Goal: Task Accomplishment & Management: Use online tool/utility

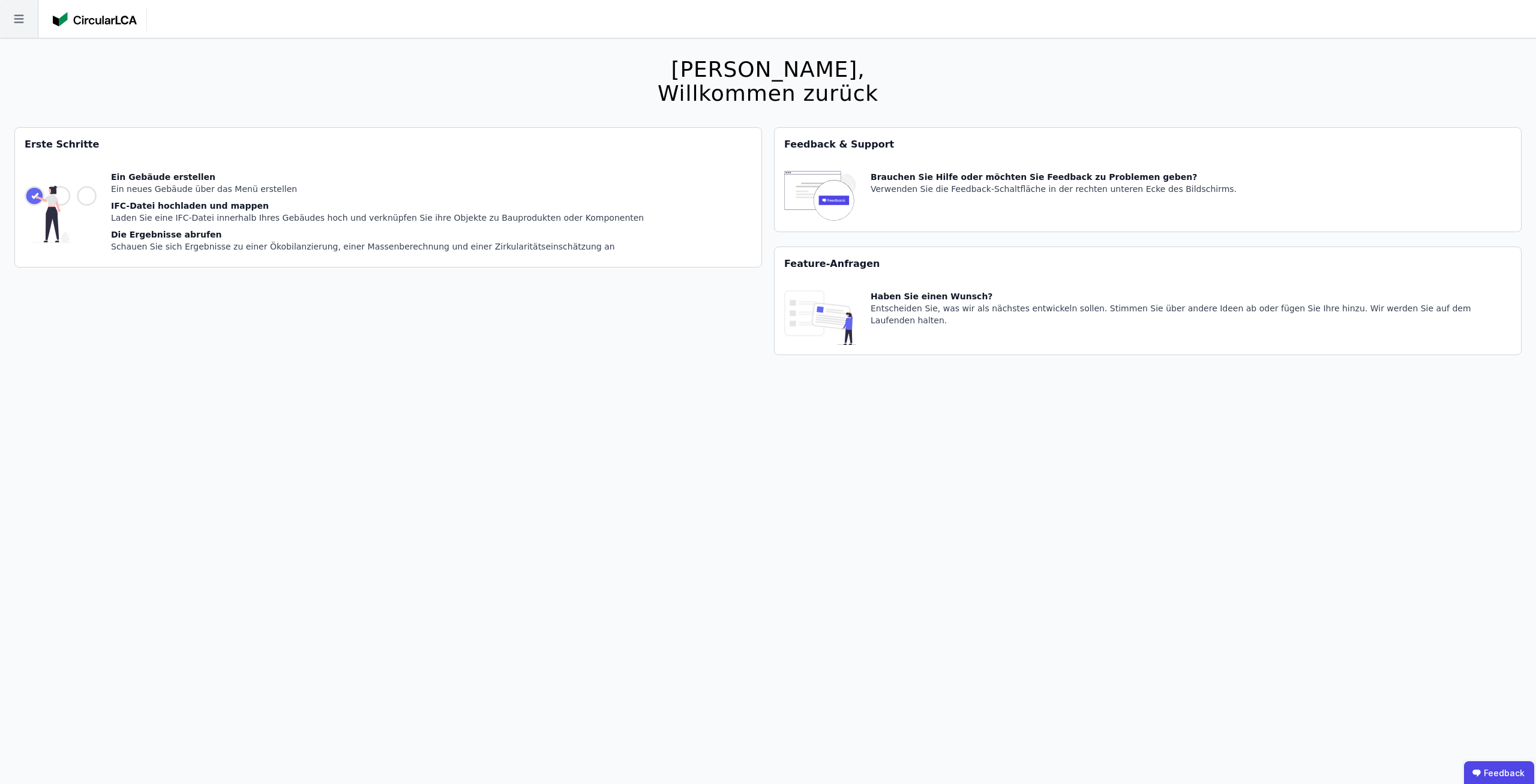
click at [12, 12] on icon at bounding box center [18, 18] width 38 height 38
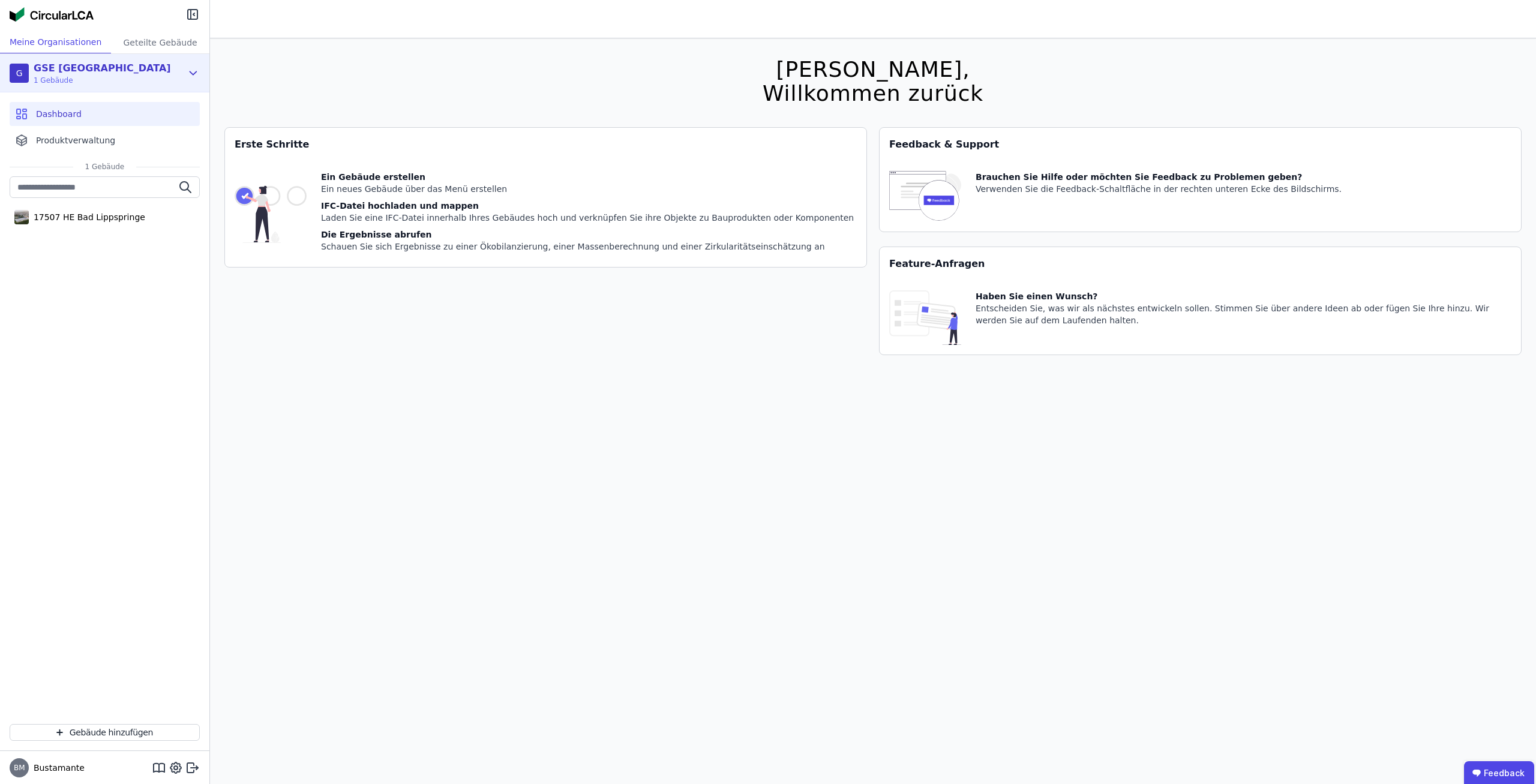
click at [165, 72] on div "G GSE Deutschland 1 Gebäude" at bounding box center [95, 73] width 172 height 24
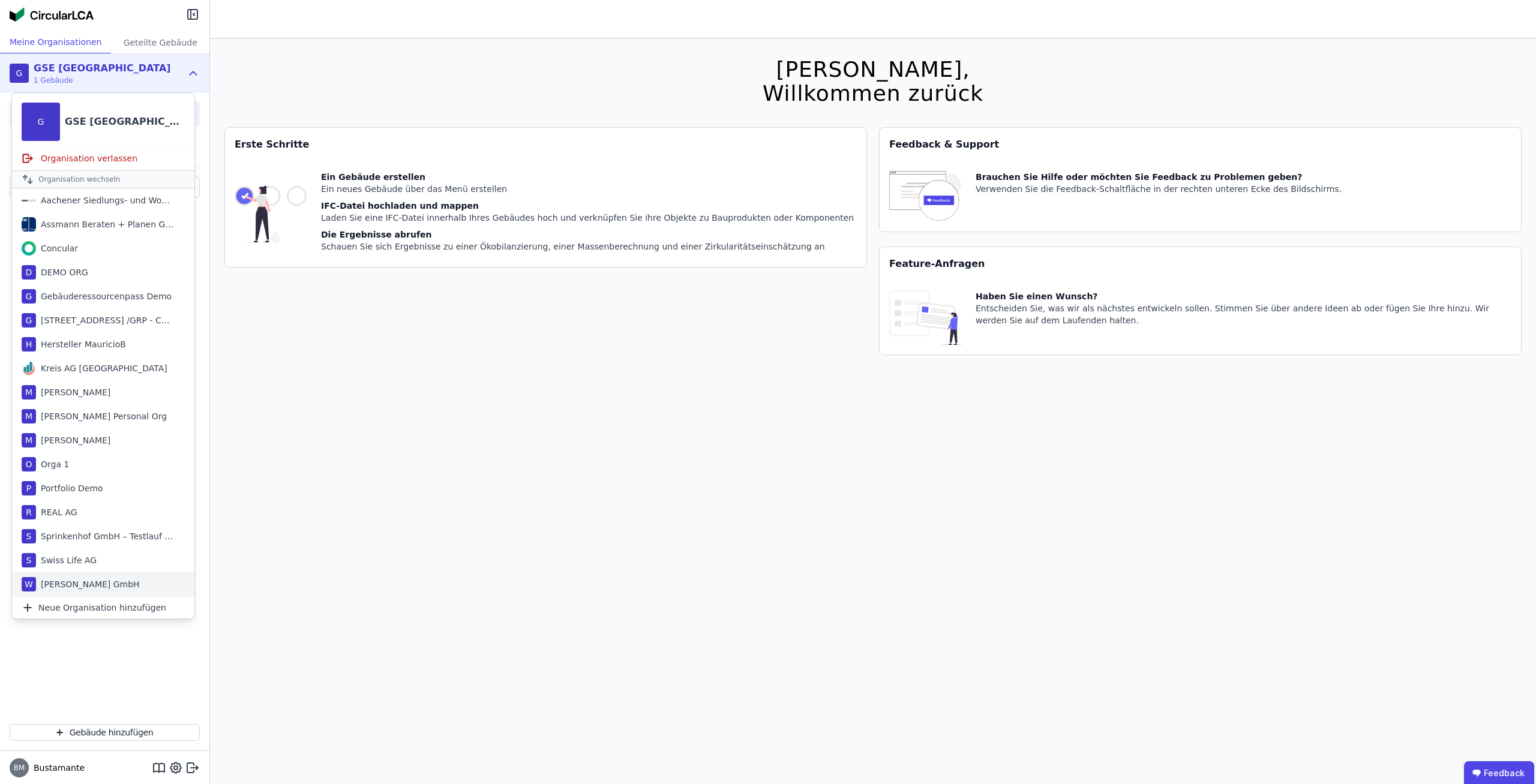
click at [114, 575] on div "W [PERSON_NAME] GmbH" at bounding box center [102, 584] width 182 height 24
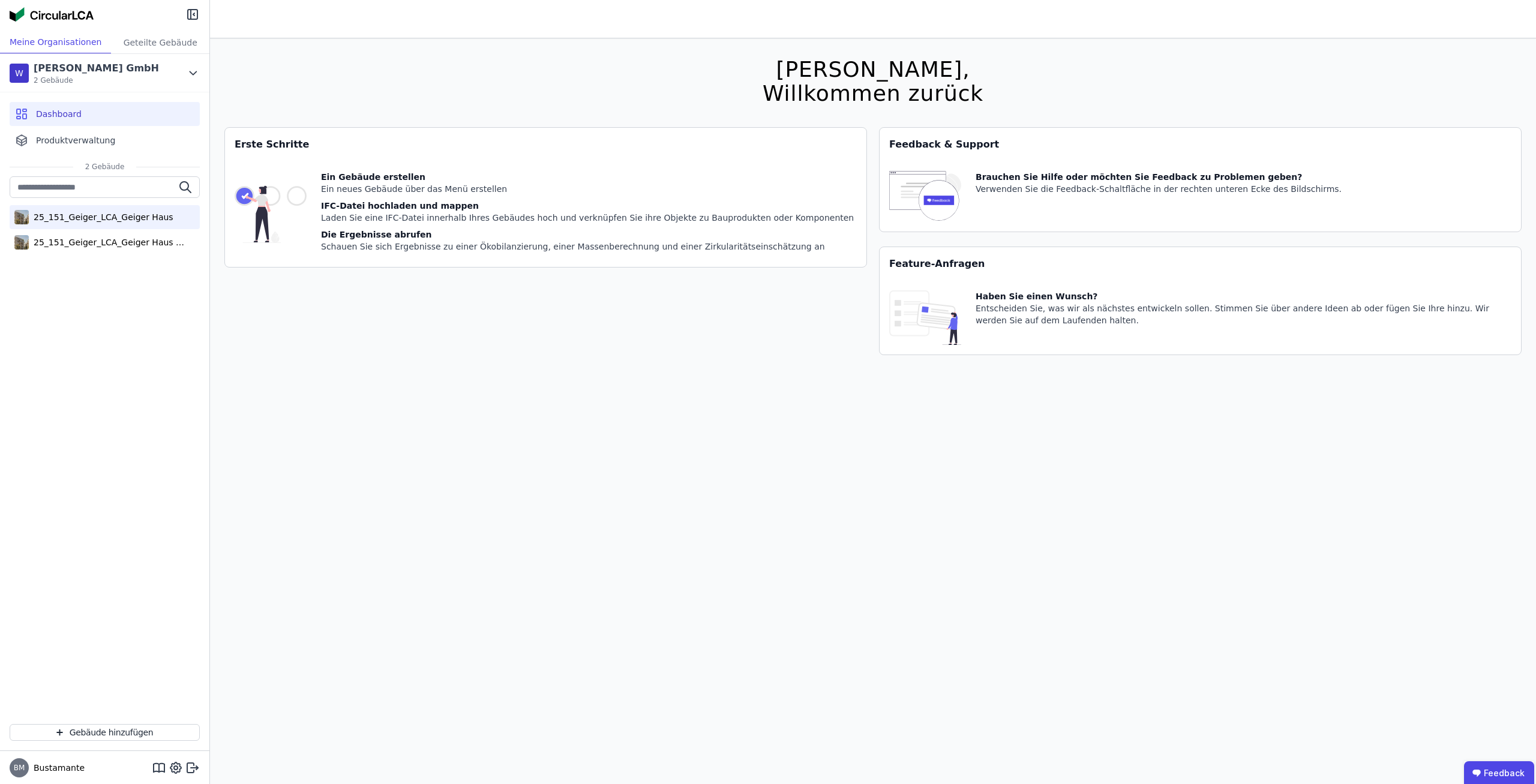
click at [116, 229] on div "25_151_Geiger_LCA_Geiger Haus" at bounding box center [105, 217] width 191 height 24
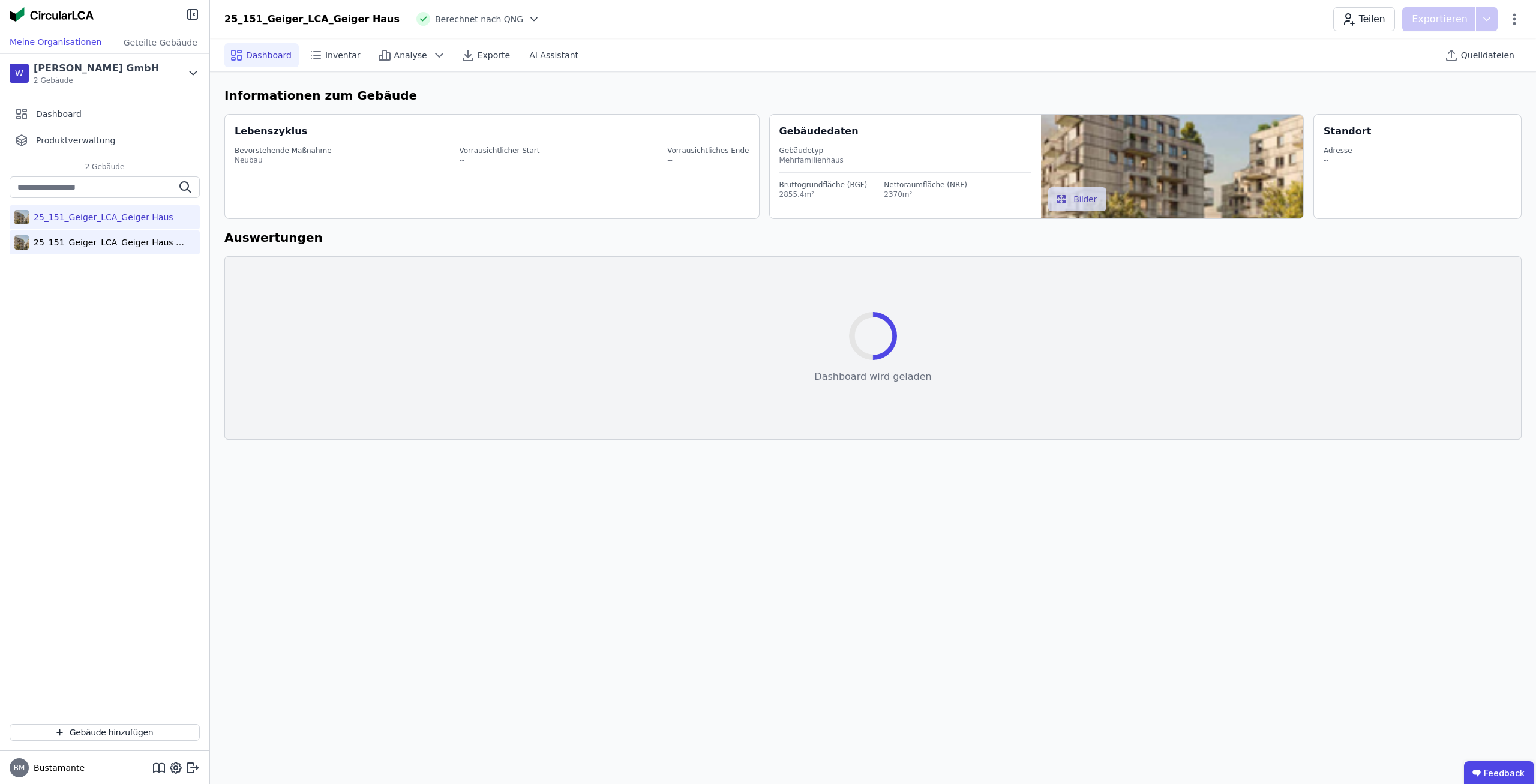
click at [114, 244] on div "25_151_Geiger_LCA_Geiger Haus (copy)" at bounding box center [107, 242] width 156 height 12
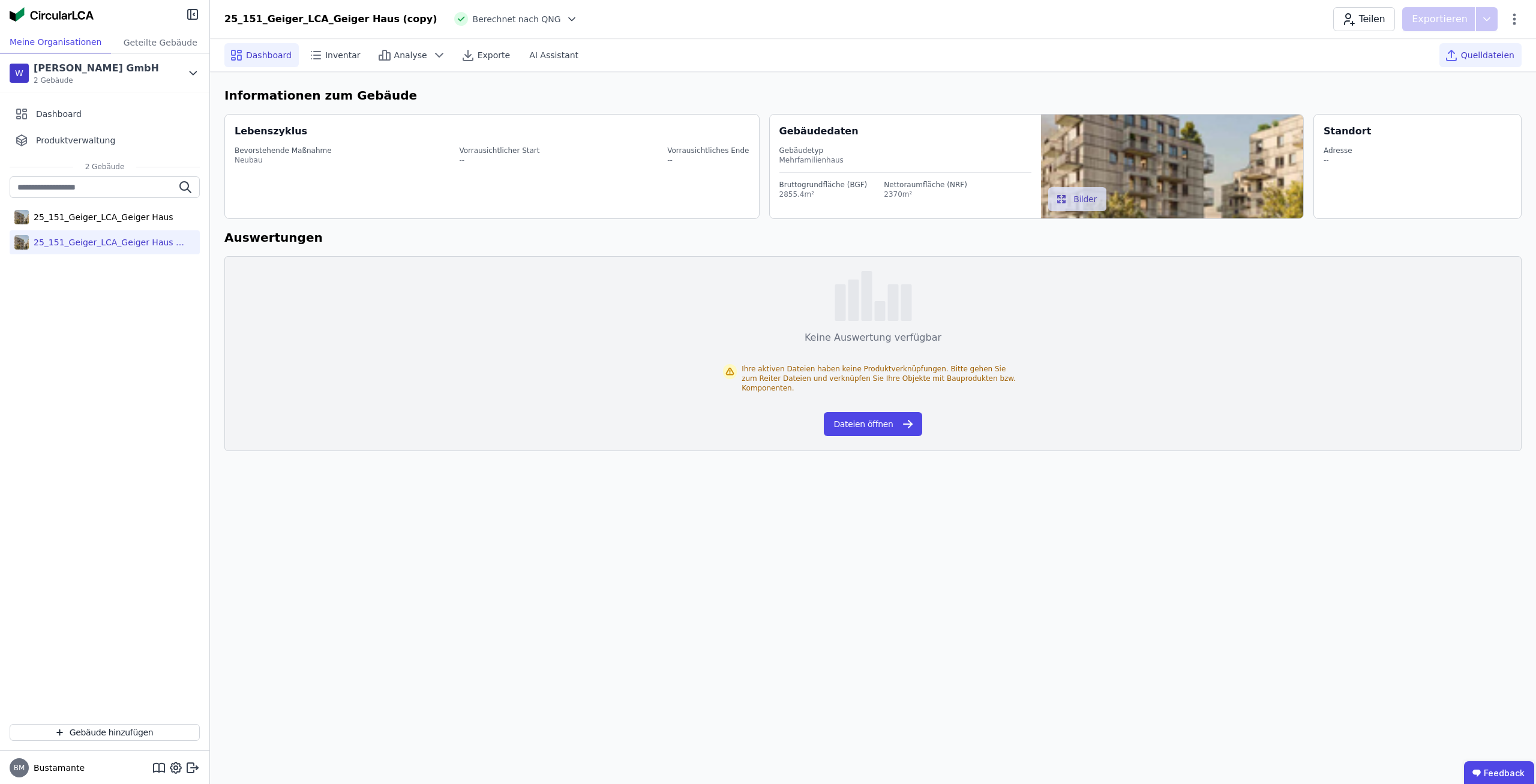
click at [1477, 63] on div "Quelldateien" at bounding box center [1481, 54] width 82 height 24
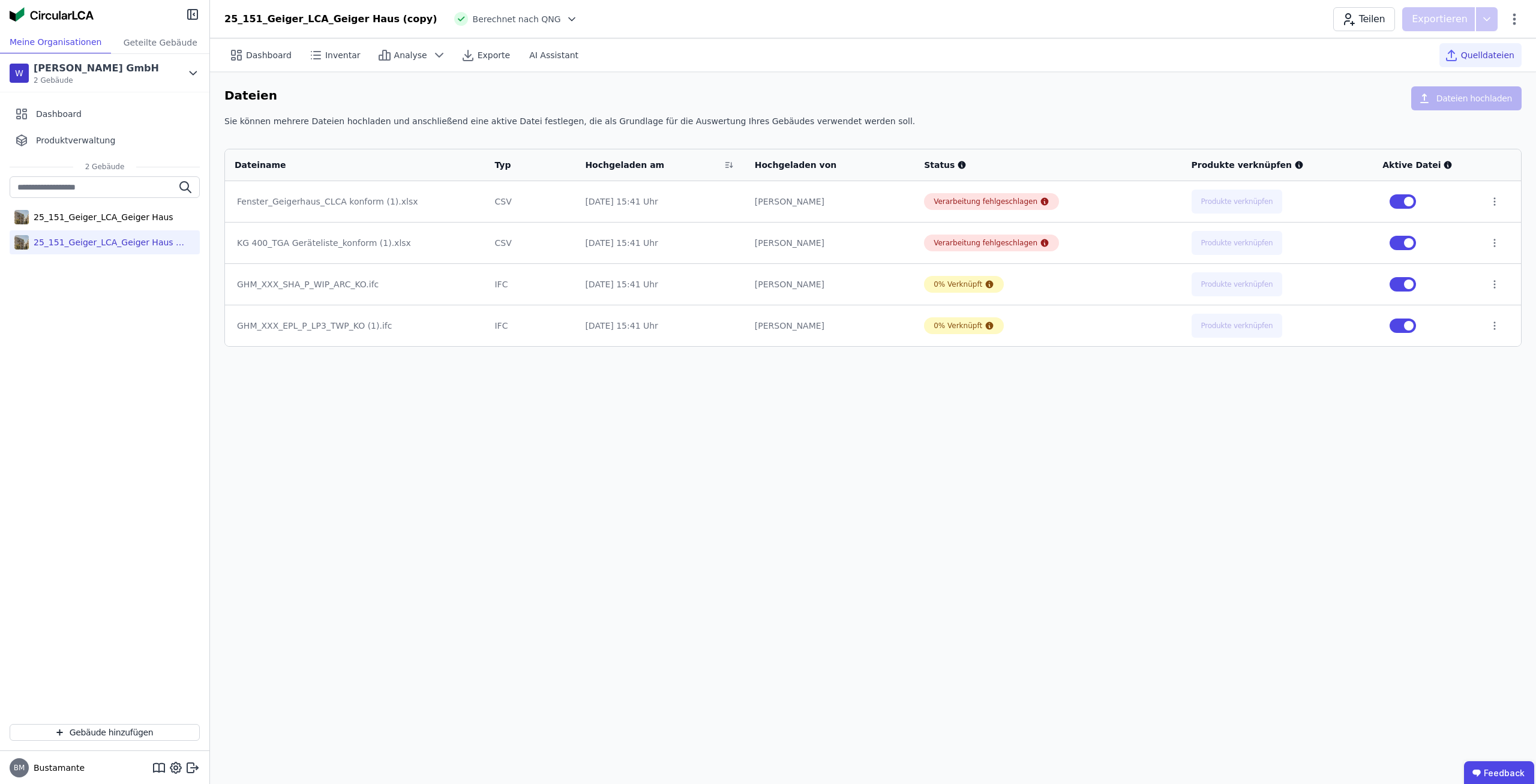
click at [921, 448] on div "Dashboard Inventar Analyse Exporte AI Assistant Quelldateien Dateien Dateien ho…" at bounding box center [873, 410] width 1326 height 746
click at [1489, 243] on icon at bounding box center [1494, 242] width 11 height 11
click at [1467, 240] on div "Löschen" at bounding box center [1402, 240] width 179 height 19
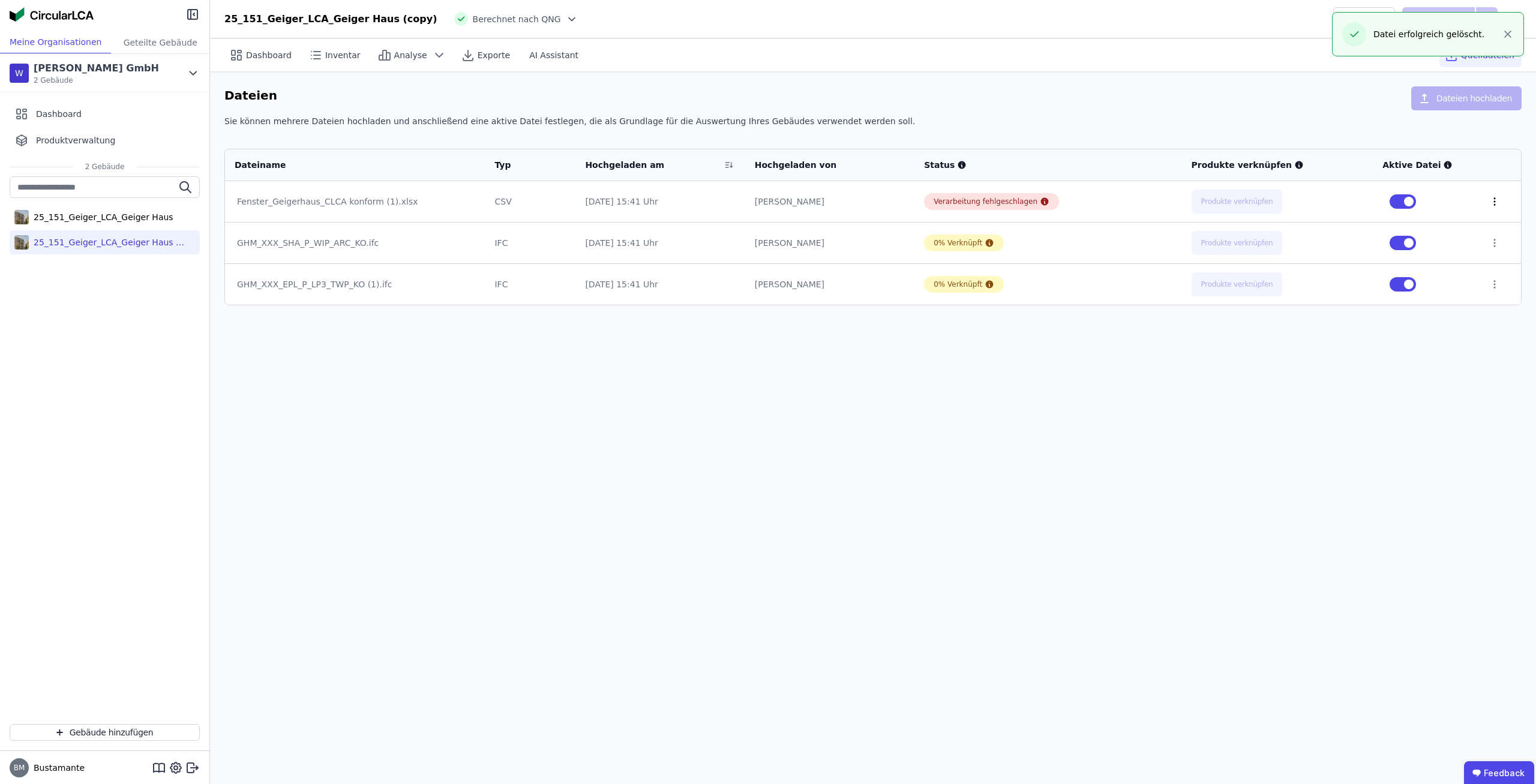
click at [1493, 204] on icon at bounding box center [1494, 201] width 11 height 11
click at [1417, 208] on div "Löschen" at bounding box center [1402, 199] width 179 height 19
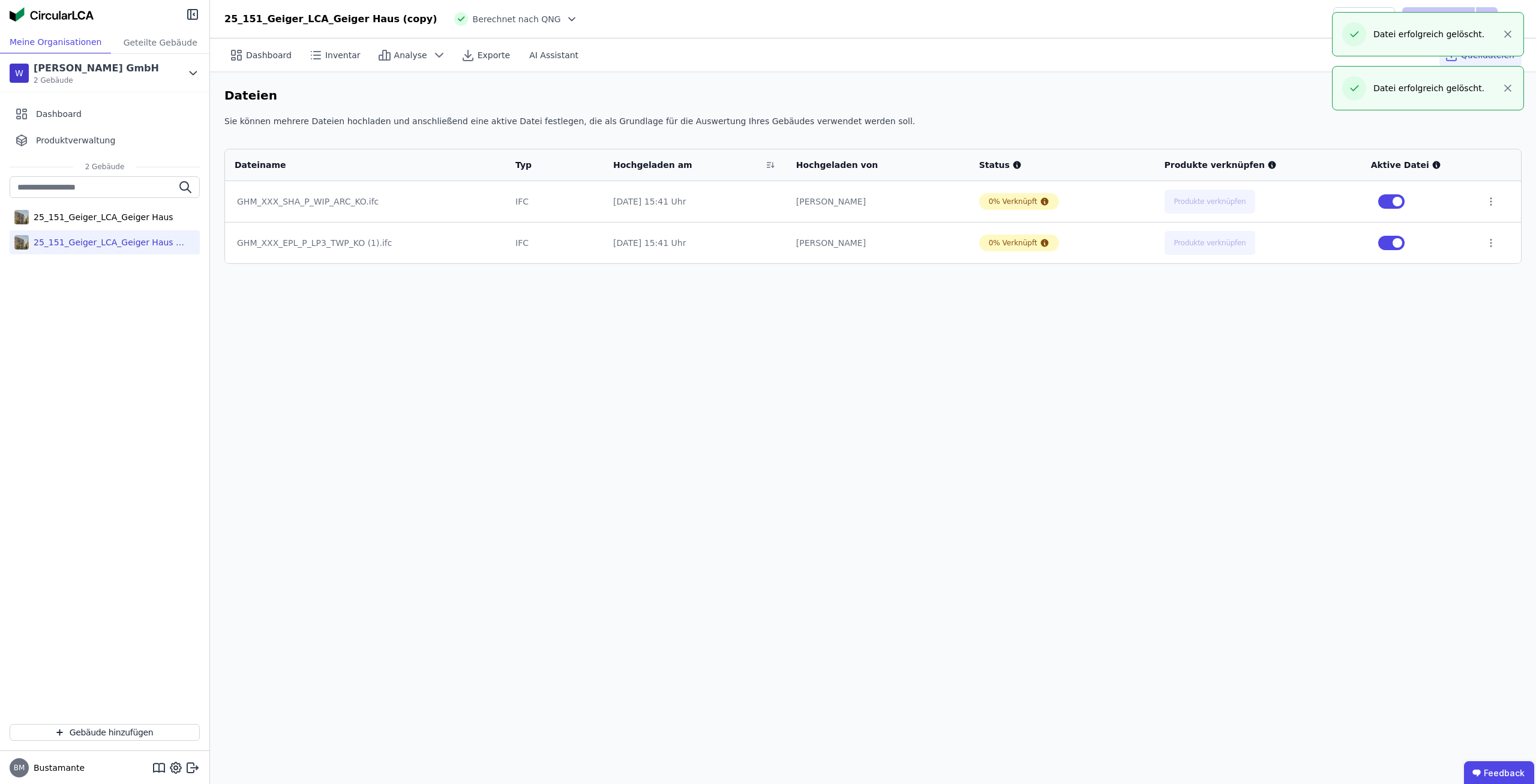
click at [1152, 445] on div "Dashboard Inventar Analyse Exporte AI Assistant Quelldateien Dateien Dateien ho…" at bounding box center [873, 410] width 1326 height 746
click at [156, 219] on div "25_151_Geiger_LCA_Geiger Haus" at bounding box center [105, 217] width 191 height 24
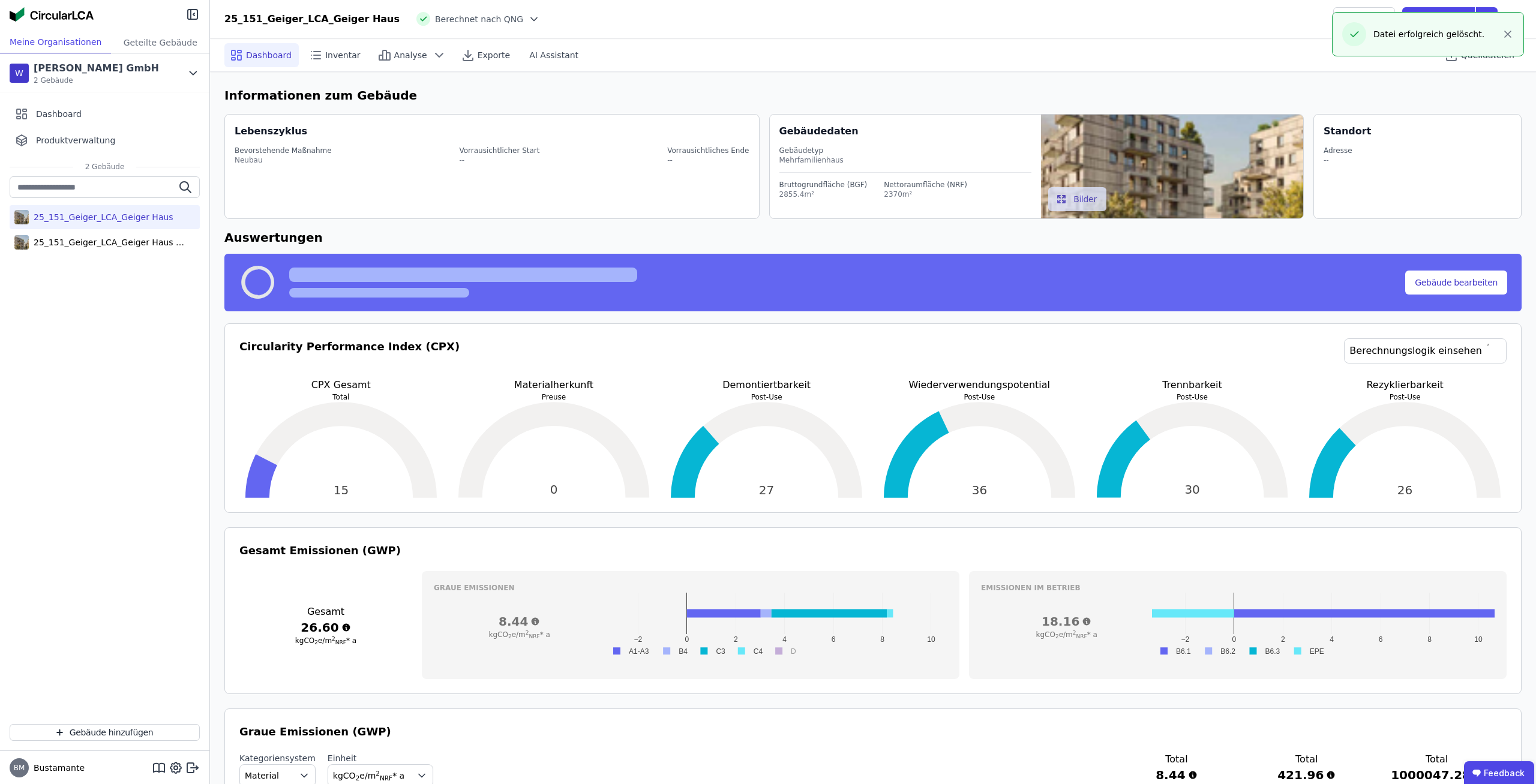
click at [1515, 87] on h6 "Informationen zum Gebäude" at bounding box center [873, 95] width 1297 height 18
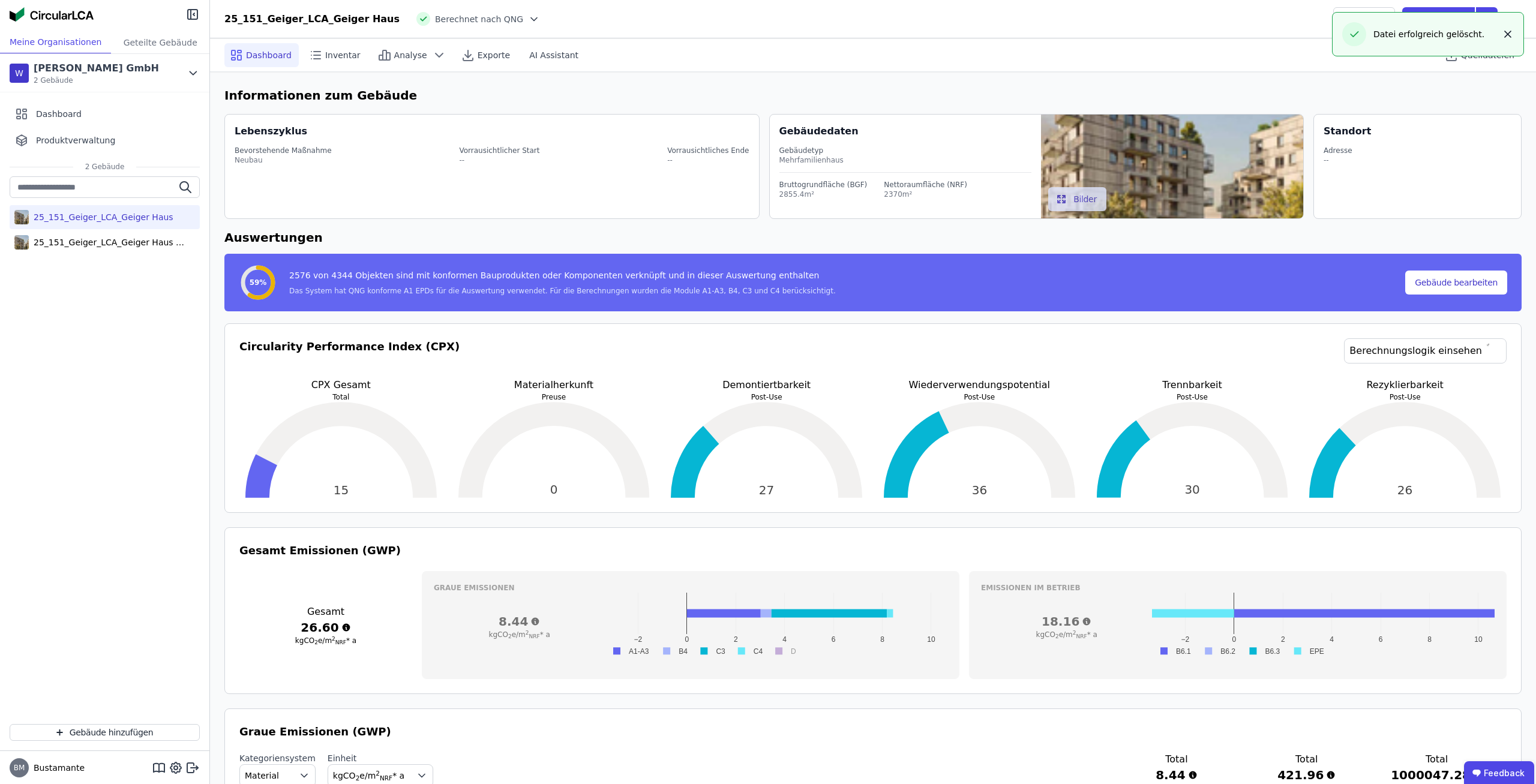
click at [1510, 33] on icon "button" at bounding box center [1508, 34] width 6 height 6
click at [1493, 60] on span "Quelldateien" at bounding box center [1487, 55] width 54 height 12
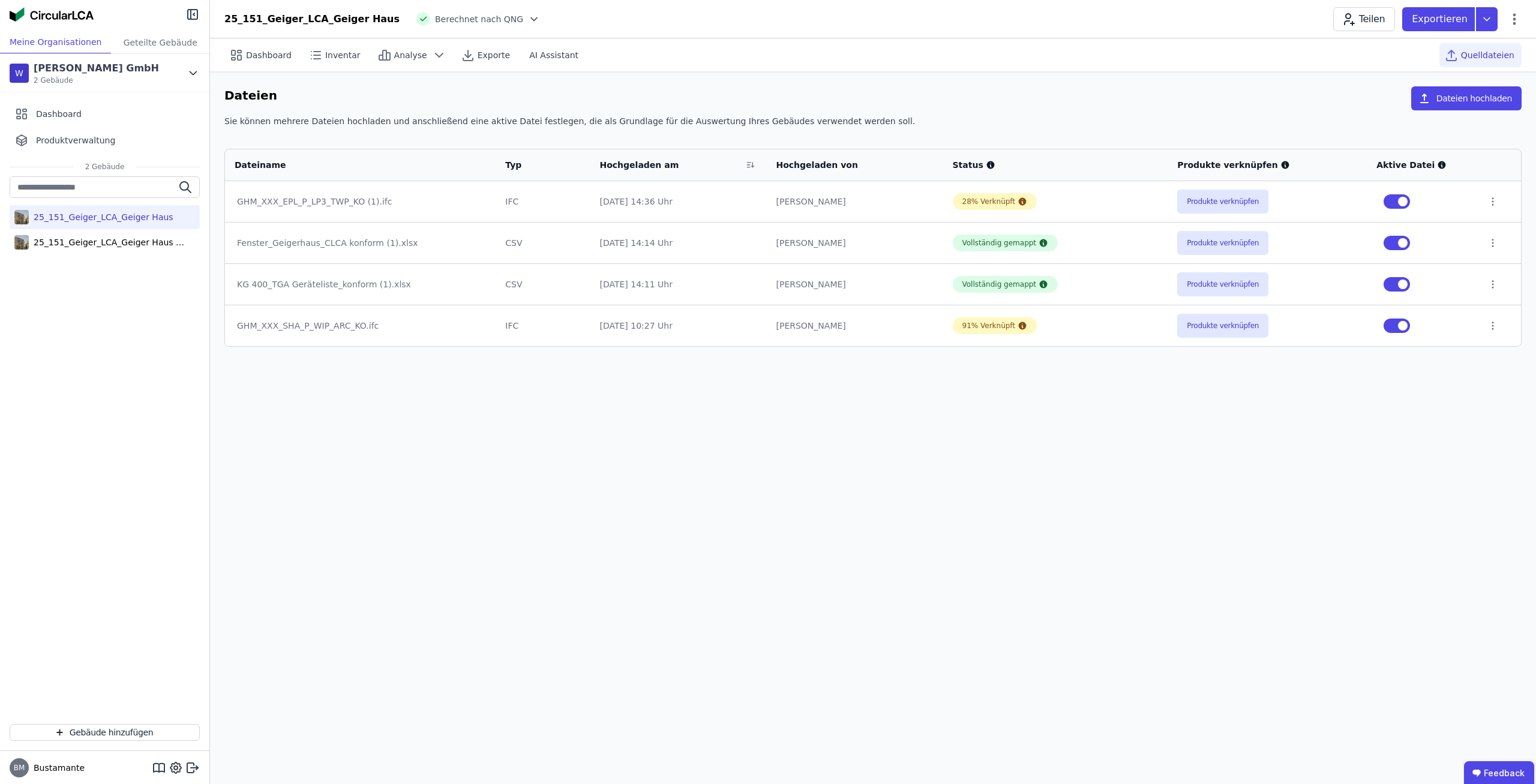
click at [1495, 242] on div at bounding box center [1499, 242] width 24 height 11
click at [1493, 242] on icon at bounding box center [1492, 242] width 11 height 11
click at [1474, 225] on link "Herunterladen mit verknüpfungen" at bounding box center [1401, 222] width 179 height 19
click at [1487, 281] on icon at bounding box center [1492, 284] width 11 height 11
click at [1429, 256] on link "Herunterladen mit verknüpfungen" at bounding box center [1401, 263] width 179 height 19
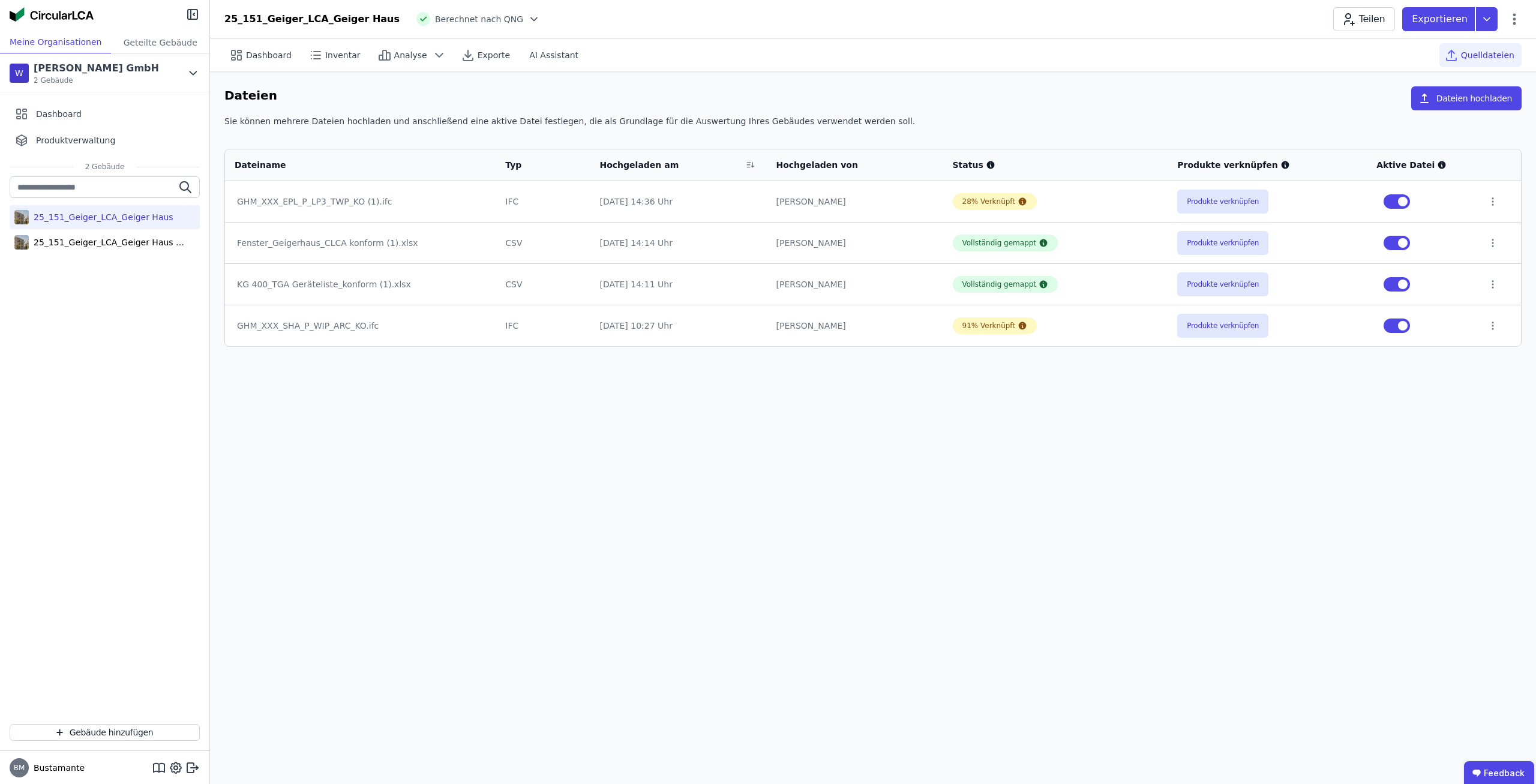
click at [954, 479] on div "Dashboard Inventar Analyse Exporte AI Assistant Quelldateien Dateien Dateien ho…" at bounding box center [873, 410] width 1326 height 746
click at [158, 243] on div "25_151_Geiger_LCA_Geiger Haus (copy)" at bounding box center [107, 242] width 156 height 12
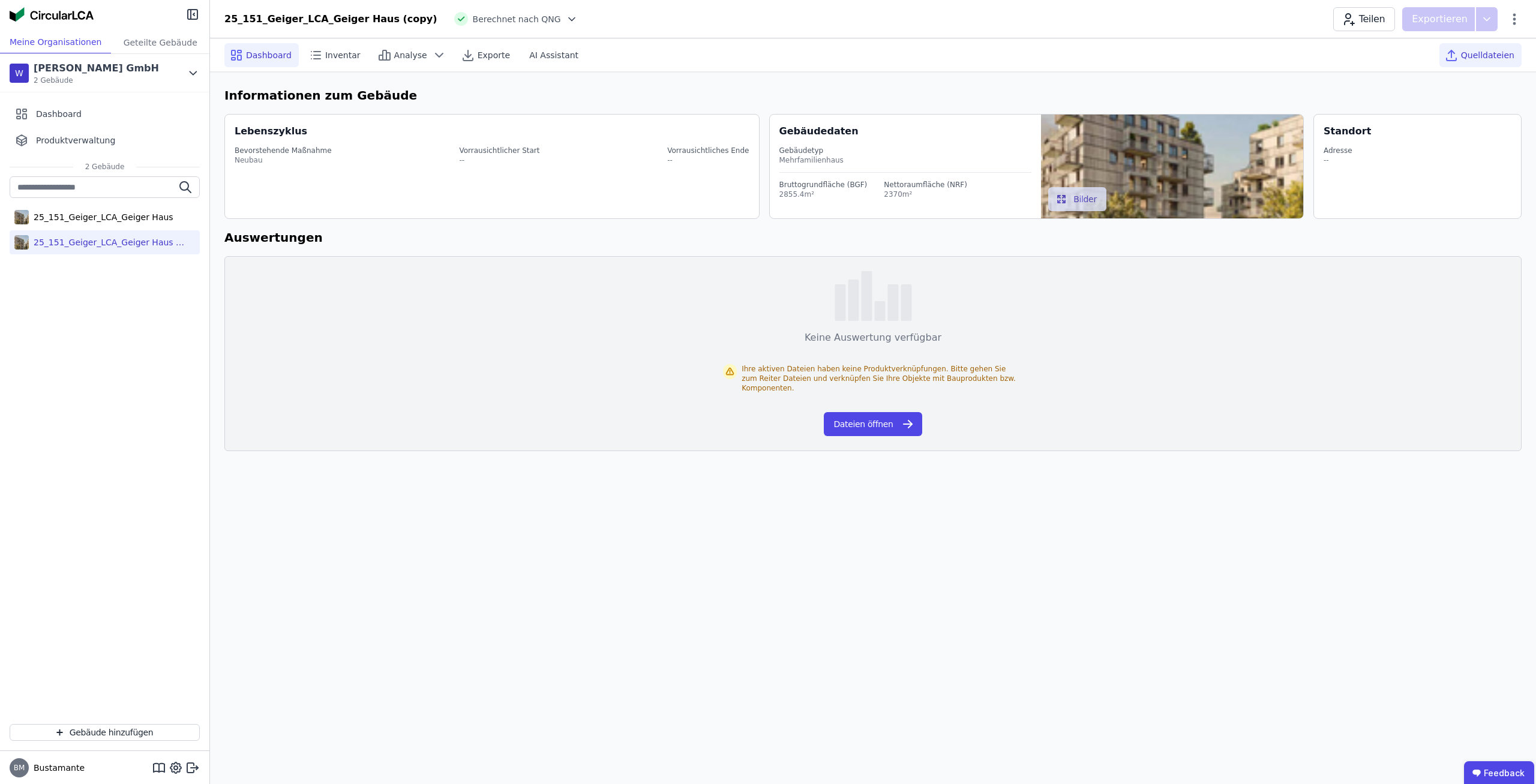
click at [1451, 52] on icon at bounding box center [1451, 53] width 0 height 7
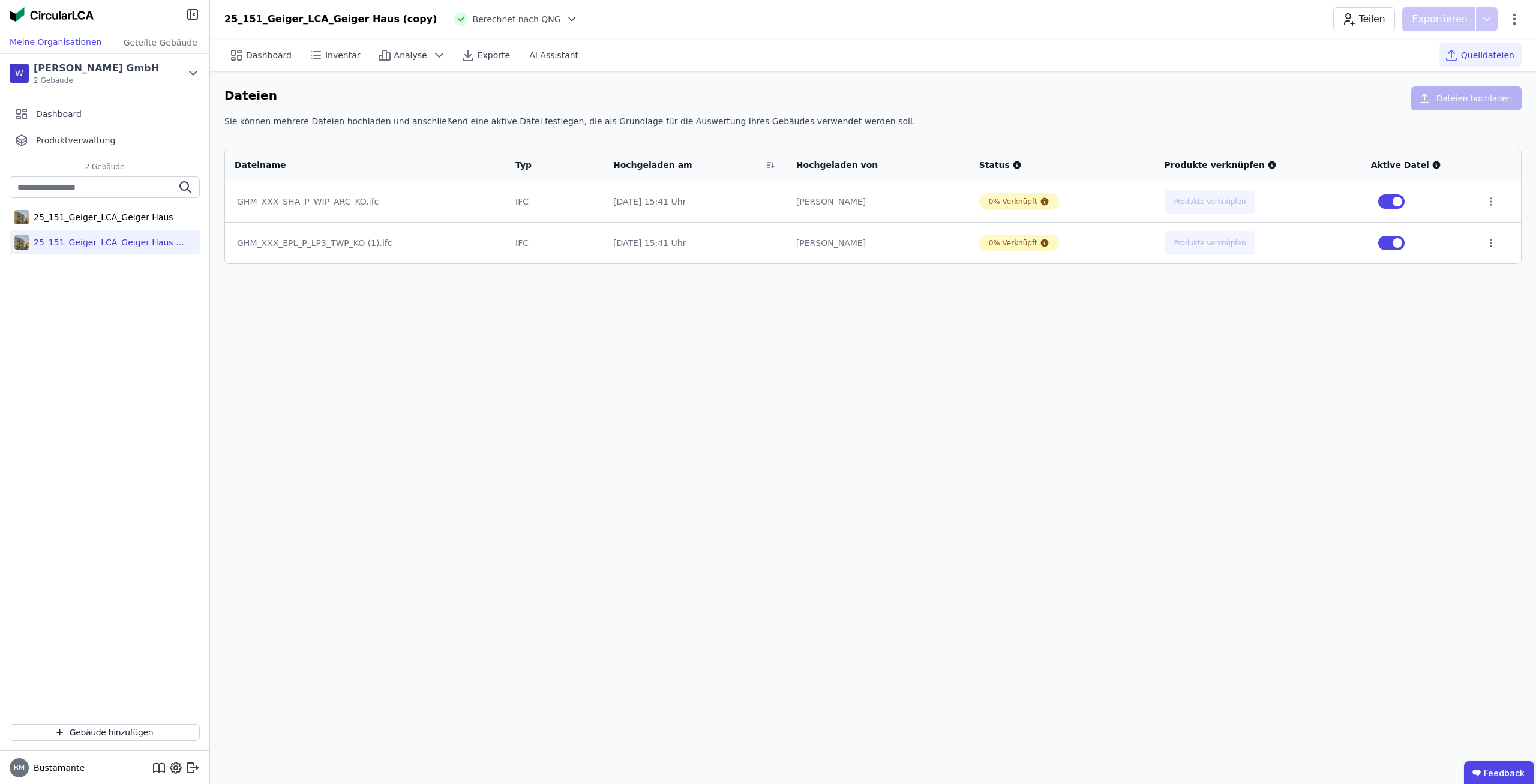
click at [933, 499] on div "Dashboard Inventar Analyse Exporte AI Assistant Quelldateien Dateien Dateien ho…" at bounding box center [873, 410] width 1326 height 746
click at [774, 345] on div "Dashboard Inventar Analyse Exporte AI Assistant Quelldateien Dateien Dateien ho…" at bounding box center [873, 410] width 1326 height 746
click at [1490, 201] on icon at bounding box center [1490, 201] width 1 height 7
click at [1393, 315] on div "Dashboard Inventar Analyse Exporte AI Assistant Quelldateien Dateien Dateien ho…" at bounding box center [873, 410] width 1326 height 746
click at [1263, 311] on div "Dashboard Inventar Analyse Exporte AI Assistant Quelldateien Dateien Dateien ho…" at bounding box center [873, 410] width 1326 height 746
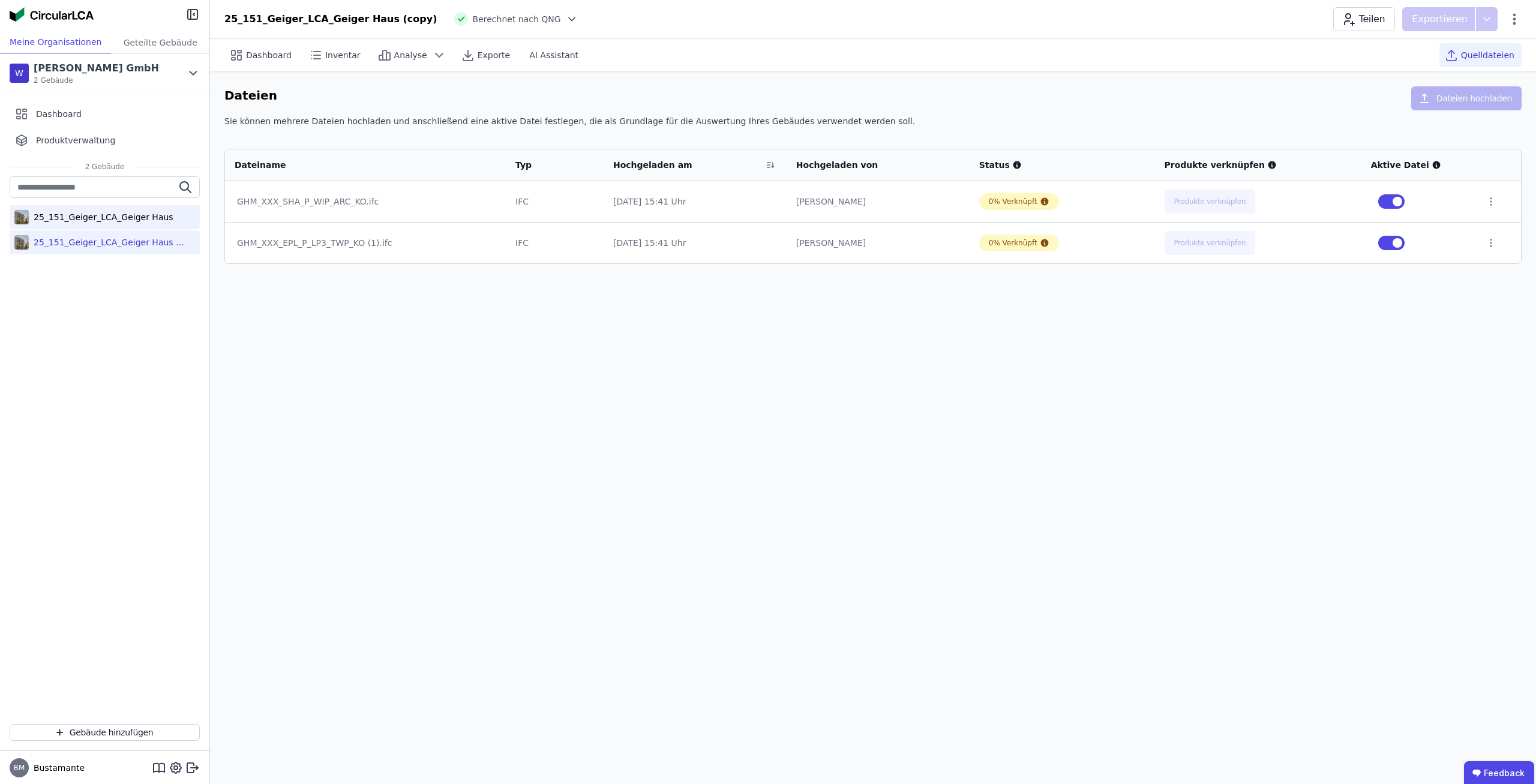
click at [153, 223] on div "25_151_Geiger_LCA_Geiger Haus" at bounding box center [101, 217] width 145 height 12
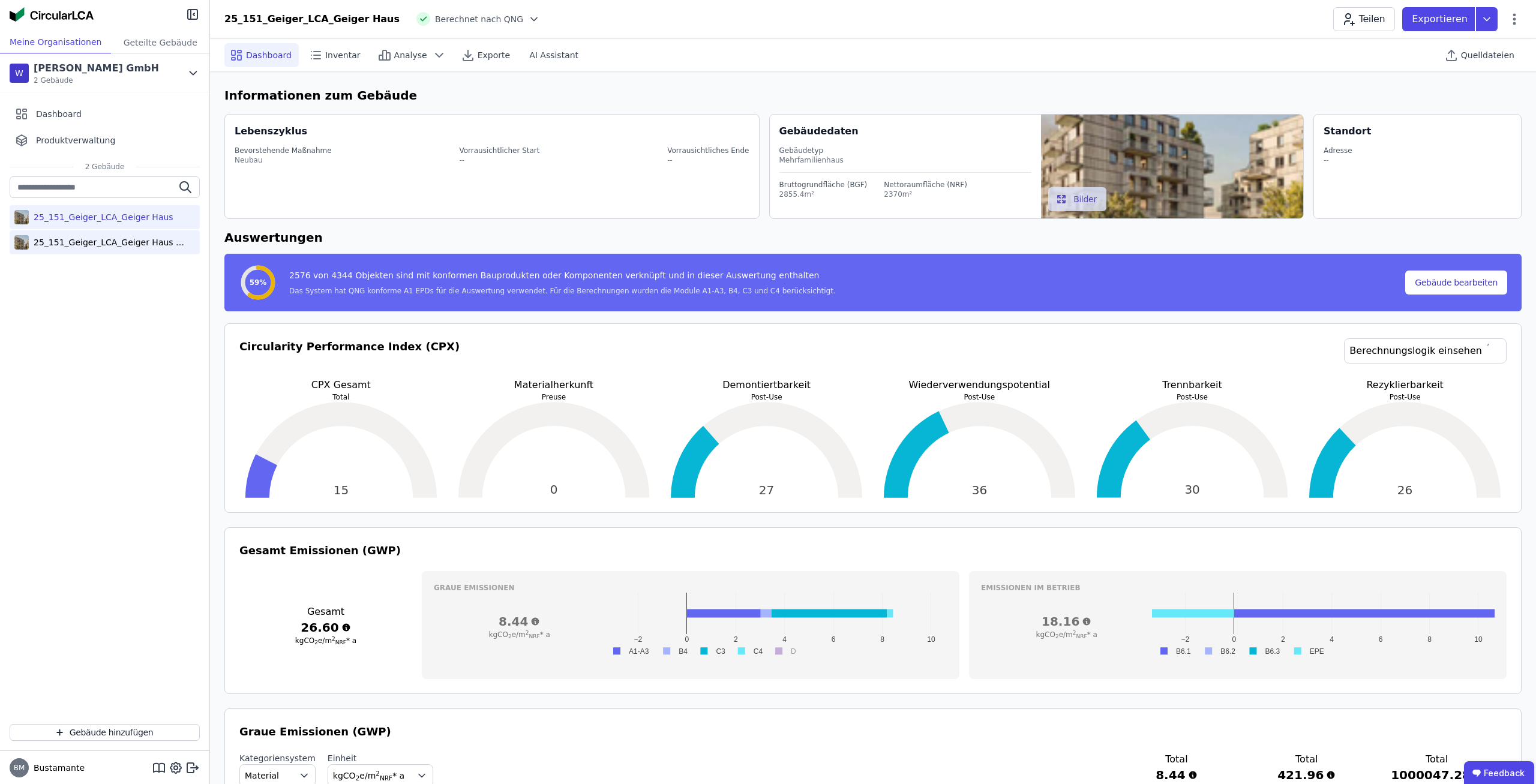
click at [101, 240] on div "25_151_Geiger_LCA_Geiger Haus (copy)" at bounding box center [107, 242] width 156 height 12
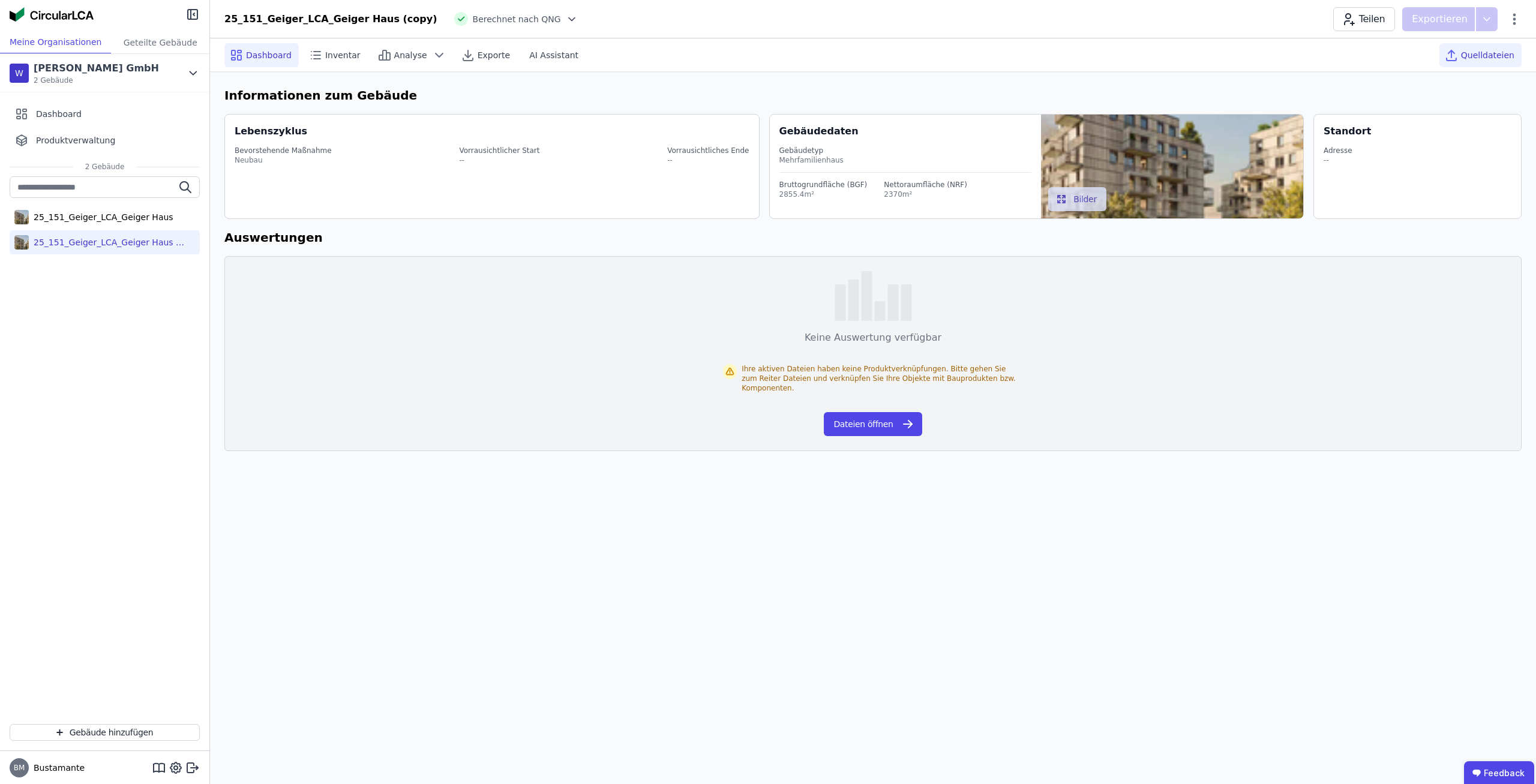
click at [1474, 57] on span "Quelldateien" at bounding box center [1487, 55] width 54 height 12
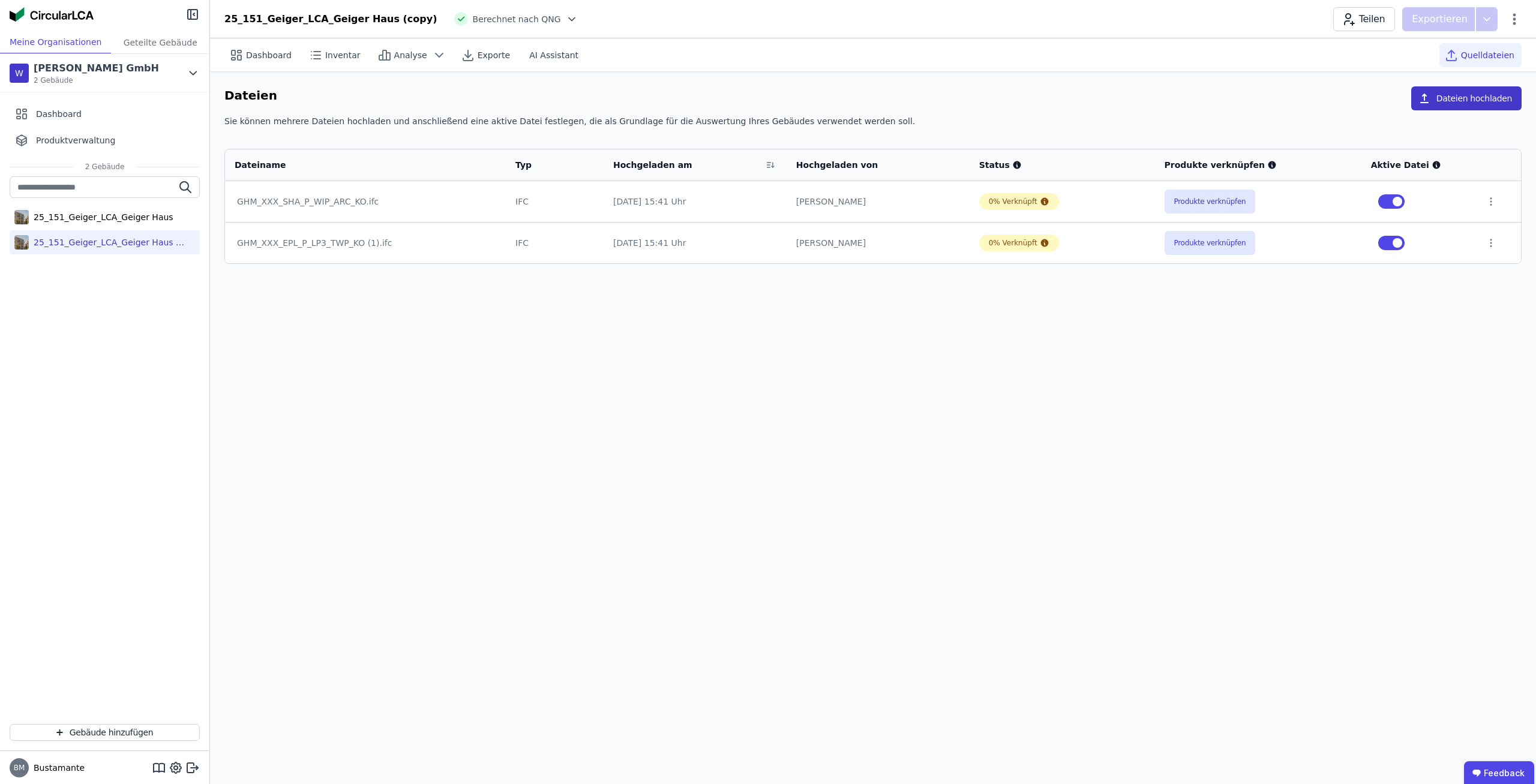
click at [1481, 110] on button "Dateien hochladen" at bounding box center [1466, 98] width 110 height 24
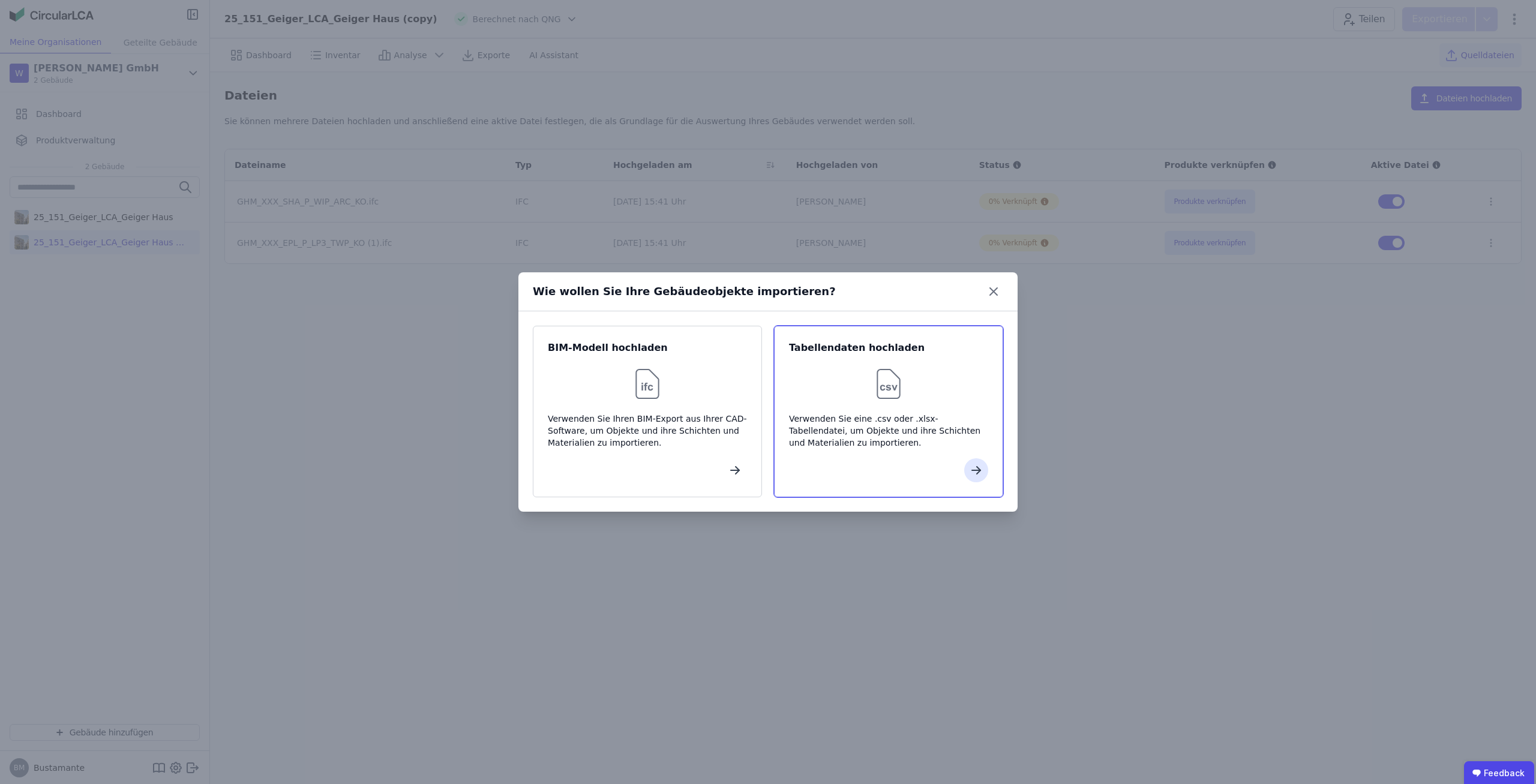
click at [854, 450] on div "Tabellendaten hochladen Verwenden Sie eine .csv oder .xlsx-Tabellendatei, um Ob…" at bounding box center [889, 411] width 230 height 171
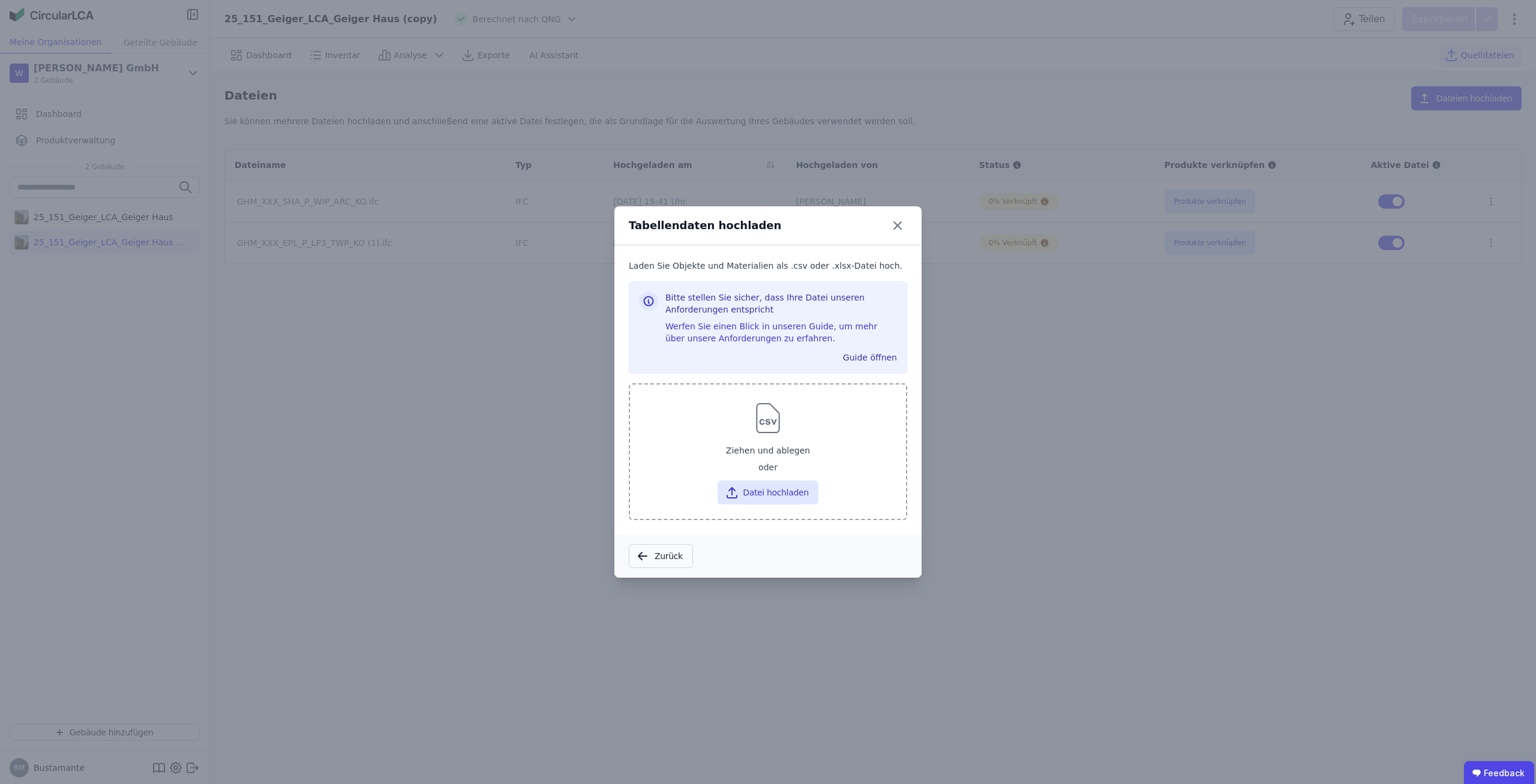
click at [785, 453] on div "Ziehen und ablegen" at bounding box center [768, 450] width 257 height 21
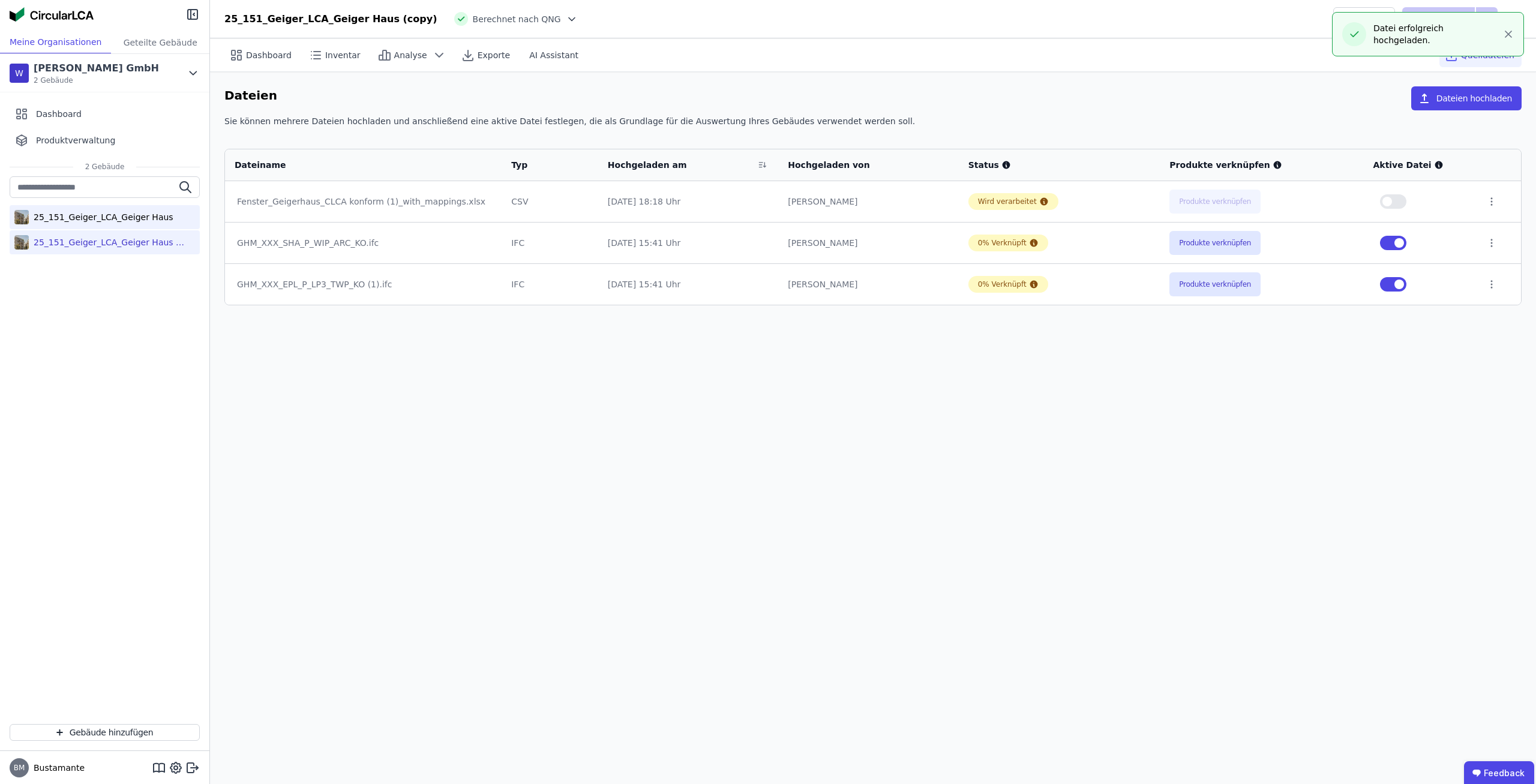
click at [145, 215] on div "25_151_Geiger_LCA_Geiger Haus" at bounding box center [101, 217] width 145 height 12
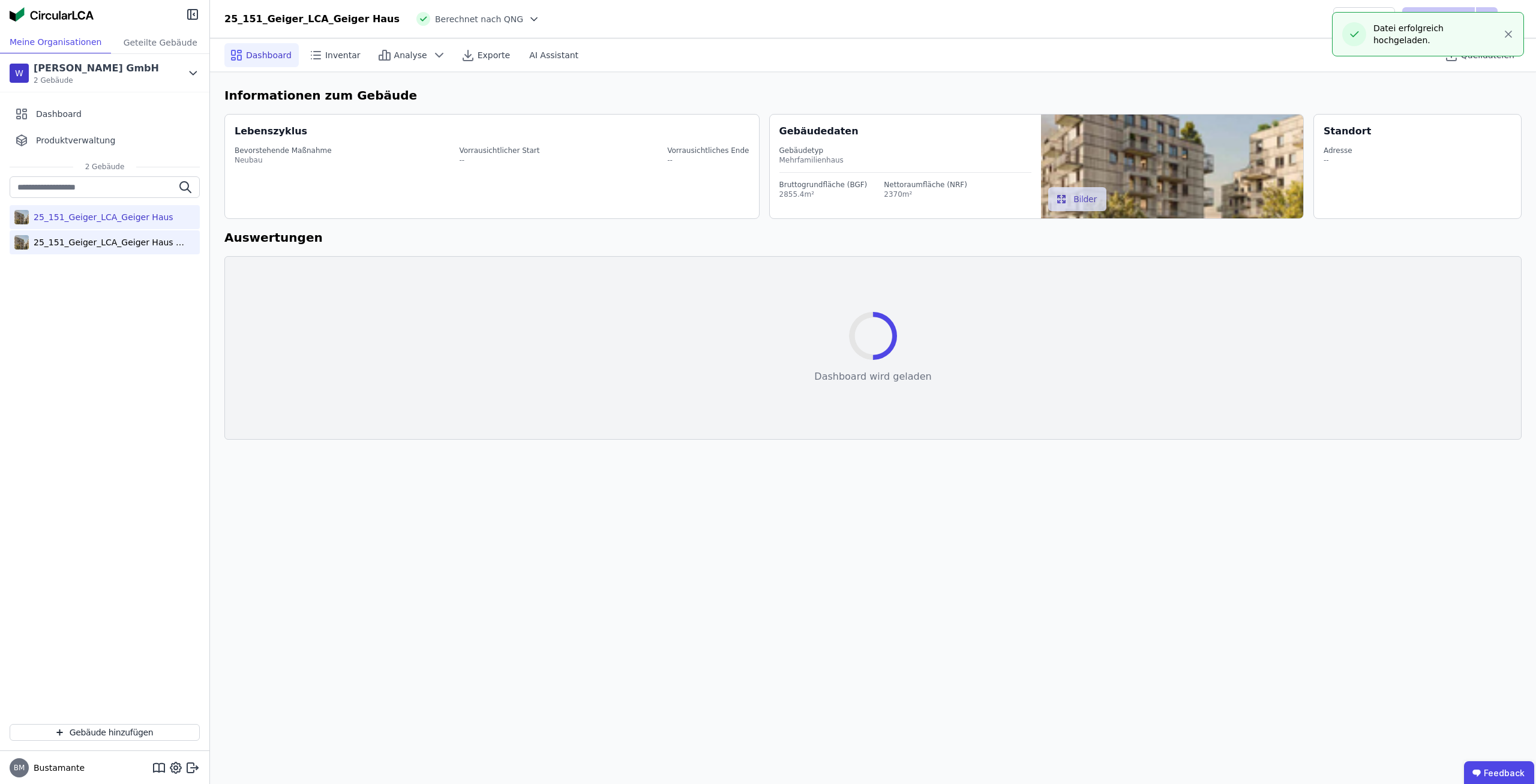
click at [137, 246] on div "25_151_Geiger_LCA_Geiger Haus (copy)" at bounding box center [107, 242] width 156 height 12
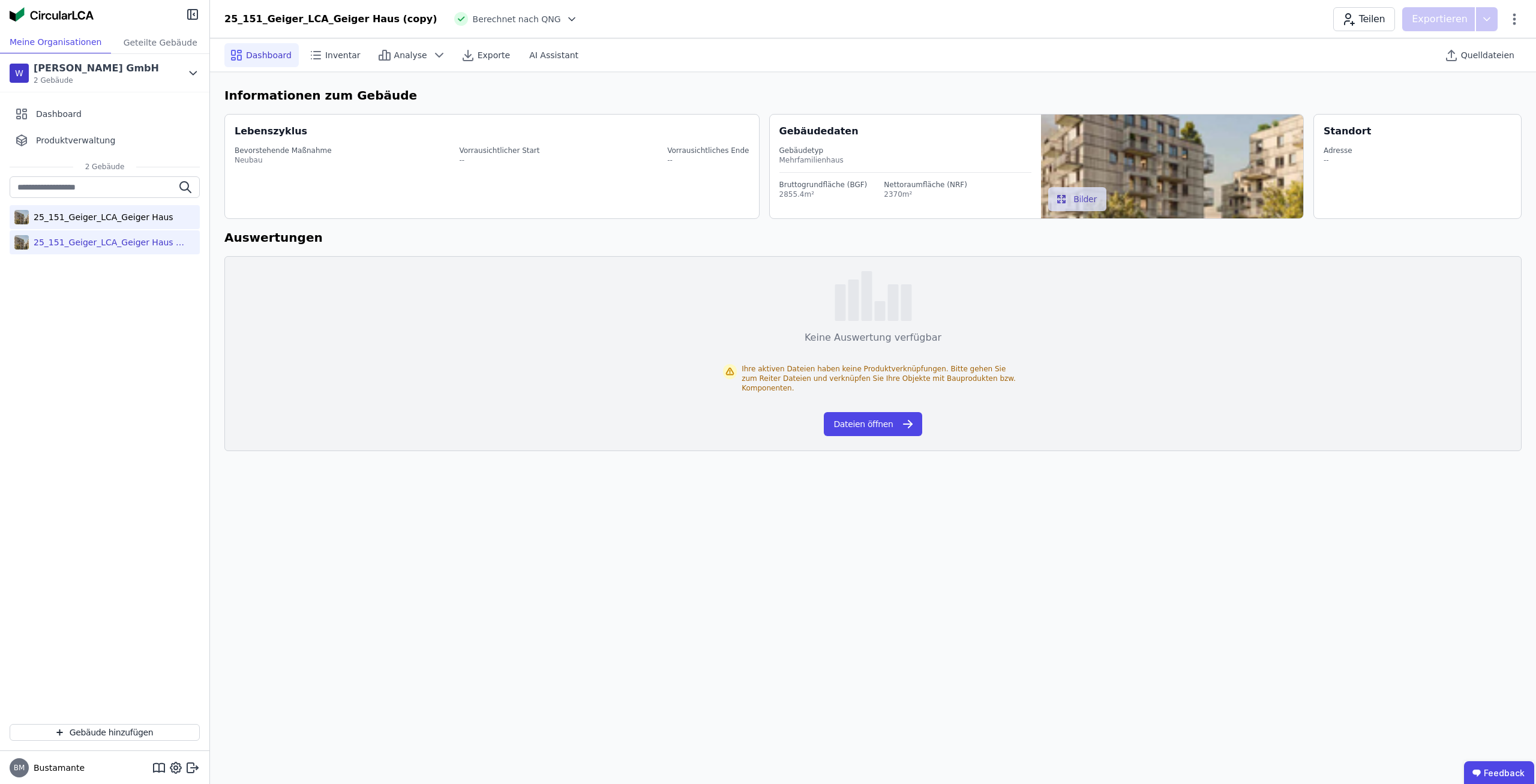
click at [155, 223] on div "25_151_Geiger_LCA_Geiger Haus" at bounding box center [105, 217] width 191 height 24
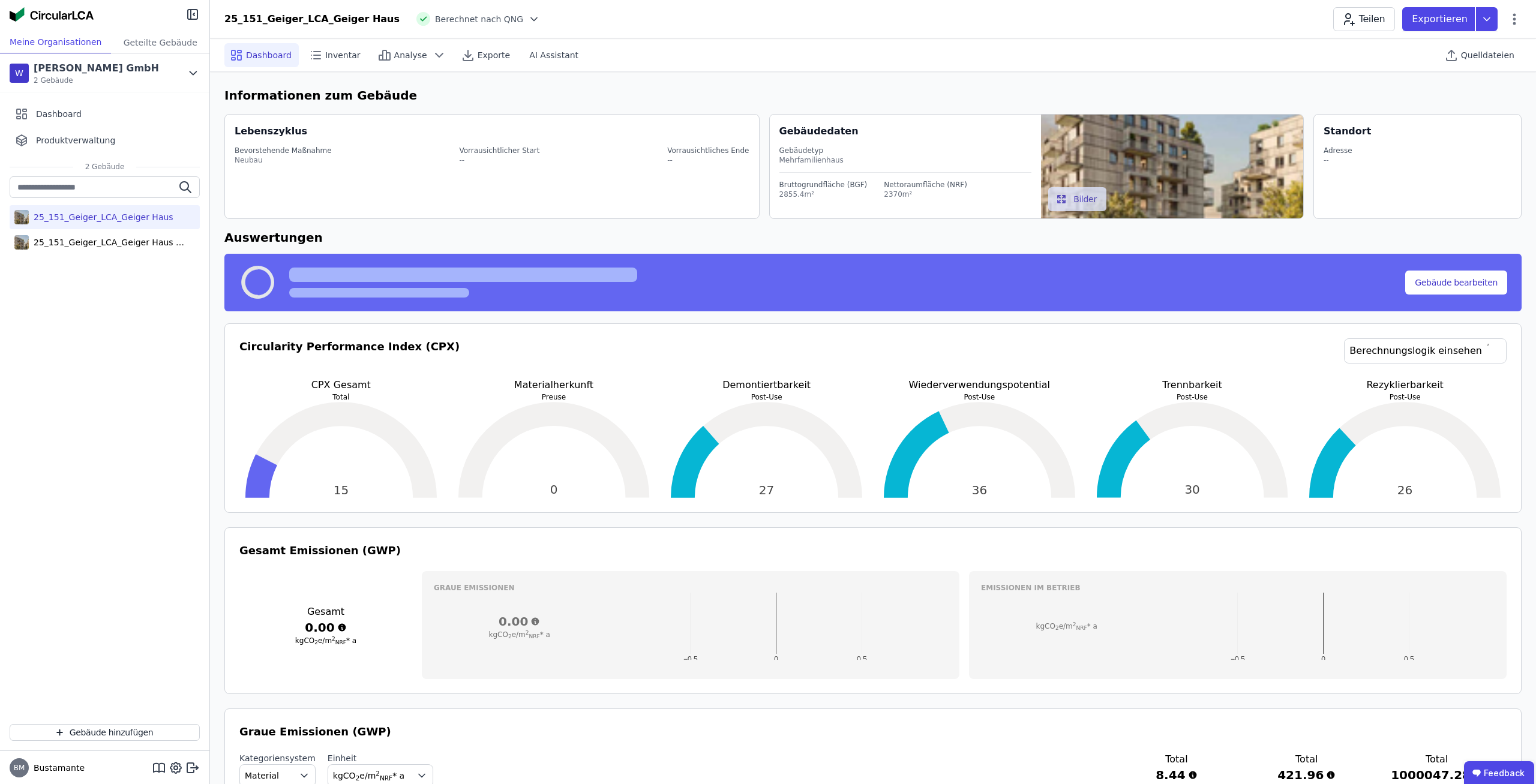
click at [1438, 50] on div at bounding box center [1430, 54] width 17 height 33
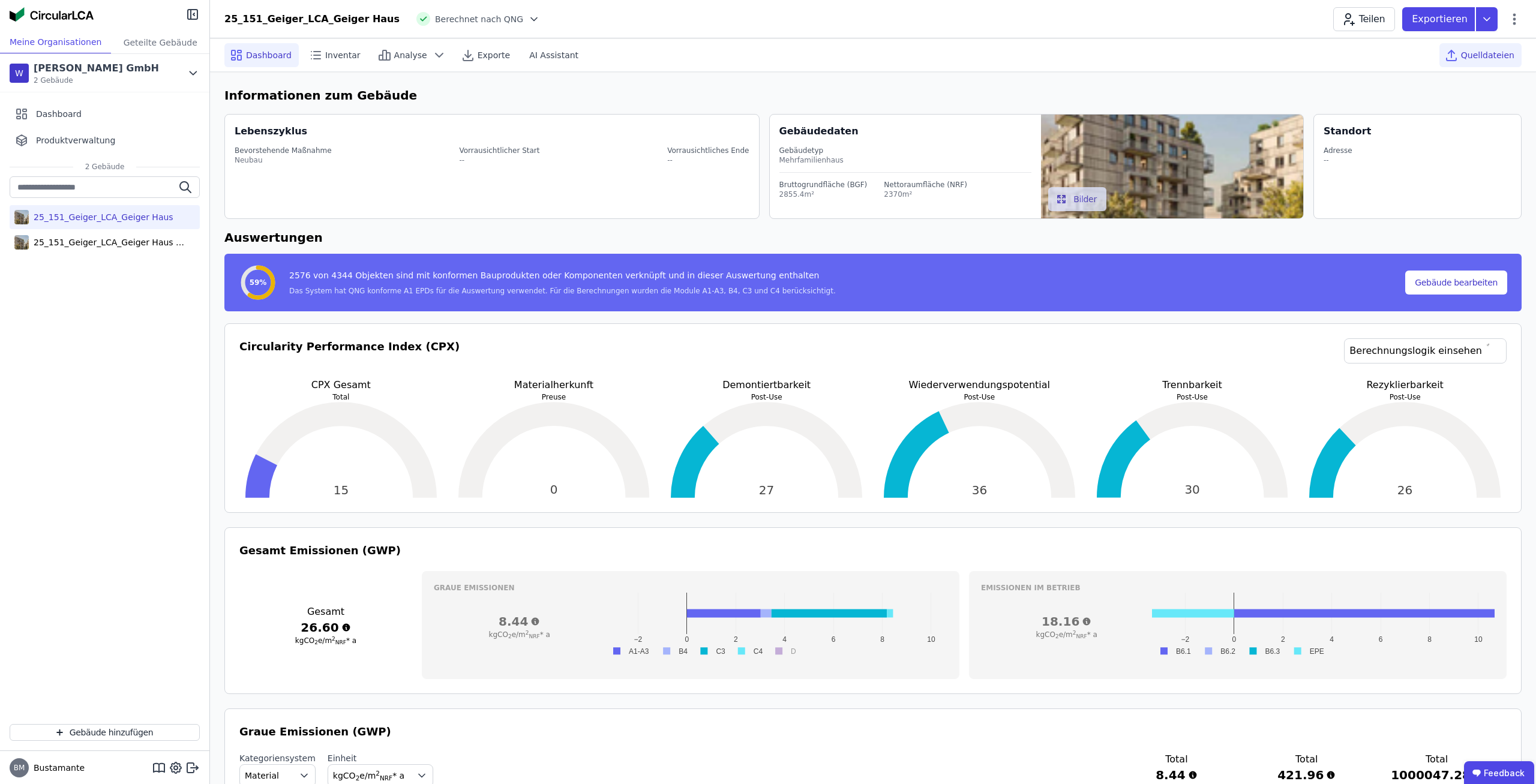
click at [1467, 53] on div "Quelldateien" at bounding box center [1481, 54] width 82 height 24
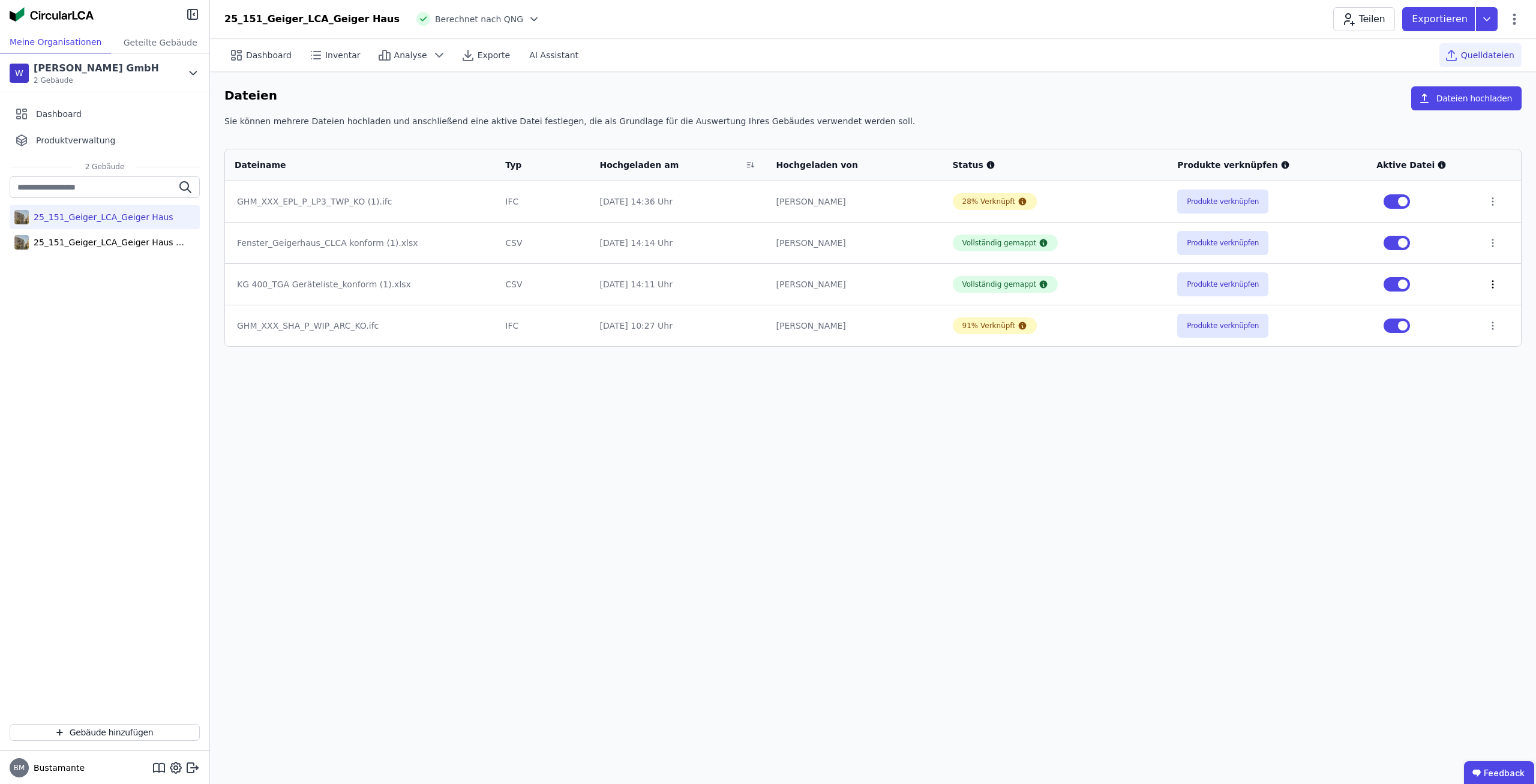
click at [1487, 279] on icon at bounding box center [1492, 284] width 11 height 11
click at [1451, 261] on link "Herunterladen mit verknüpfungen" at bounding box center [1401, 263] width 179 height 19
click at [120, 247] on div "25_151_Geiger_LCA_Geiger Haus (copy)" at bounding box center [107, 242] width 156 height 12
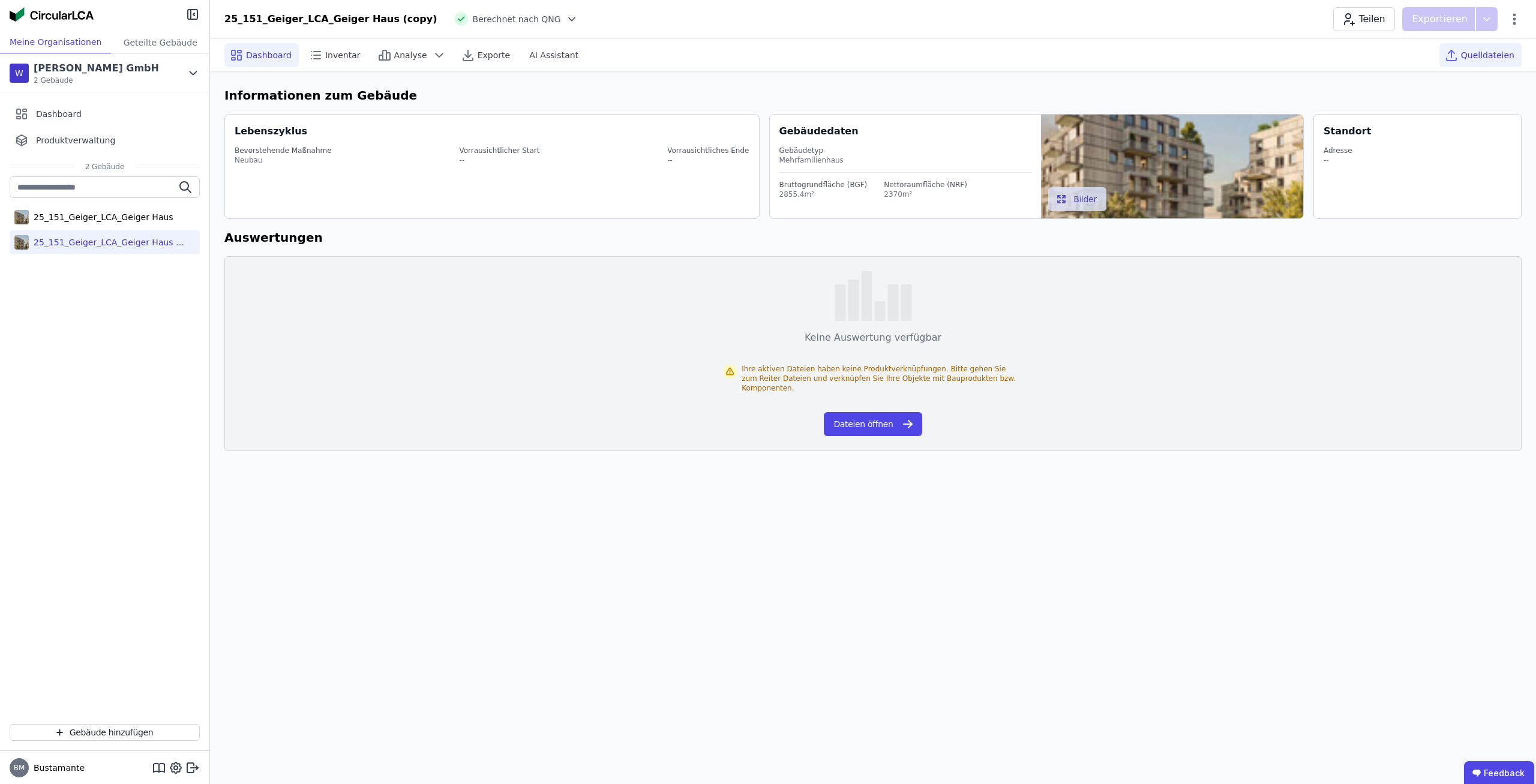
click at [1492, 58] on span "Quelldateien" at bounding box center [1487, 55] width 54 height 12
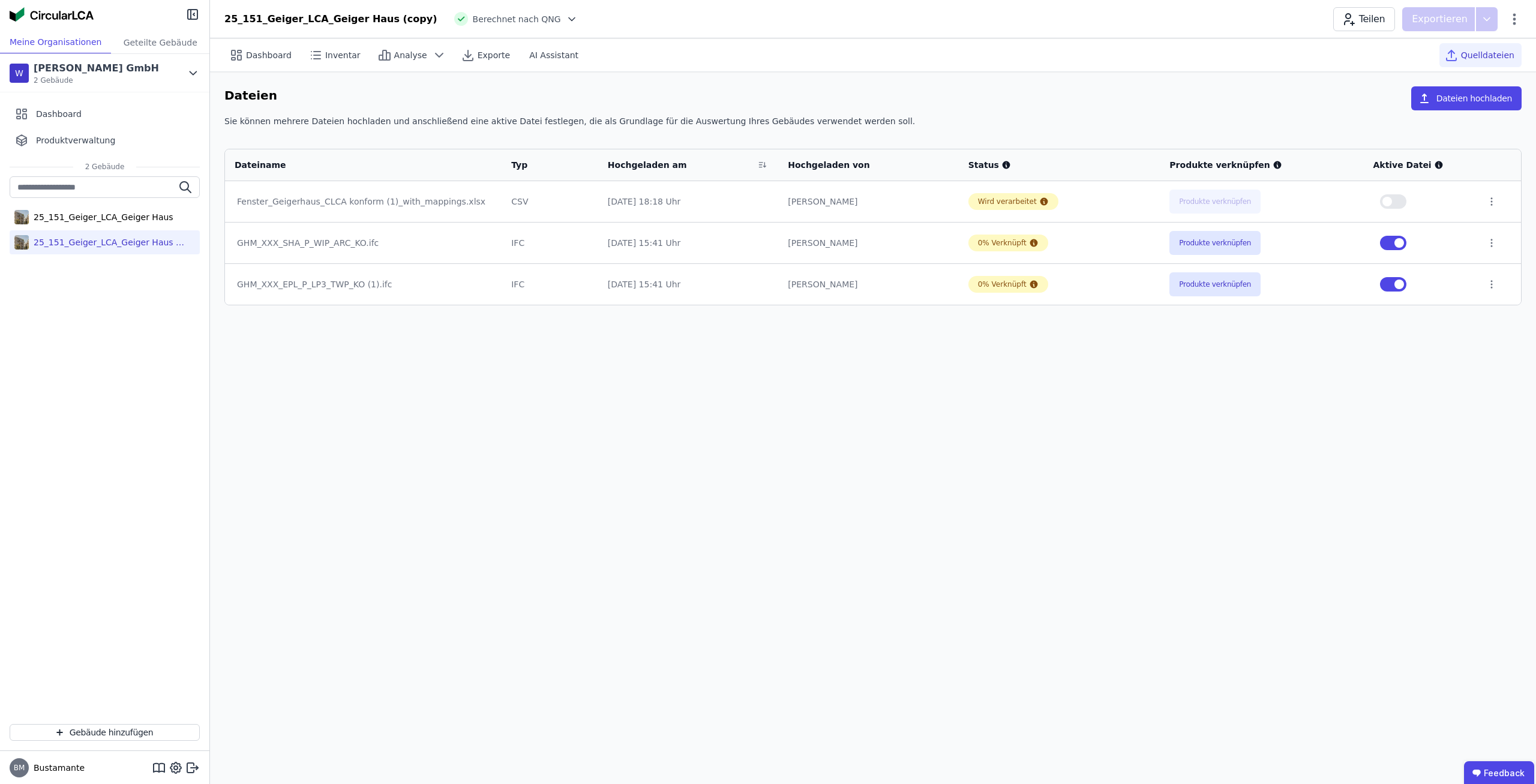
click at [911, 410] on div "Dashboard Inventar Analyse Exporte AI Assistant Quelldateien Dateien Dateien ho…" at bounding box center [873, 410] width 1326 height 746
click at [394, 337] on div "Dashboard Inventar Analyse Exporte AI Assistant Quelldateien Dateien Dateien ho…" at bounding box center [873, 410] width 1326 height 746
click at [120, 222] on div "25_151_Geiger_LCA_Geiger Haus" at bounding box center [101, 217] width 145 height 12
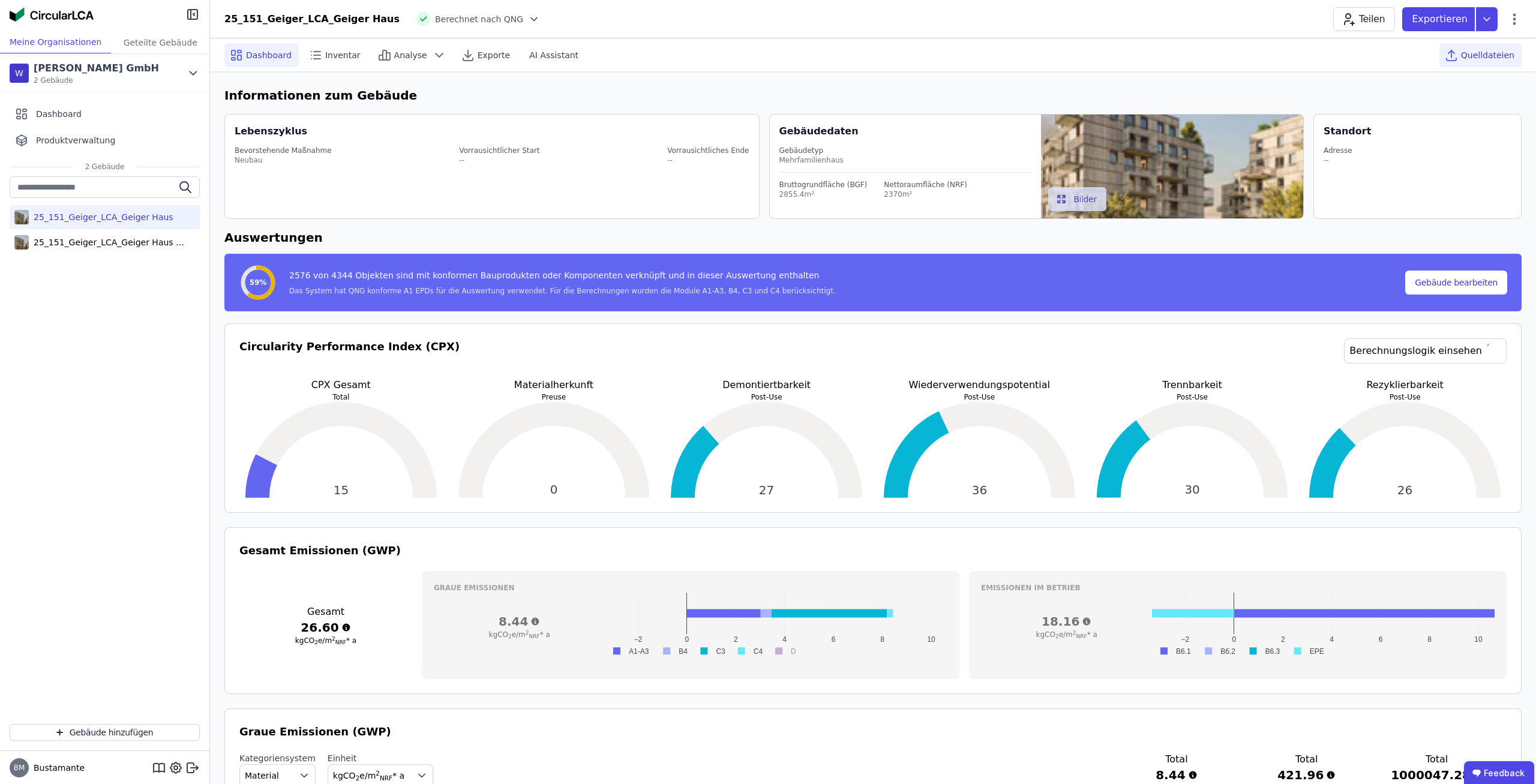
click at [1481, 64] on div "Quelldateien" at bounding box center [1481, 54] width 82 height 24
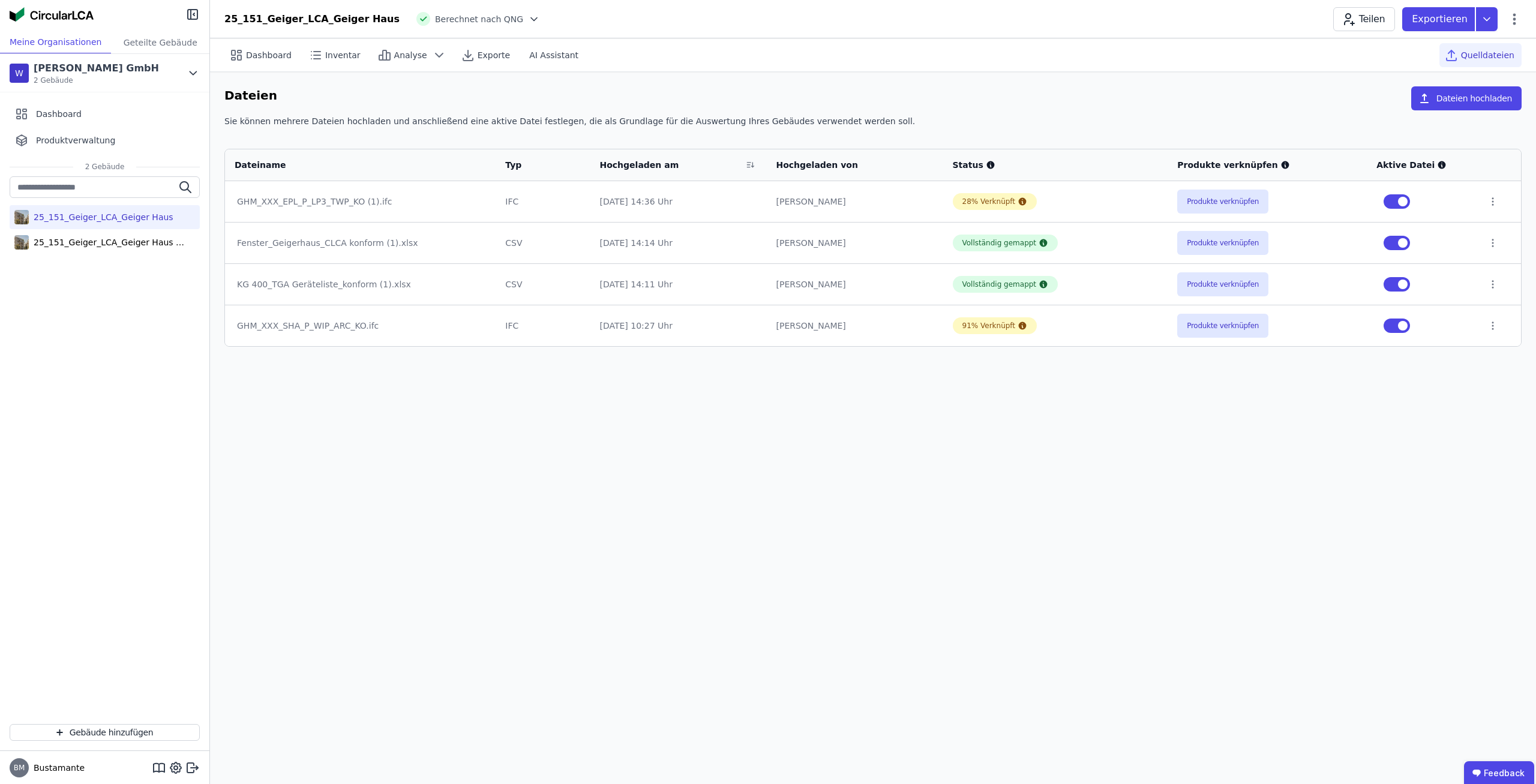
drag, startPoint x: 419, startPoint y: 289, endPoint x: 258, endPoint y: 288, distance: 161.0
click at [258, 288] on div "KG 400_TGA Geräteliste_konform (1).xlsx" at bounding box center [360, 284] width 246 height 12
click at [255, 286] on div "KG 400_TGA Geräteliste_konform (1).xlsx" at bounding box center [360, 284] width 246 height 12
click at [250, 286] on div "KG 400_TGA Geräteliste_konform (1).xlsx" at bounding box center [360, 284] width 246 height 12
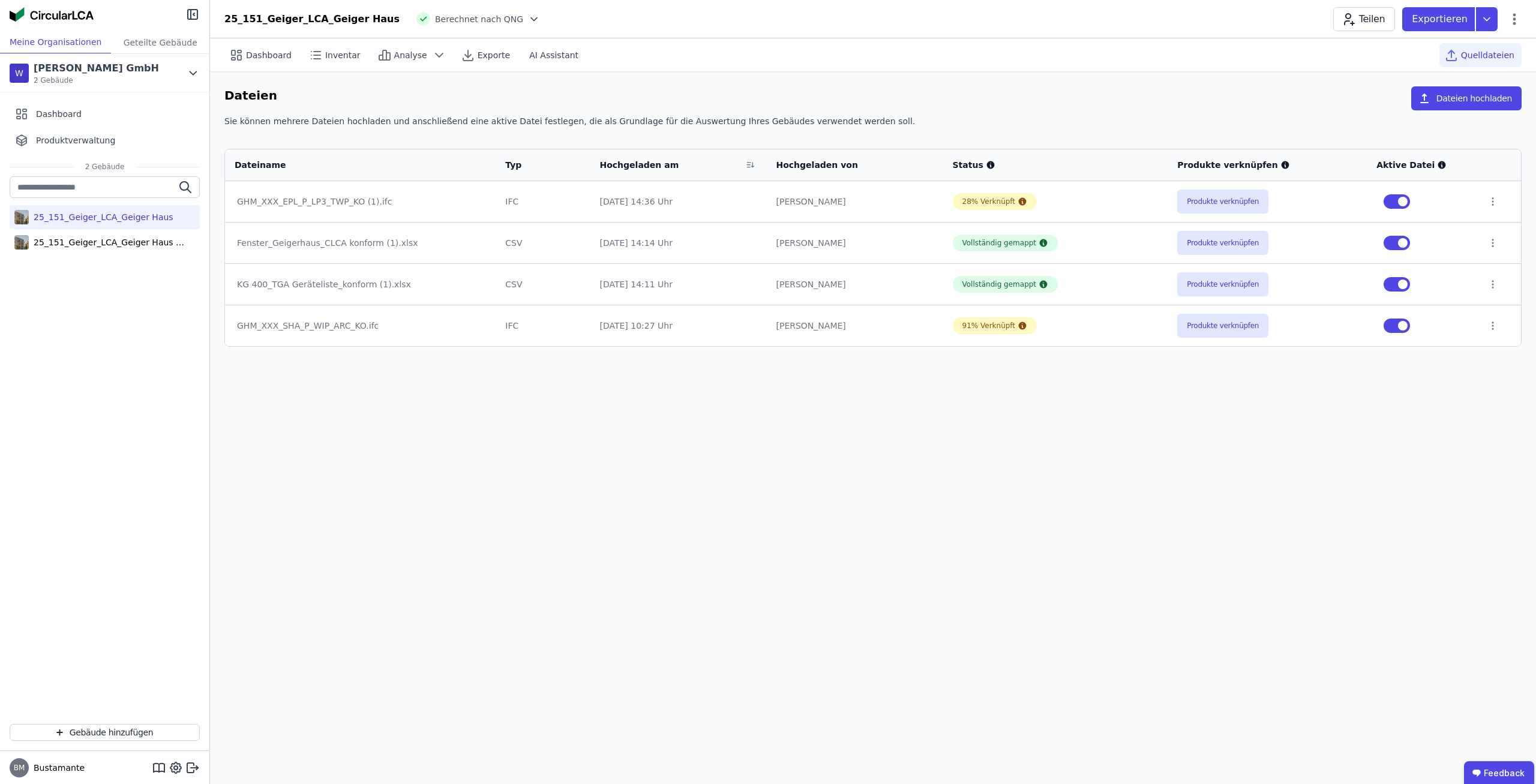
drag, startPoint x: 243, startPoint y: 285, endPoint x: 346, endPoint y: 284, distance: 103.0
click at [346, 284] on div "KG 400_TGA Geräteliste_konform (1).xlsx" at bounding box center [360, 284] width 246 height 12
click at [423, 424] on div "Dashboard Inventar Analyse Exporte AI Assistant Quelldateien Dateien Dateien ho…" at bounding box center [873, 410] width 1326 height 746
drag, startPoint x: 353, startPoint y: 282, endPoint x: 345, endPoint y: 279, distance: 8.5
click at [316, 285] on div "KG 400_TGA Geräteliste_konform (1).xlsx" at bounding box center [360, 284] width 246 height 12
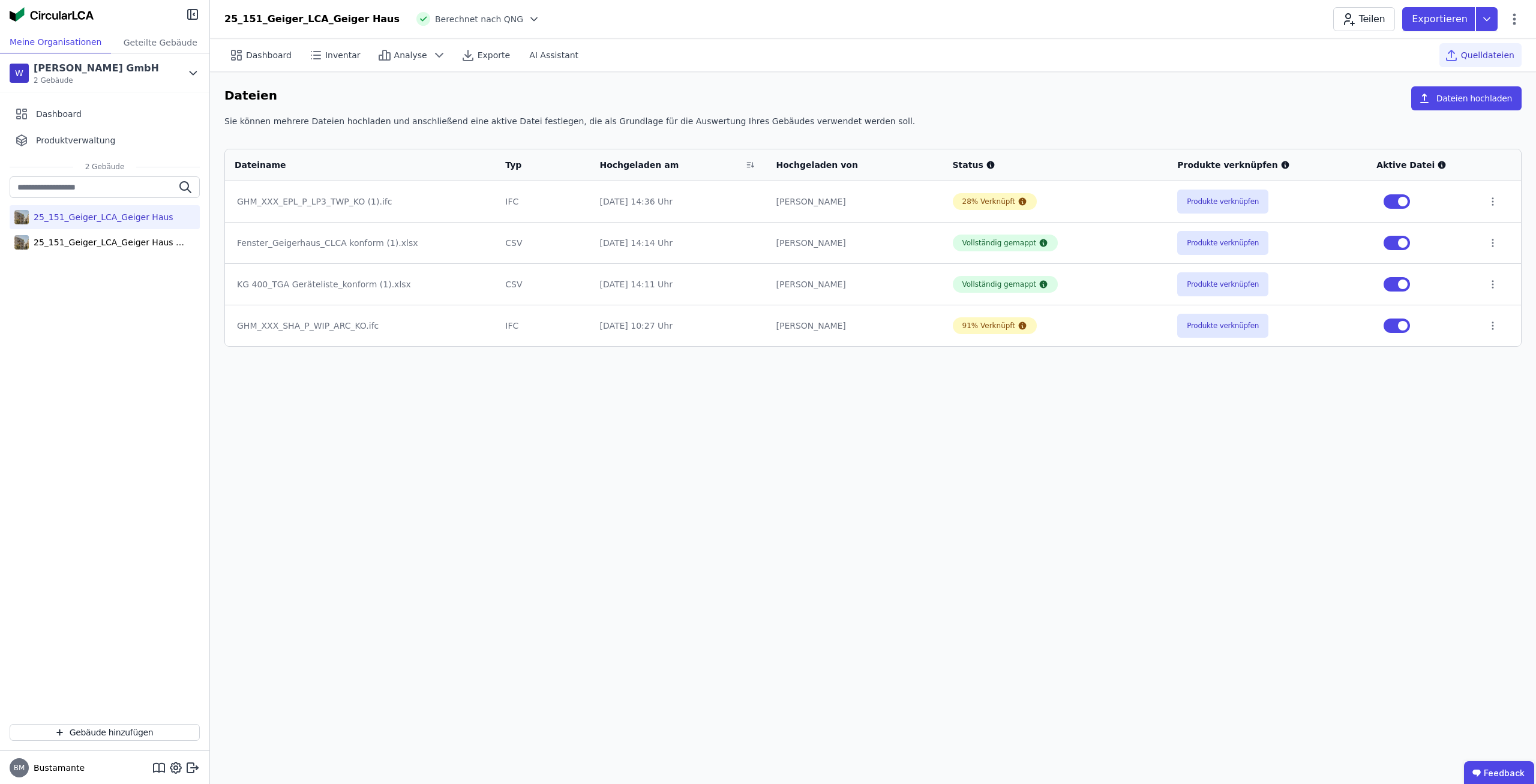
drag, startPoint x: 351, startPoint y: 512, endPoint x: 351, endPoint y: 474, distance: 38.0
click at [353, 508] on div "Dashboard Inventar Analyse Exporte AI Assistant Quelldateien Dateien Dateien ho…" at bounding box center [873, 410] width 1326 height 746
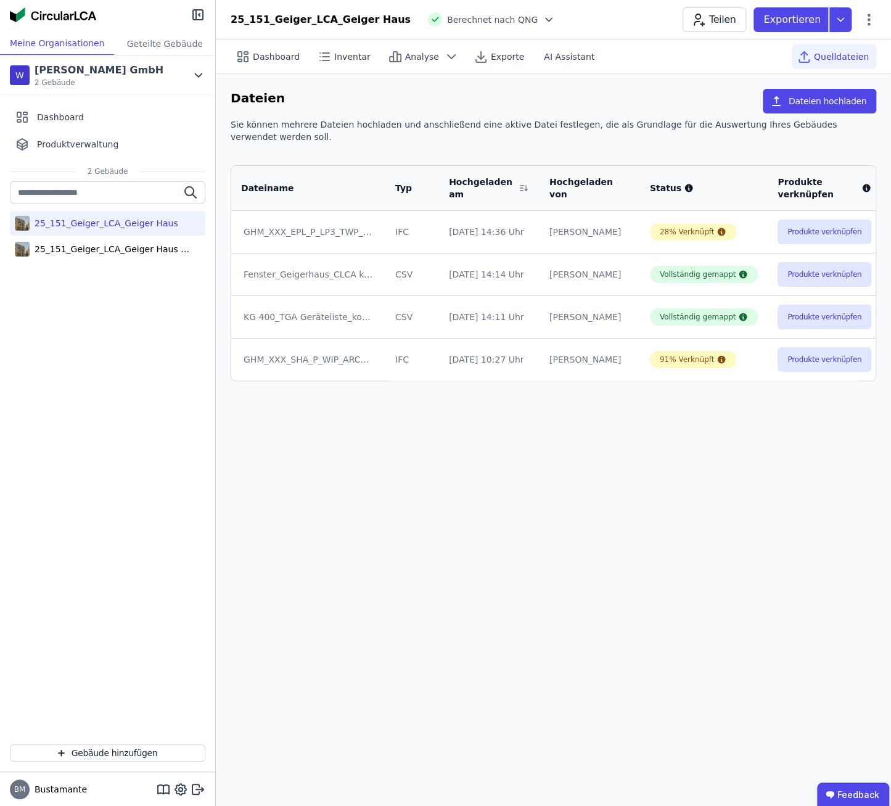
click at [324, 311] on div "KG 400_TGA Geräteliste_konform (1).xlsx" at bounding box center [309, 317] width 130 height 12
click at [305, 311] on div "KG 400_TGA Geräteliste_konform (1).xlsx" at bounding box center [309, 317] width 130 height 12
click at [276, 292] on div "KG 400_TGA Geräteliste_konform (1).xlsx" at bounding box center [319, 289] width 163 height 17
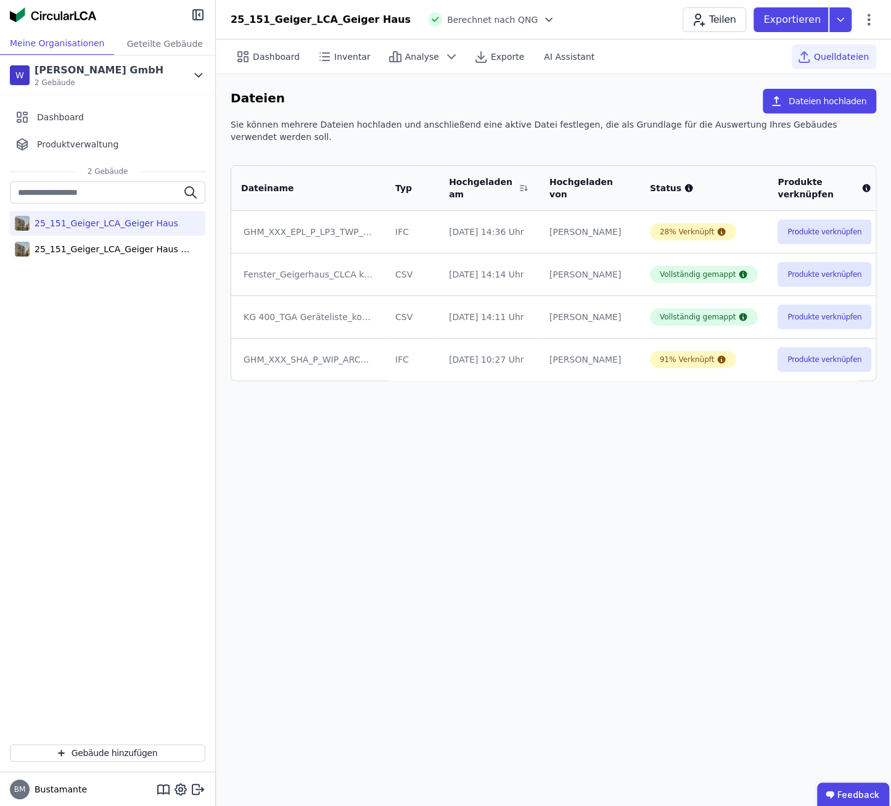
click at [395, 448] on div "Dashboard Inventar Analyse Exporte AI Assistant Quelldateien Dateien Dateien ho…" at bounding box center [553, 422] width 675 height 767
click at [176, 247] on div "25_151_Geiger_LCA_Geiger Haus (copy)" at bounding box center [110, 249] width 160 height 12
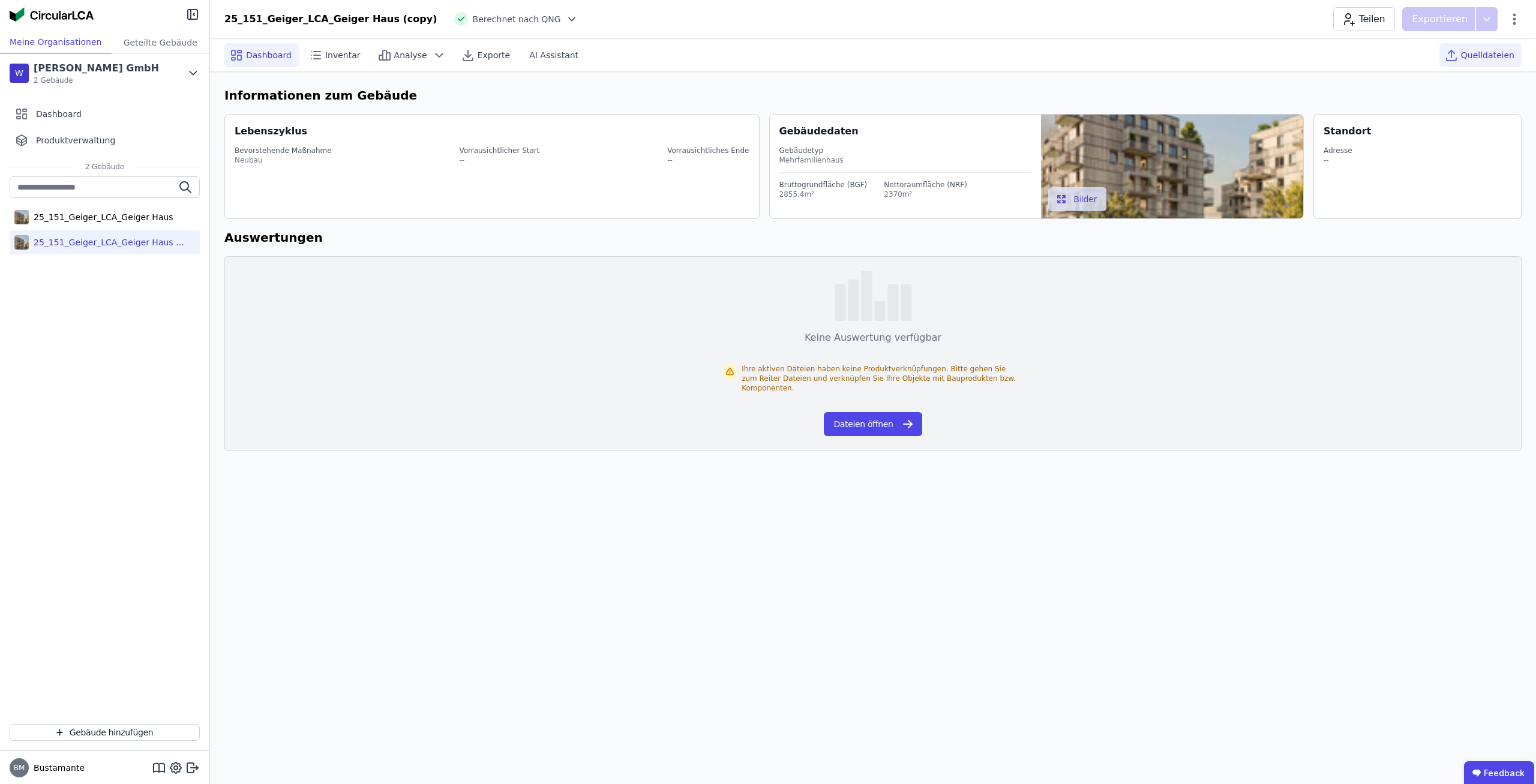
click at [1468, 51] on span "Quelldateien" at bounding box center [1487, 55] width 54 height 12
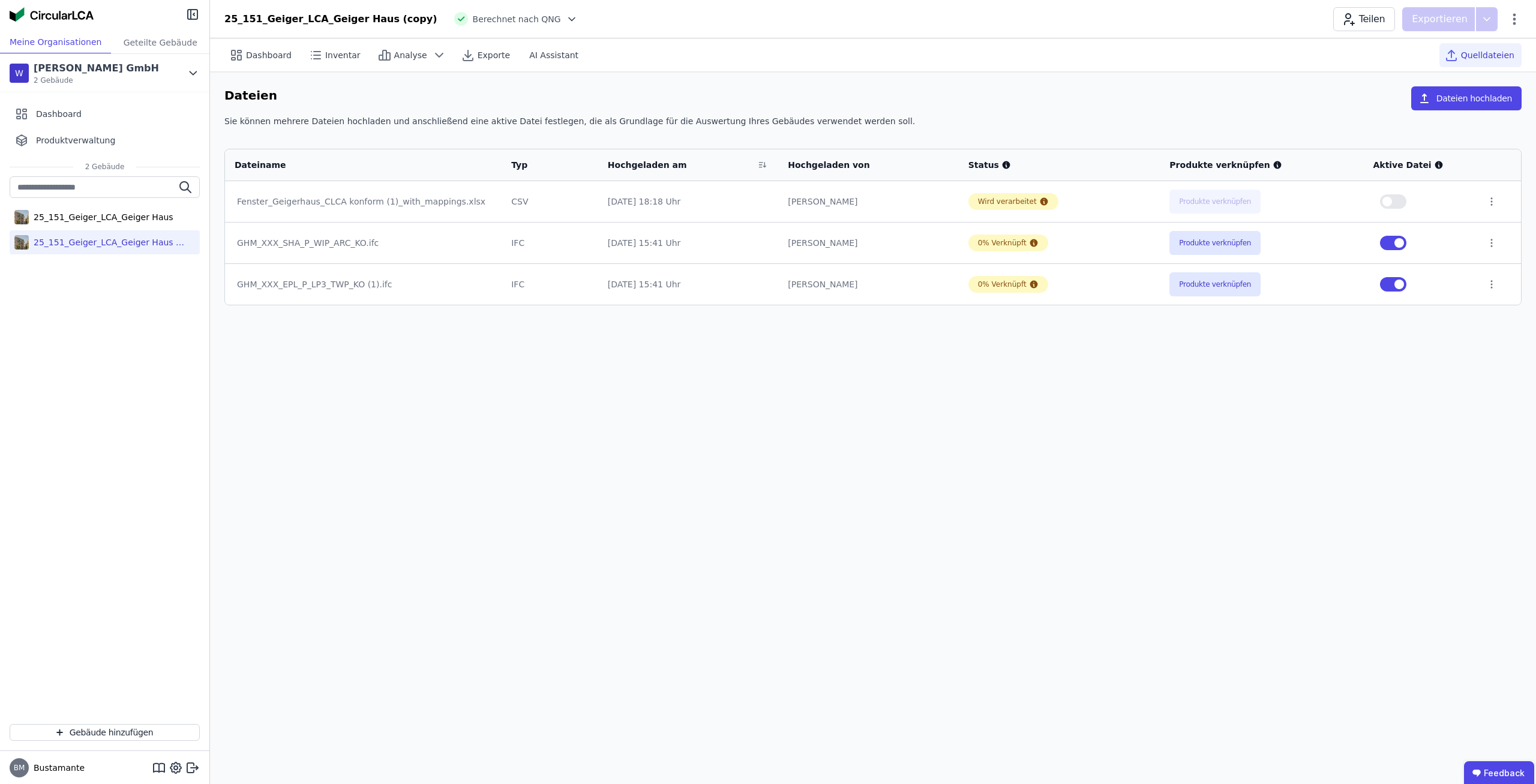
click at [1250, 462] on div "Dashboard Inventar Analyse Exporte AI Assistant Quelldateien Dateien Dateien ho…" at bounding box center [873, 410] width 1326 height 746
click at [1467, 101] on button "Dateien hochladen" at bounding box center [1466, 98] width 110 height 24
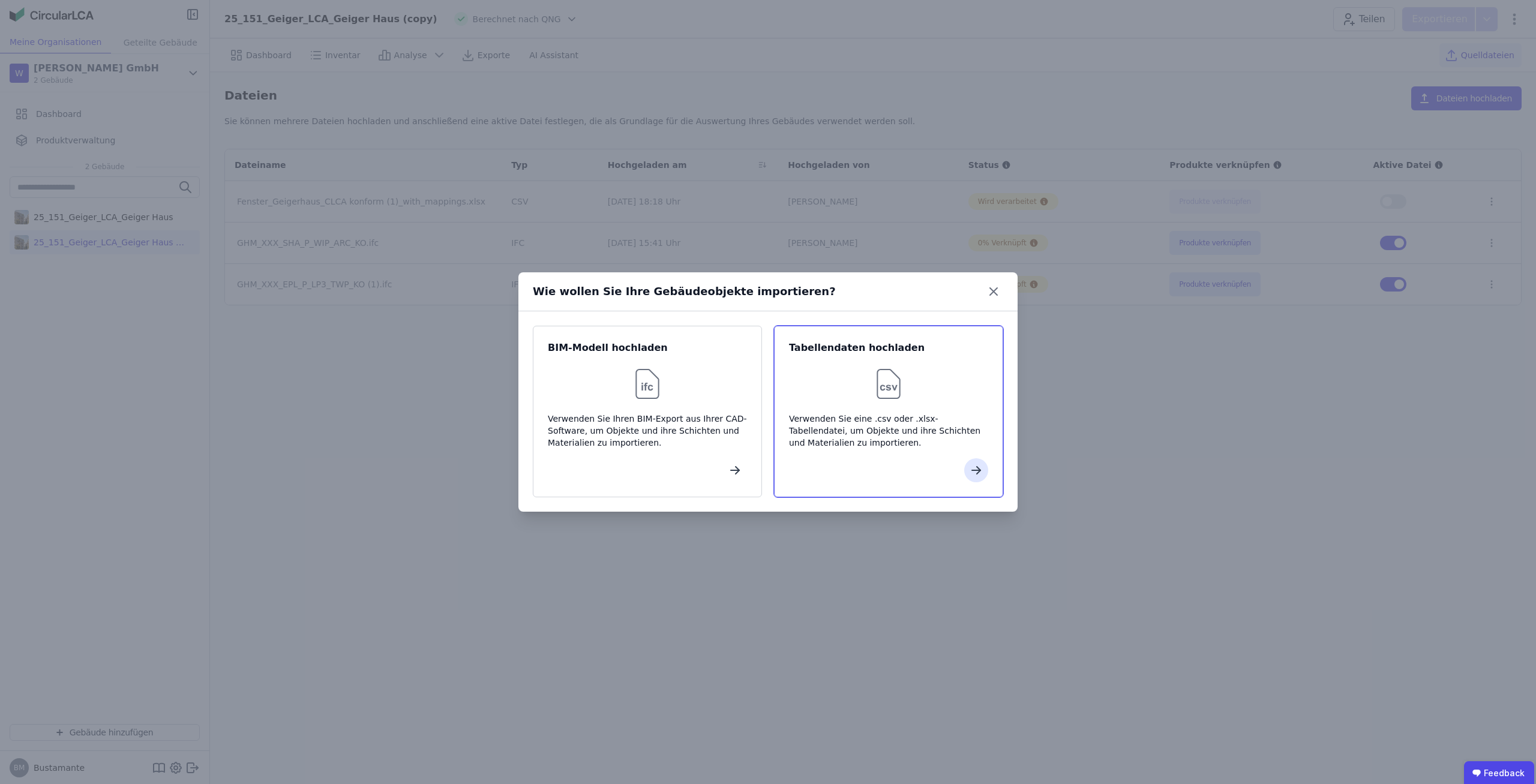
click at [906, 459] on div at bounding box center [888, 470] width 199 height 24
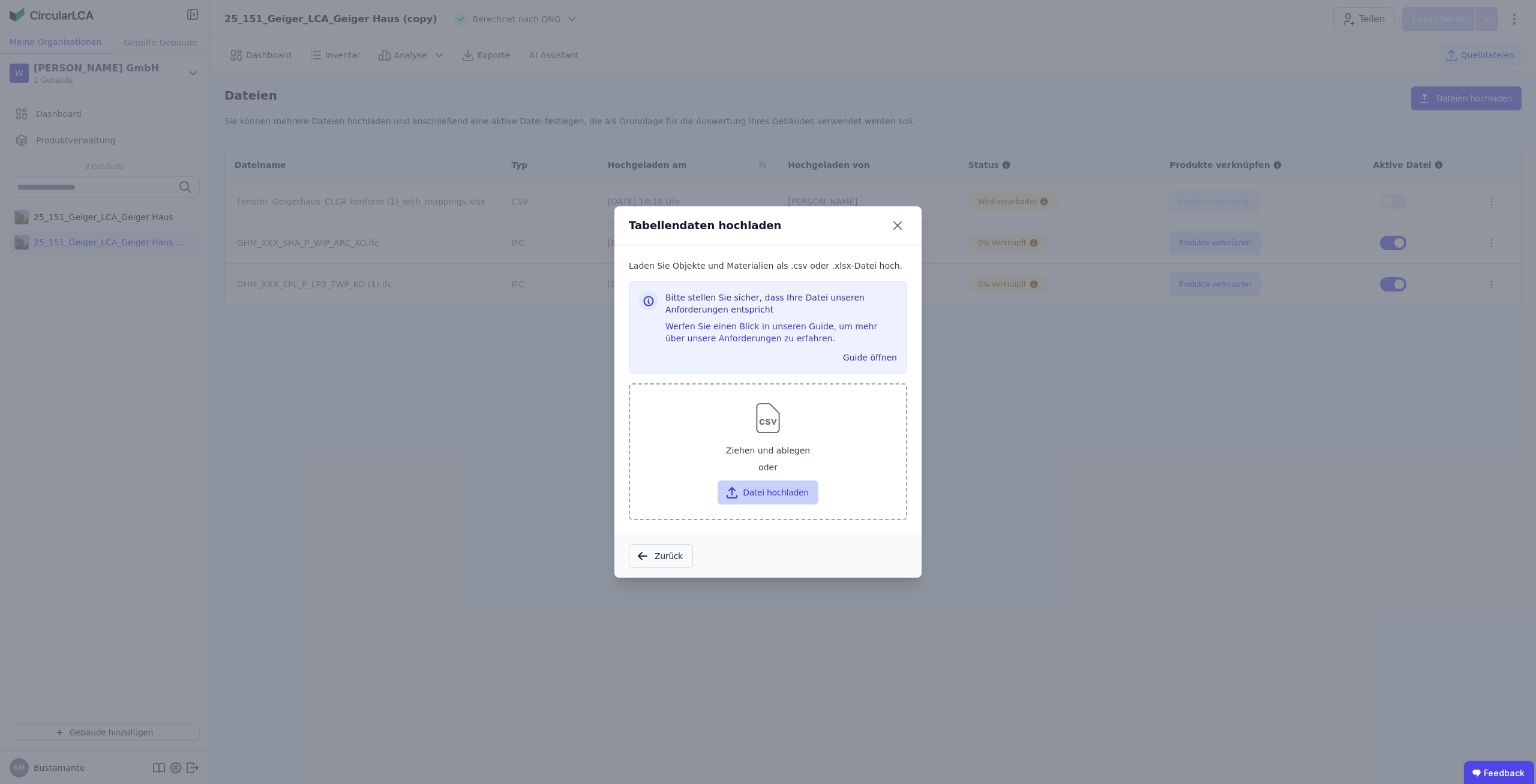
click at [774, 488] on button "Datei hochladen" at bounding box center [768, 492] width 100 height 24
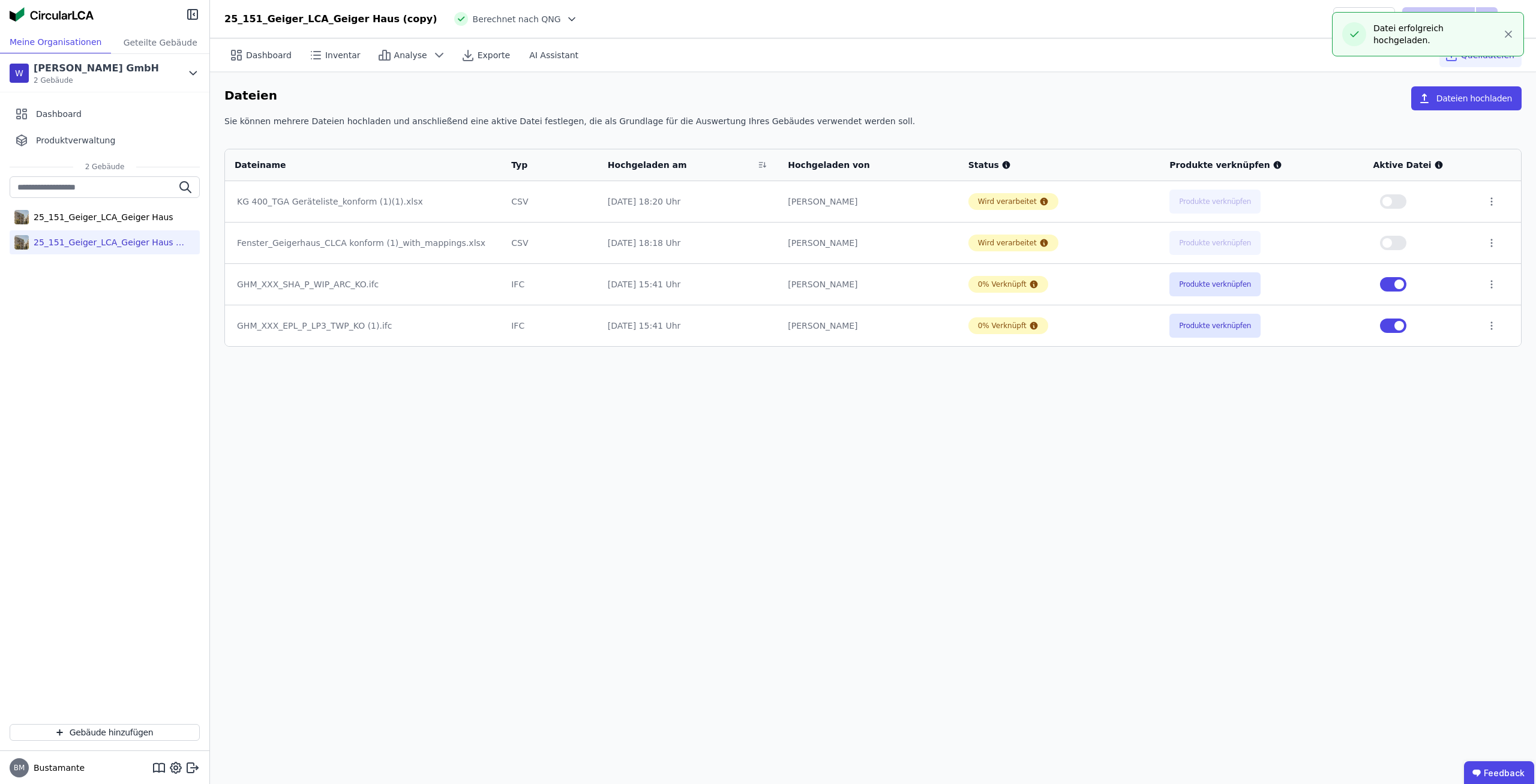
click at [798, 439] on div "Dashboard Inventar Analyse Exporte AI Assistant Quelldateien Dateien Dateien ho…" at bounding box center [873, 410] width 1326 height 746
click at [1511, 32] on icon "button" at bounding box center [1508, 34] width 12 height 12
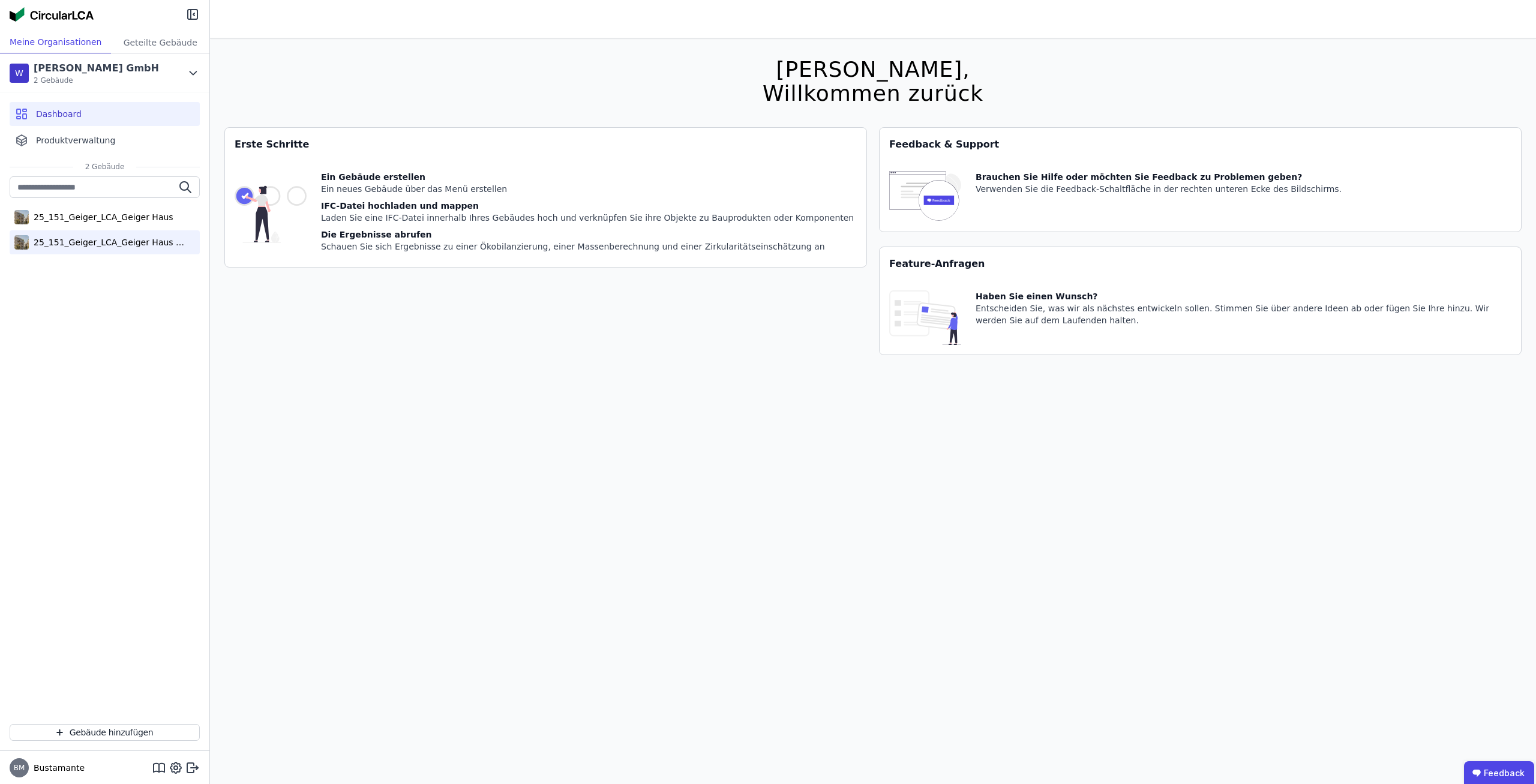
click at [75, 238] on div "25_151_Geiger_LCA_Geiger Haus (copy)" at bounding box center [107, 242] width 156 height 12
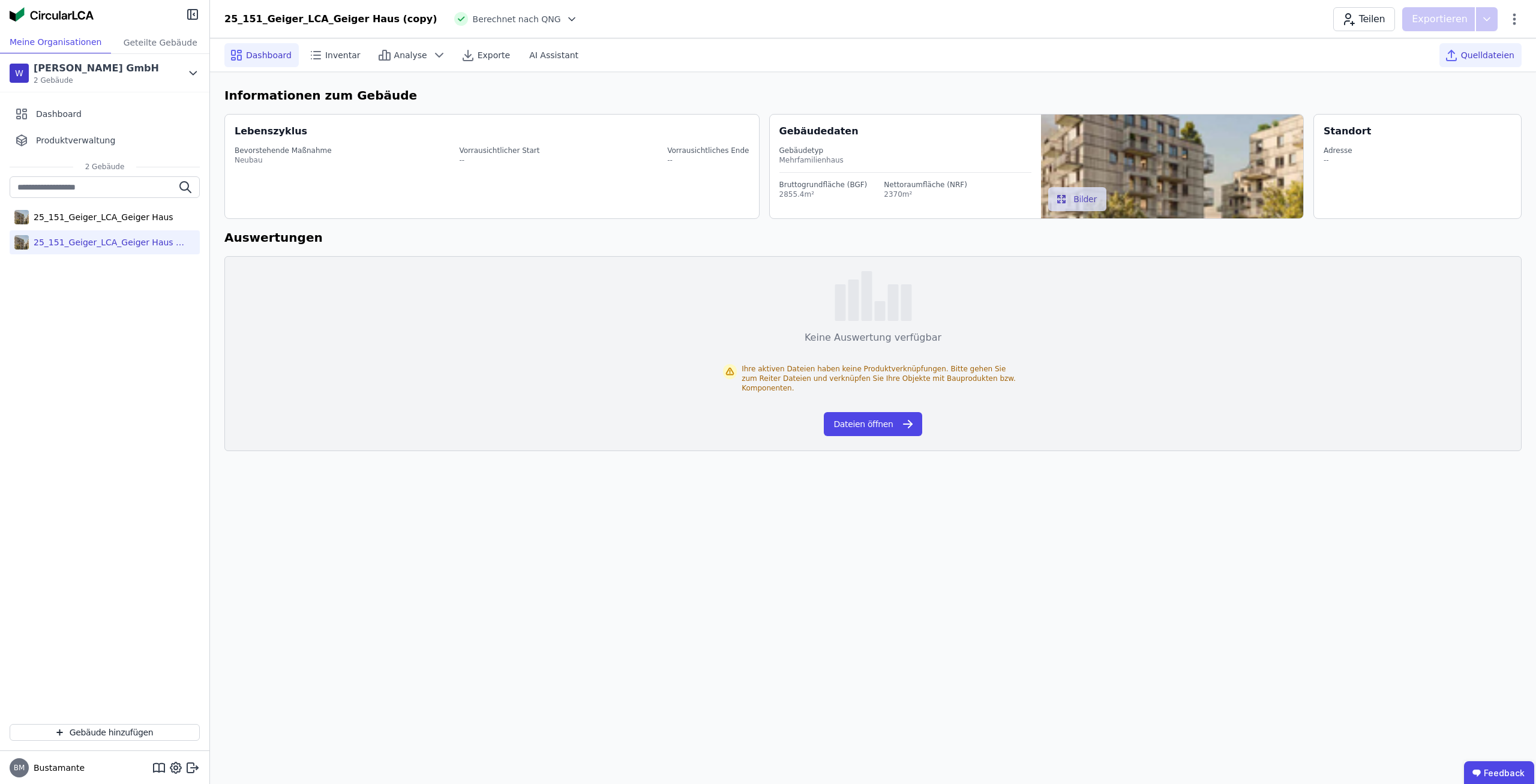
click at [1479, 58] on span "Quelldateien" at bounding box center [1487, 55] width 54 height 12
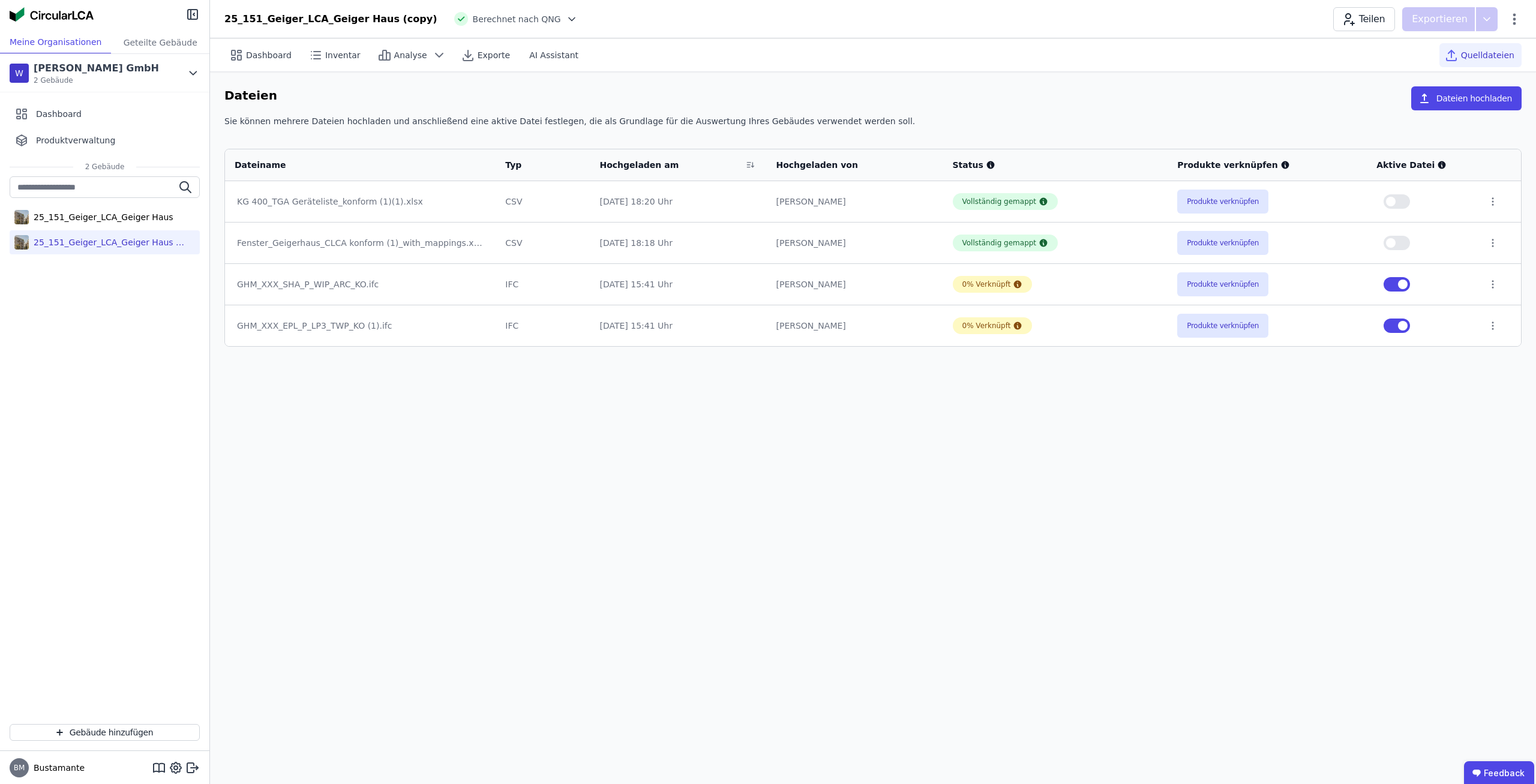
click at [1054, 409] on div "Dashboard Inventar Analyse Exporte AI Assistant Quelldateien Dateien Dateien ho…" at bounding box center [873, 410] width 1326 height 746
click at [965, 406] on div "Dashboard Inventar Analyse Exporte AI Assistant Quelldateien Dateien Dateien ho…" at bounding box center [873, 410] width 1326 height 746
click at [89, 219] on div "25_151_Geiger_LCA_Geiger Haus" at bounding box center [101, 217] width 145 height 12
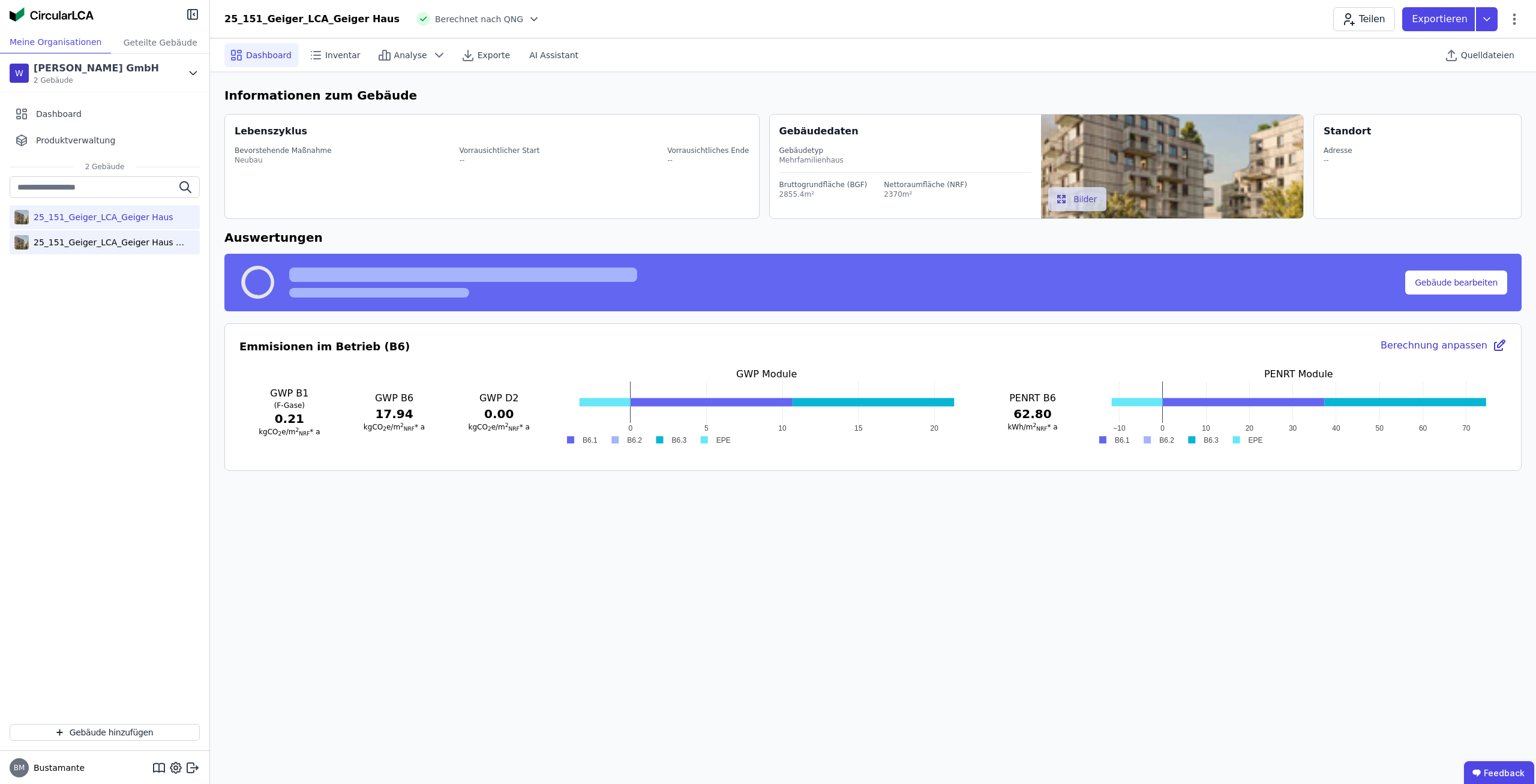
click at [89, 245] on div "25_151_Geiger_LCA_Geiger Haus (copy)" at bounding box center [107, 242] width 156 height 12
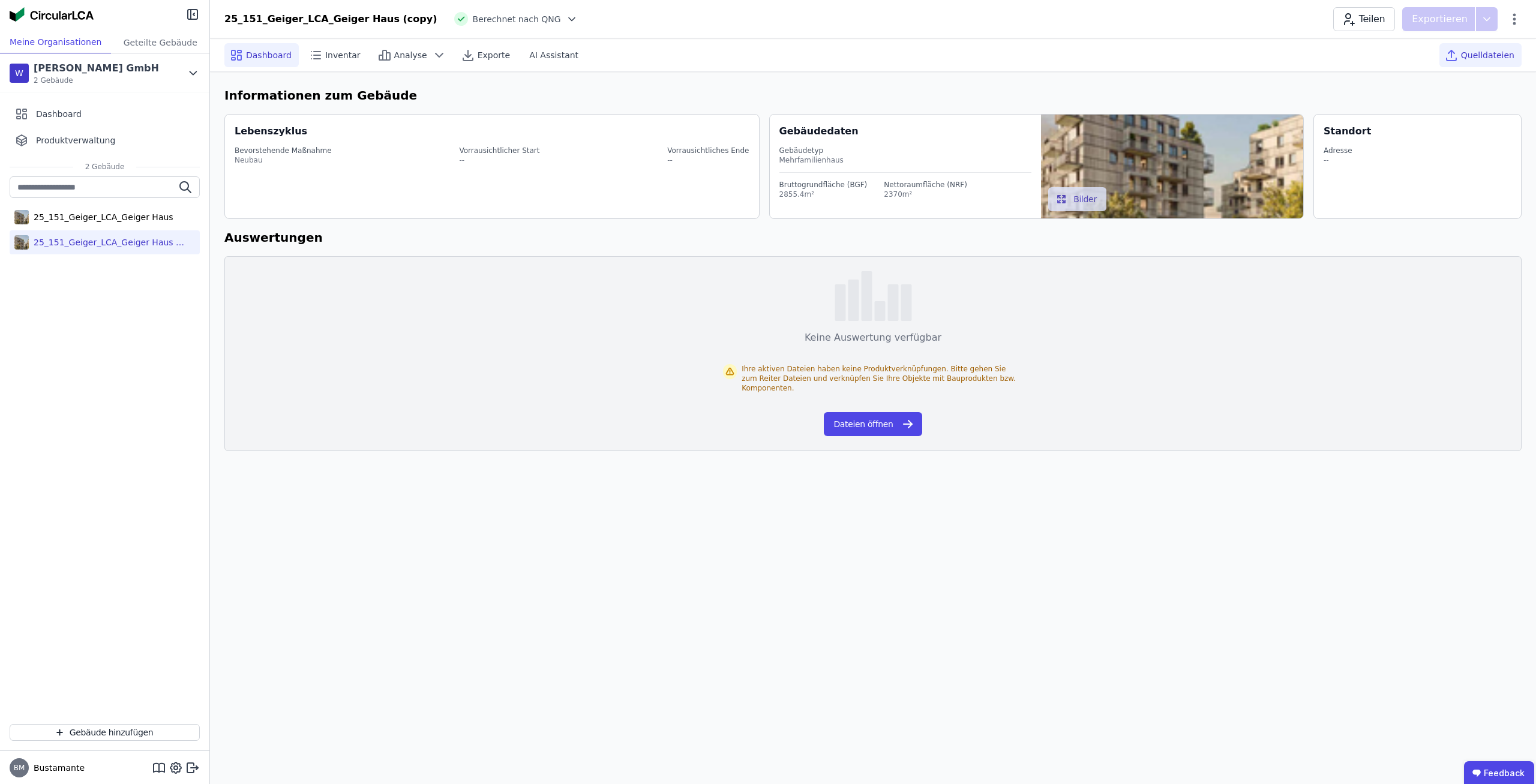
click at [1510, 48] on div "Quelldateien" at bounding box center [1481, 54] width 82 height 24
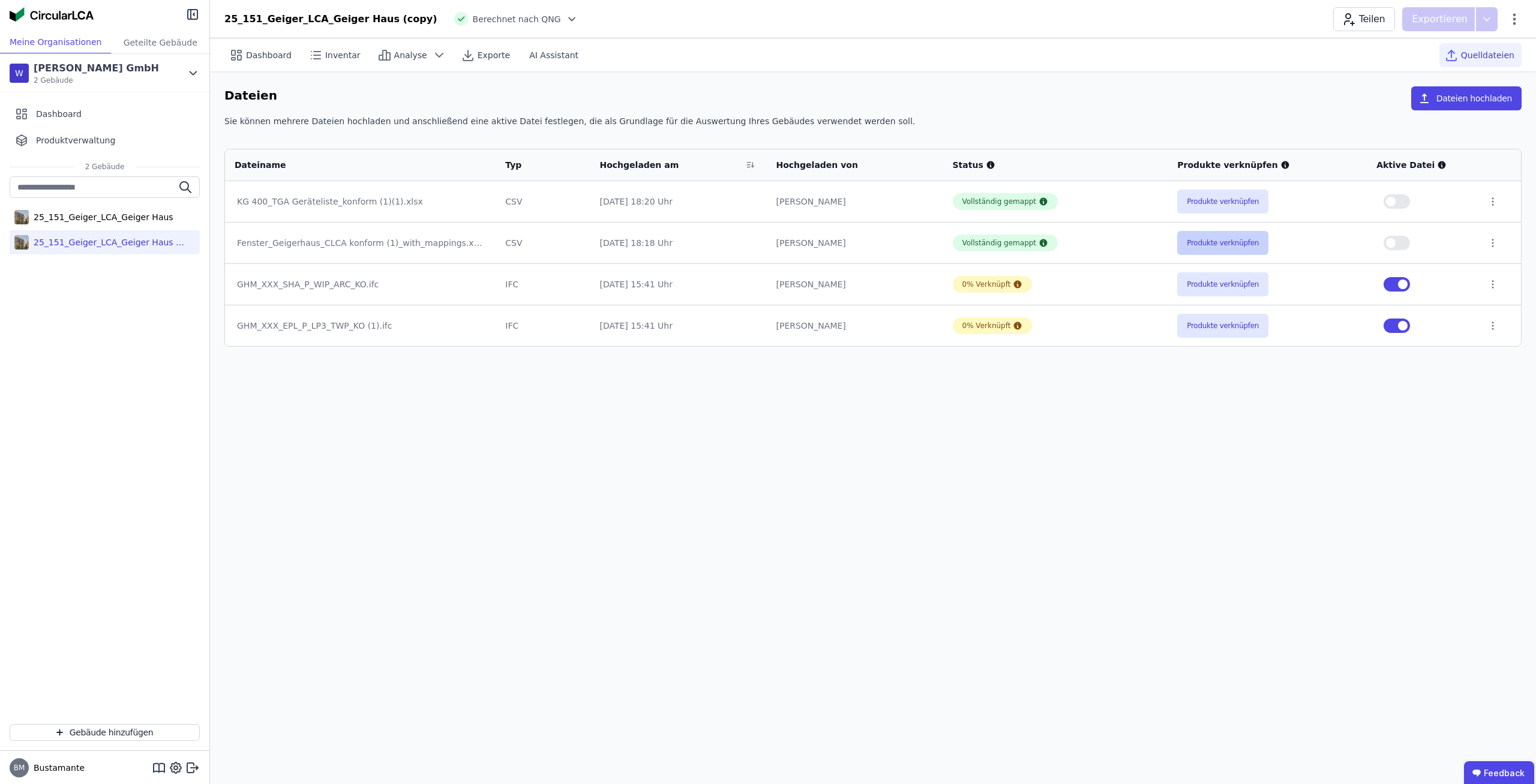
click at [1192, 235] on button "Produkte verknüpfen" at bounding box center [1223, 242] width 91 height 24
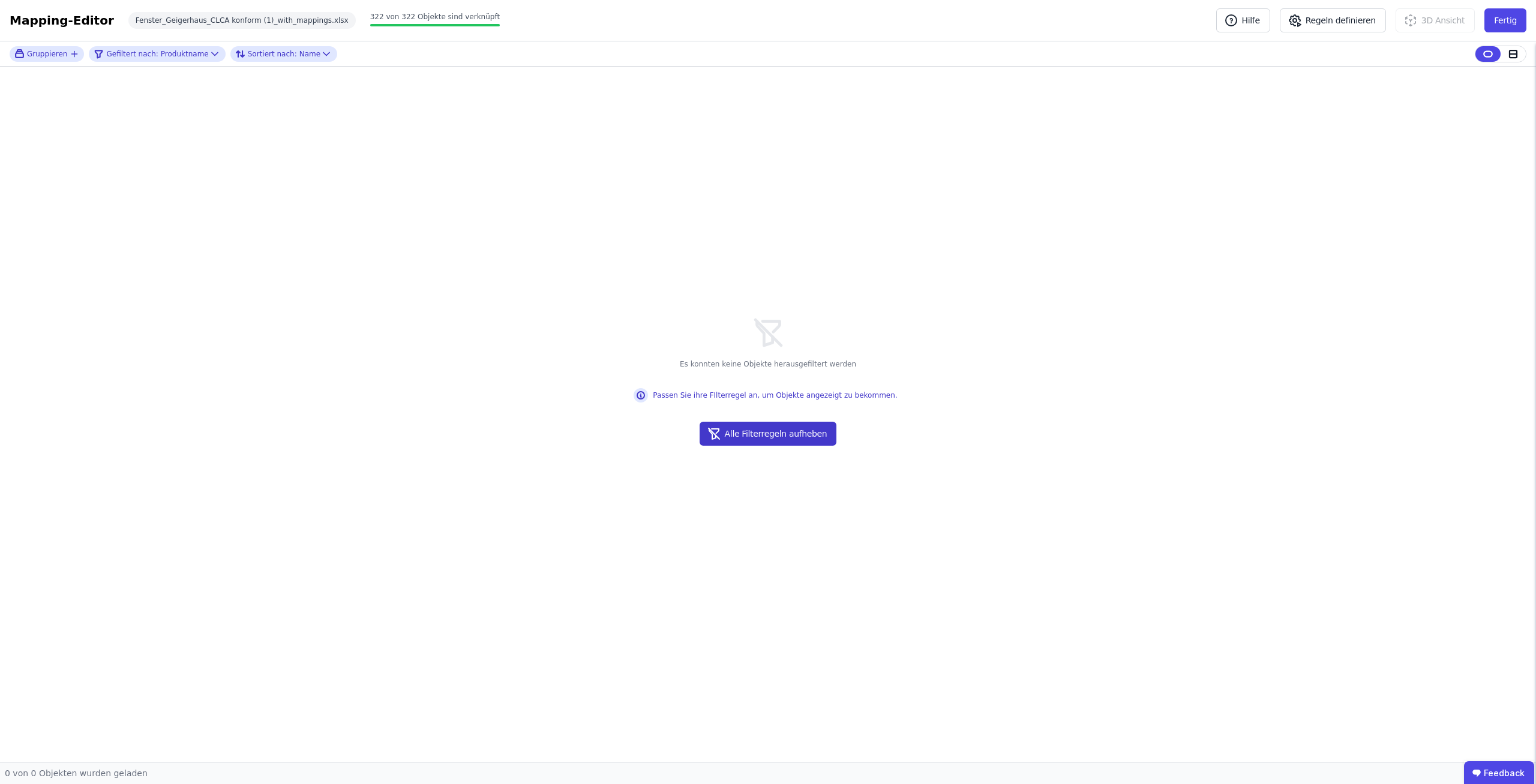
click at [778, 443] on button "Alle Filterregeln aufheben" at bounding box center [768, 434] width 137 height 24
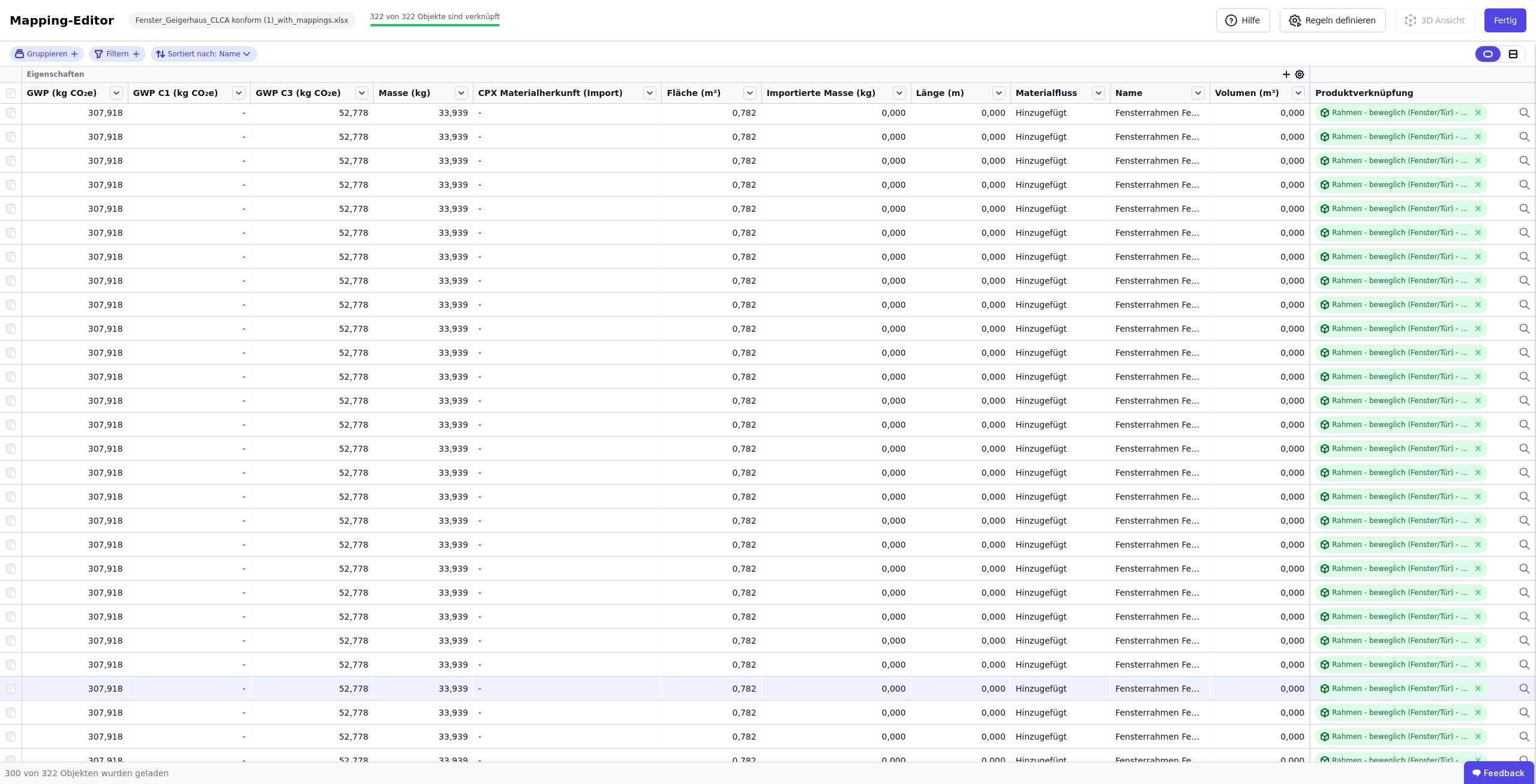
scroll to position [5523, 0]
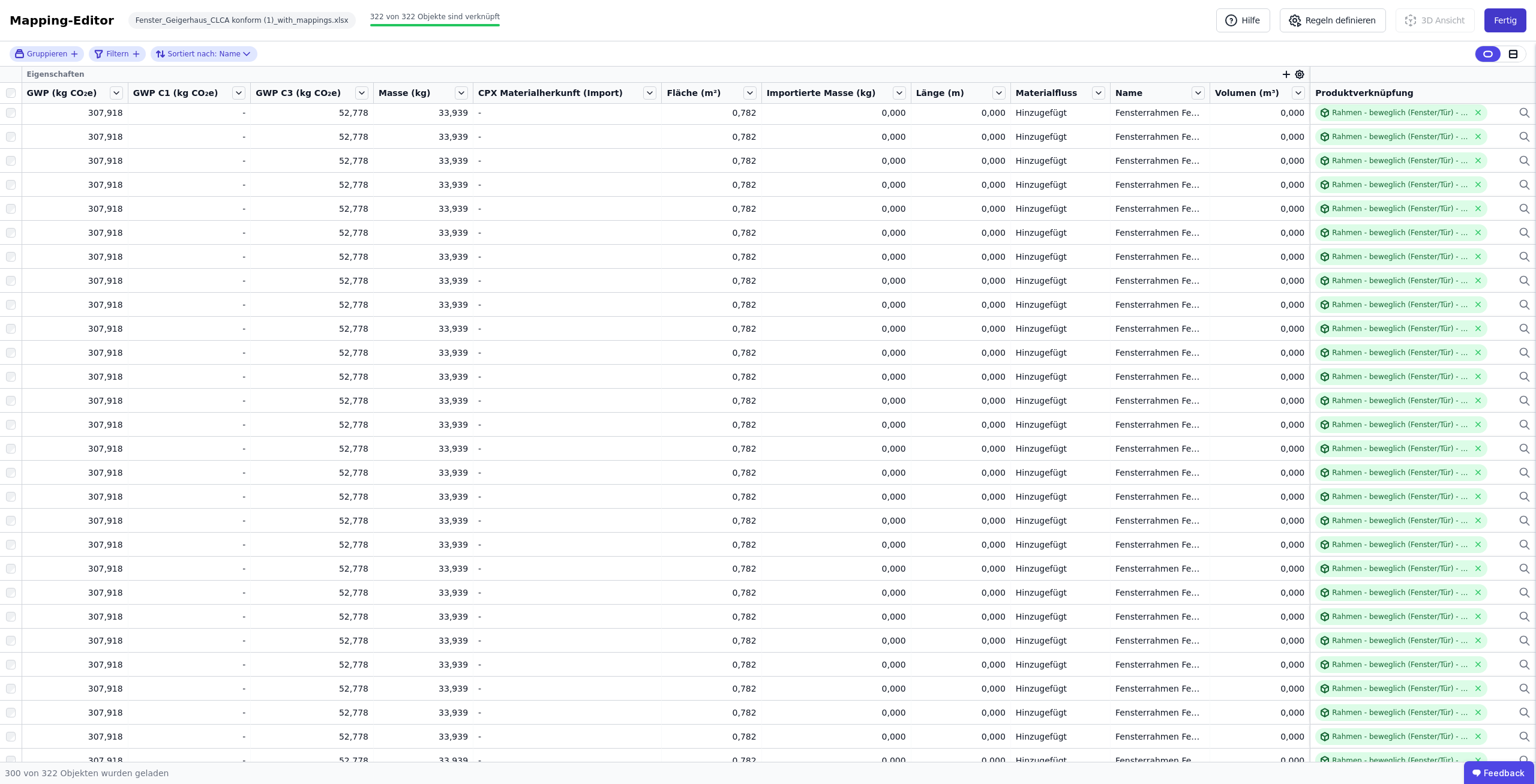
click at [1505, 20] on button "Fertig" at bounding box center [1505, 20] width 42 height 24
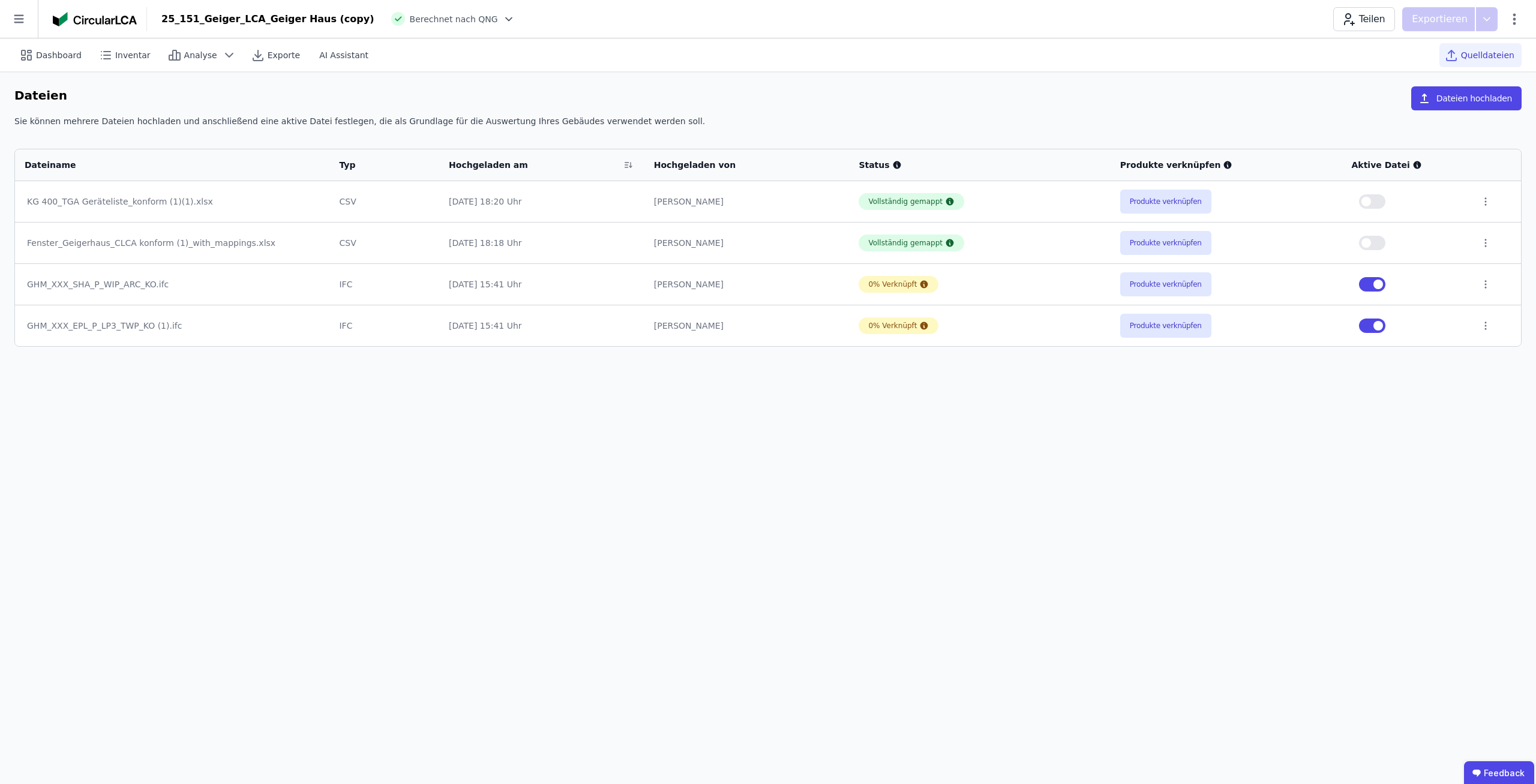
drag, startPoint x: 717, startPoint y: 390, endPoint x: 359, endPoint y: 267, distance: 378.5
click at [717, 391] on div "Dashboard Inventar Analyse Exporte AI Assistant Quelldateien Dateien Dateien ho…" at bounding box center [768, 410] width 1536 height 746
click at [22, 24] on icon at bounding box center [18, 18] width 38 height 38
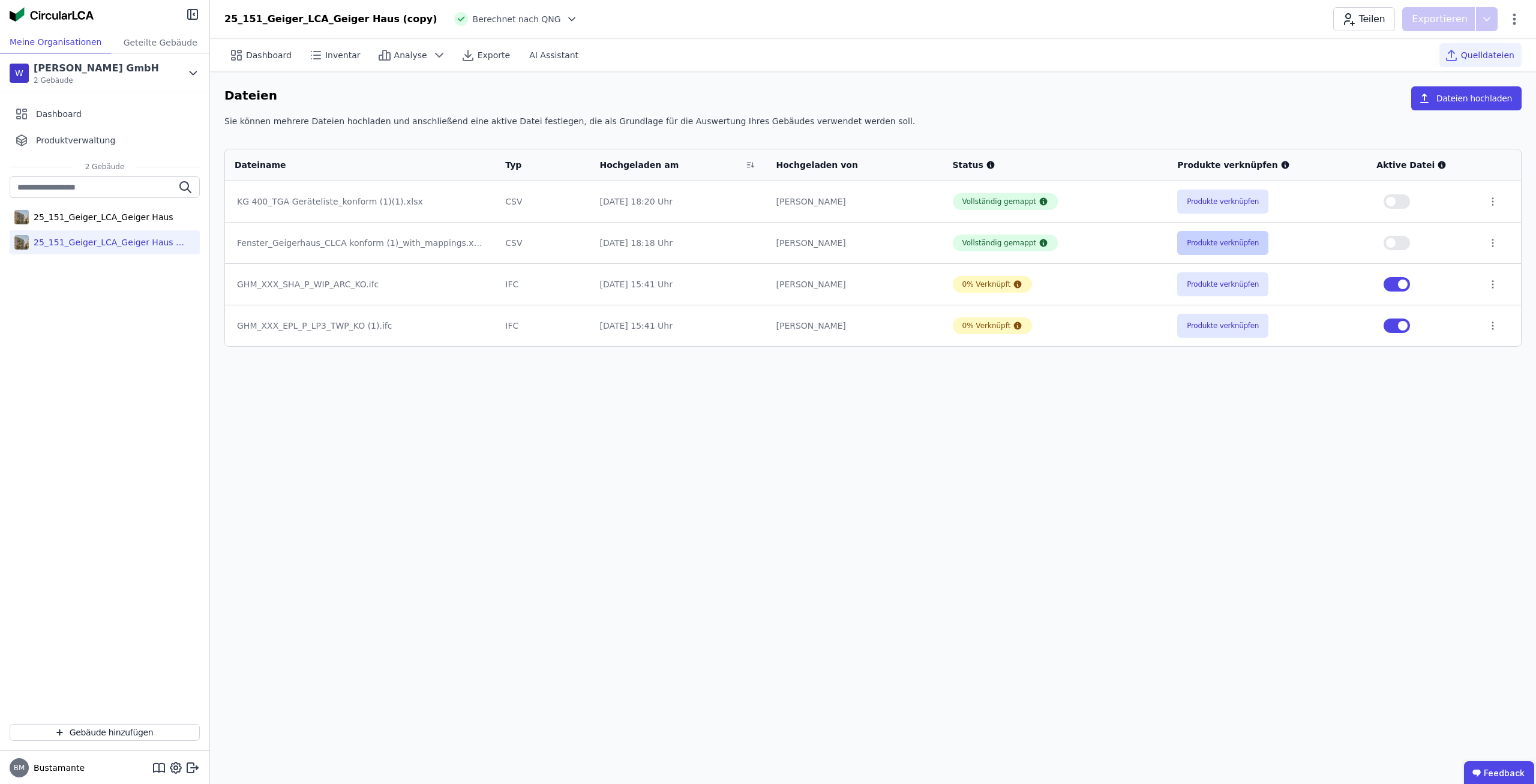
click at [1231, 238] on button "Produkte verknüpfen" at bounding box center [1223, 242] width 91 height 24
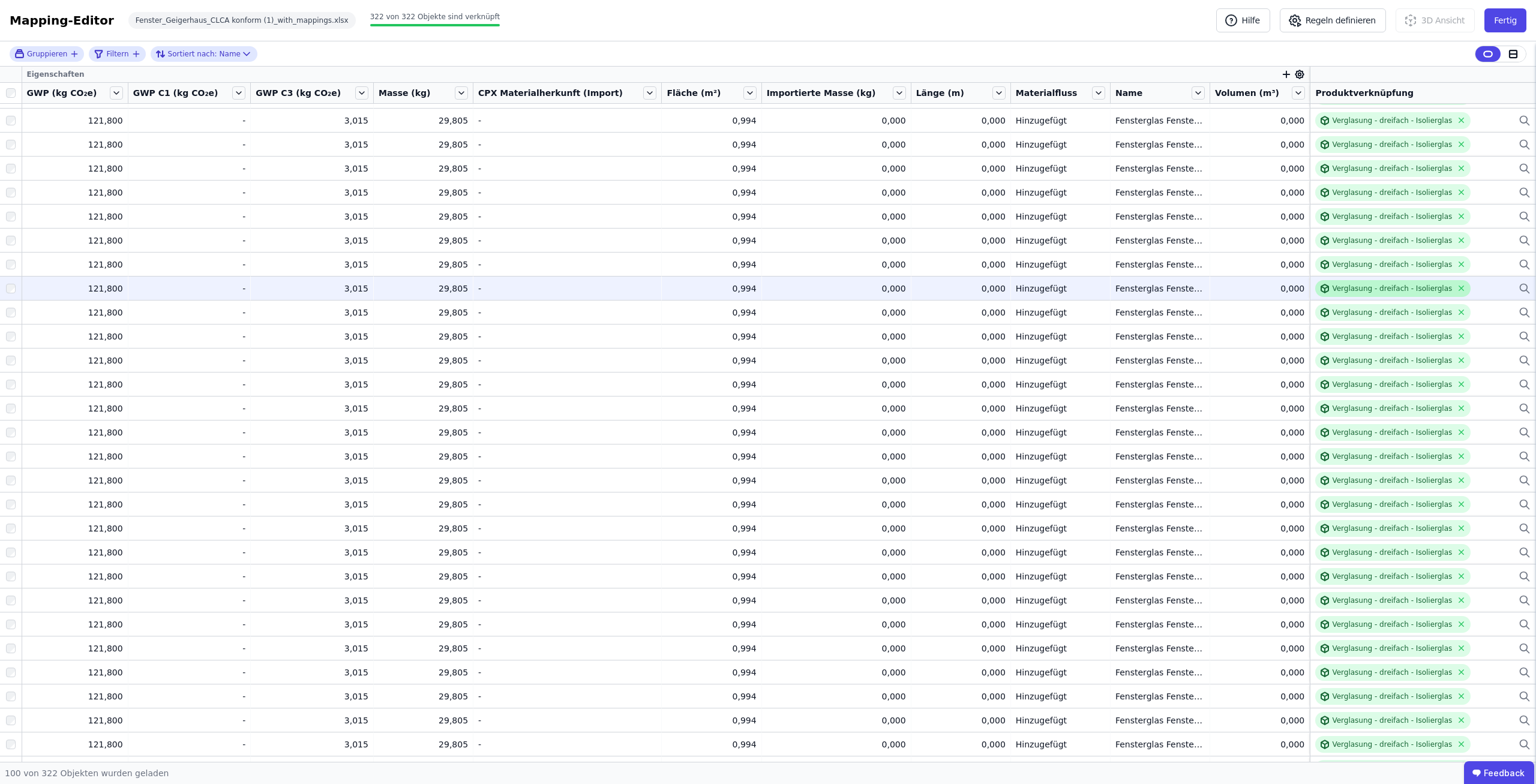
scroll to position [461, 0]
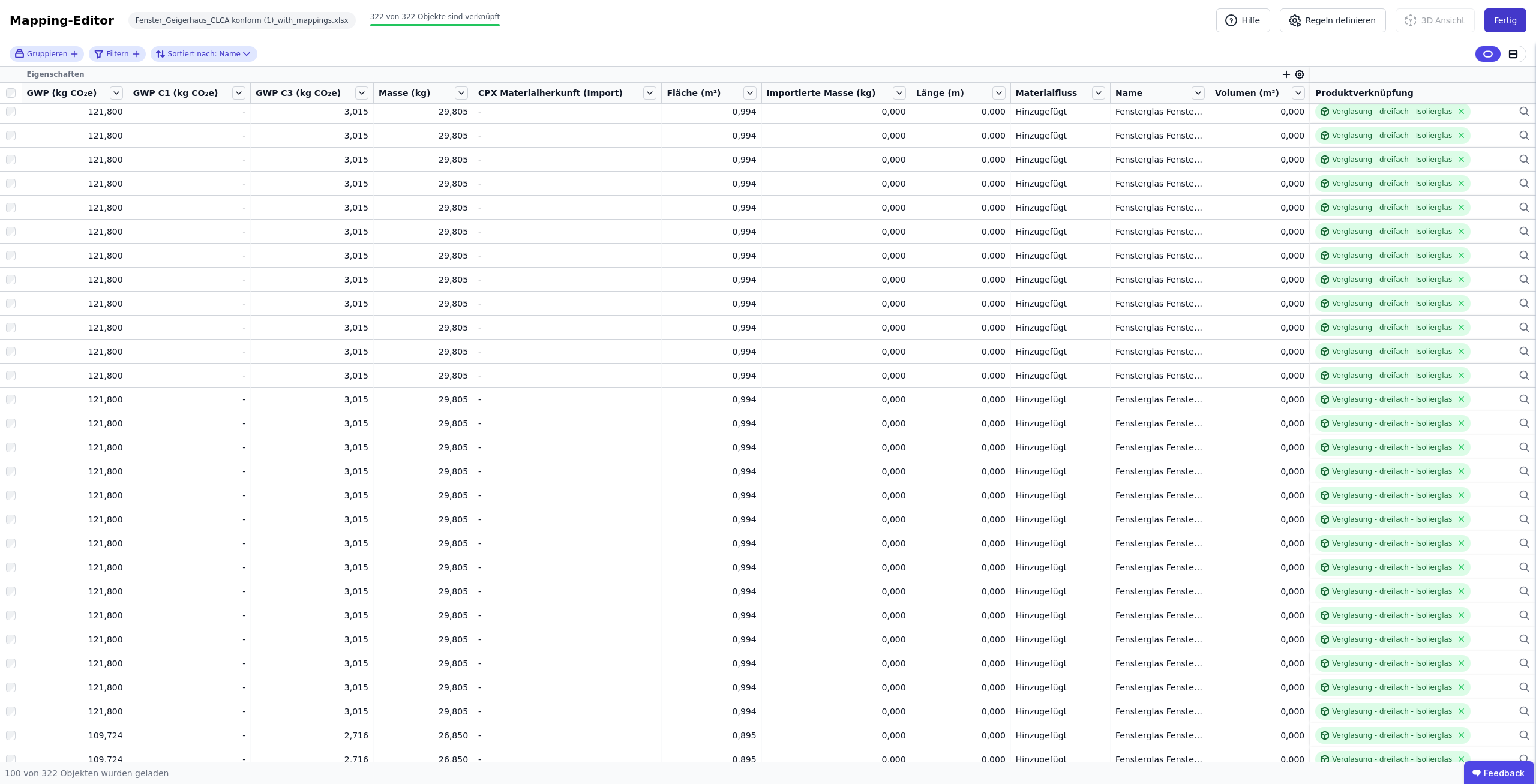
click at [1520, 21] on button "Fertig" at bounding box center [1505, 20] width 42 height 24
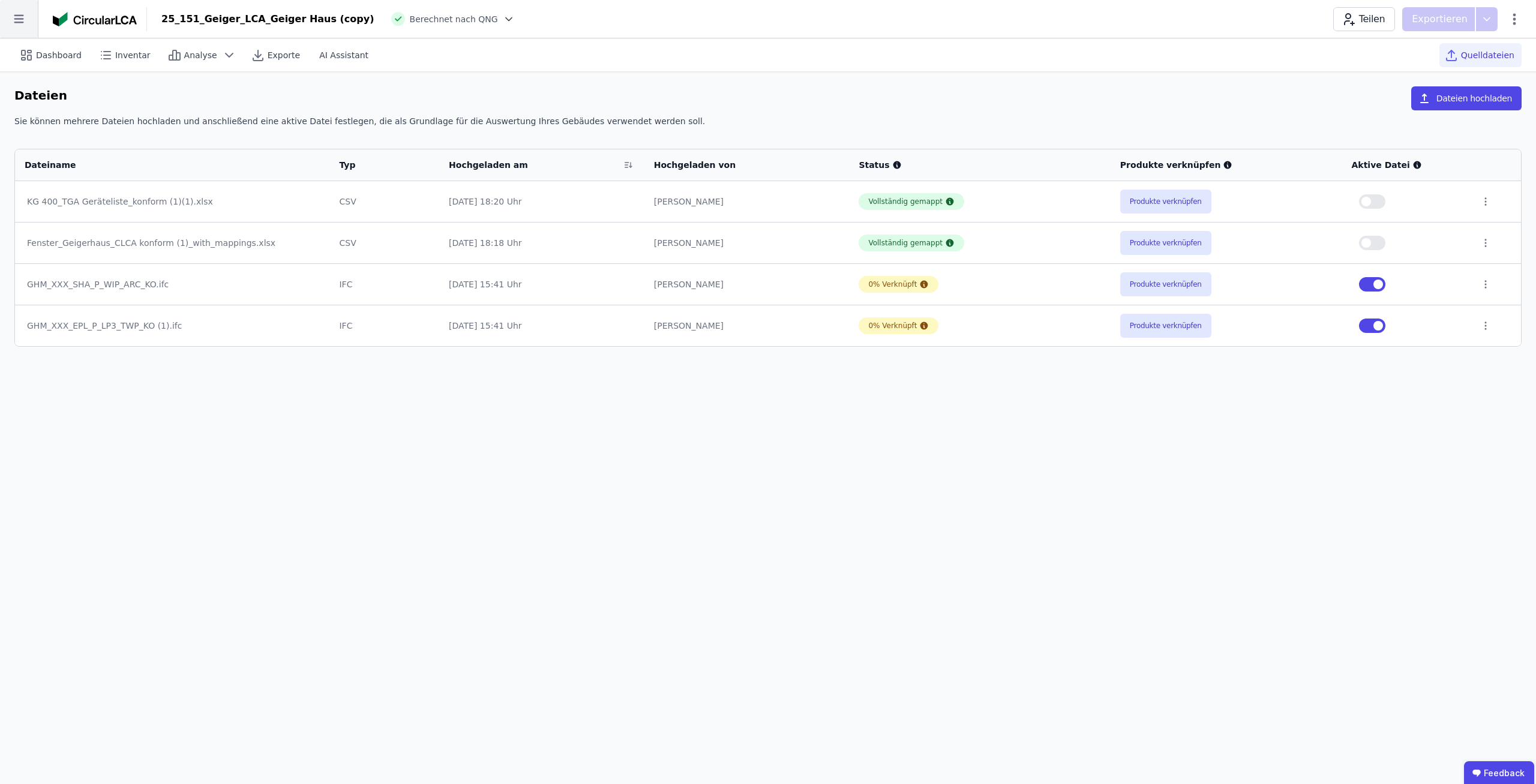
click at [6, 23] on icon at bounding box center [18, 18] width 38 height 38
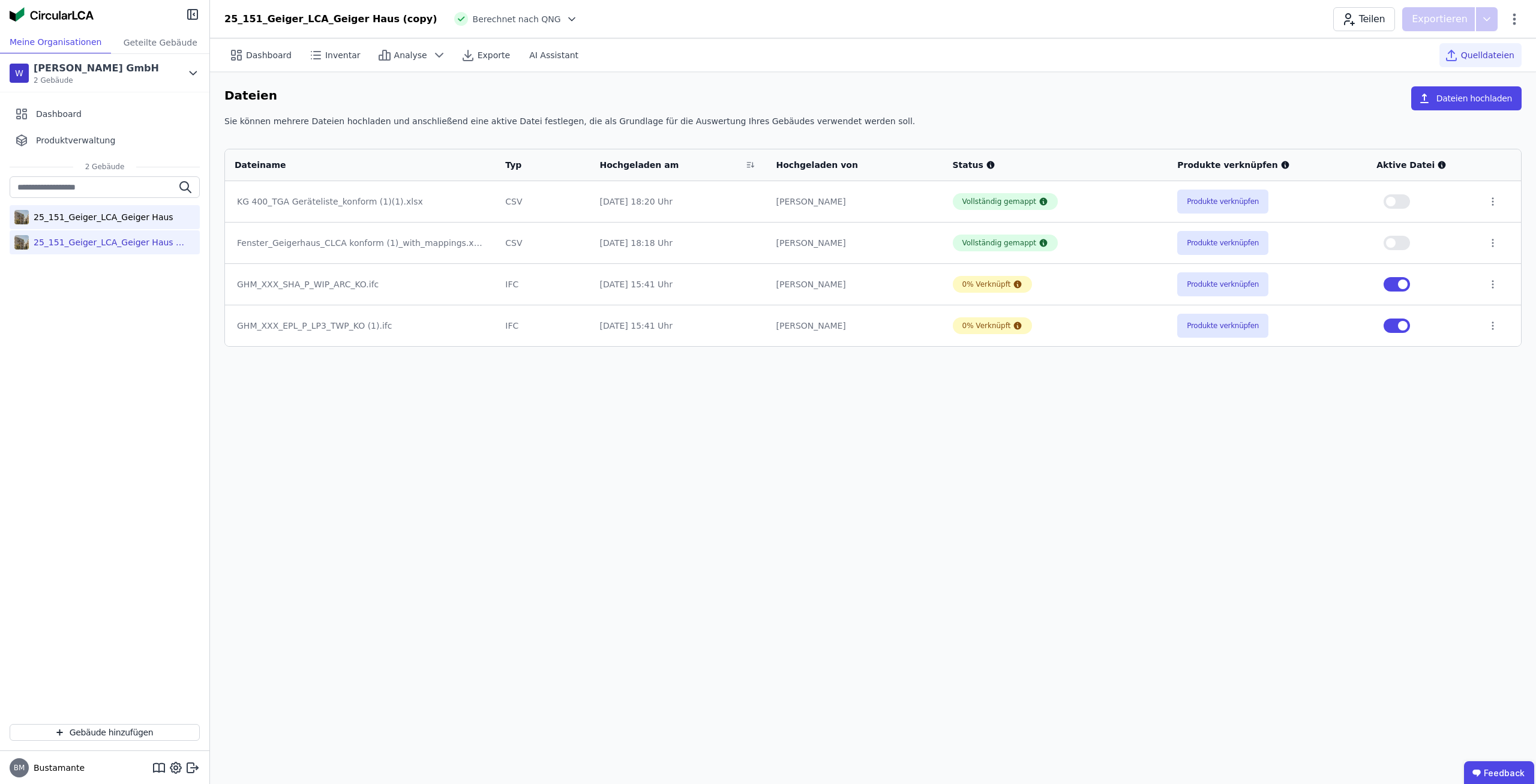
click at [102, 220] on div "25_151_Geiger_LCA_Geiger Haus" at bounding box center [101, 217] width 145 height 12
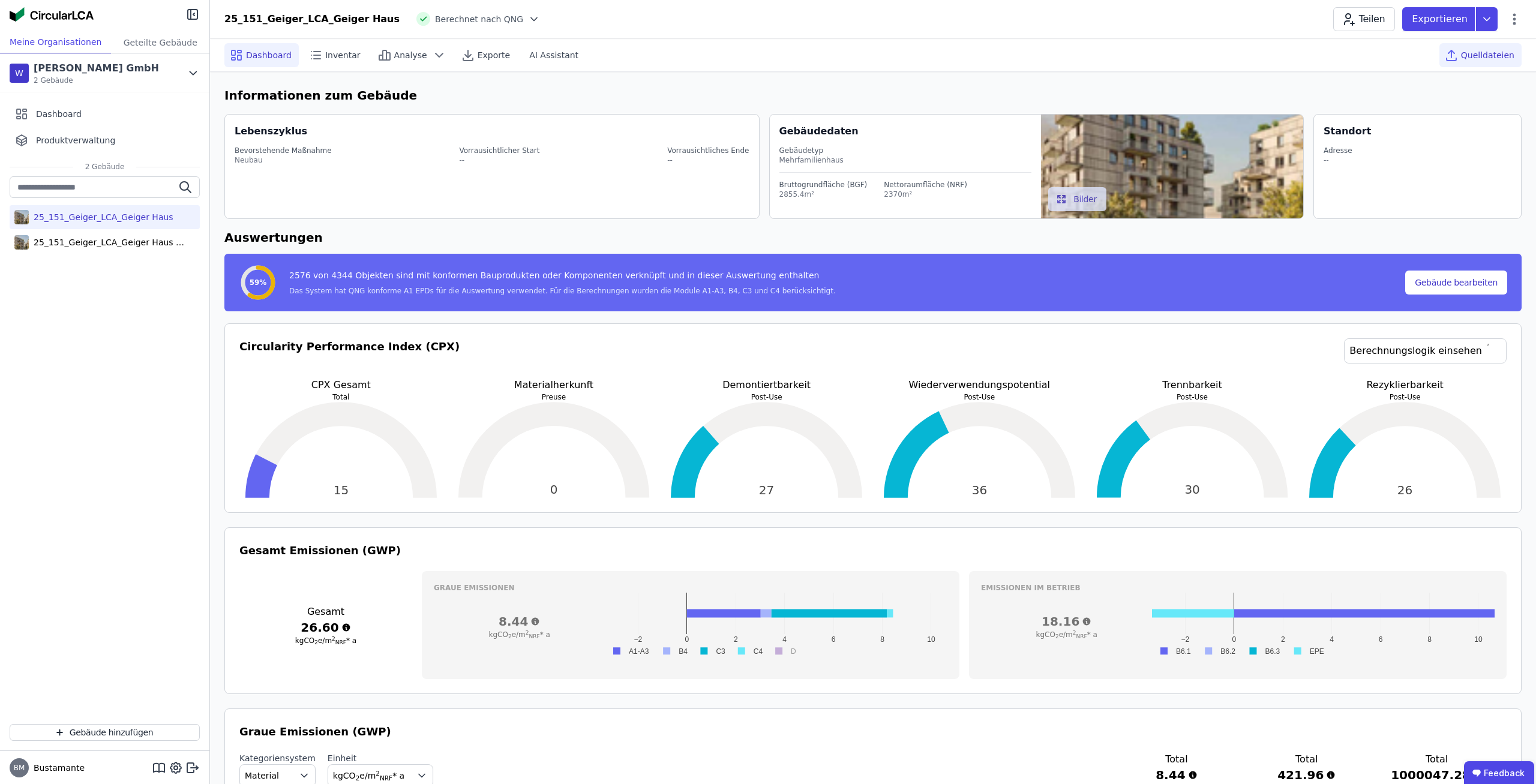
click at [1493, 62] on div "Quelldateien" at bounding box center [1481, 54] width 82 height 24
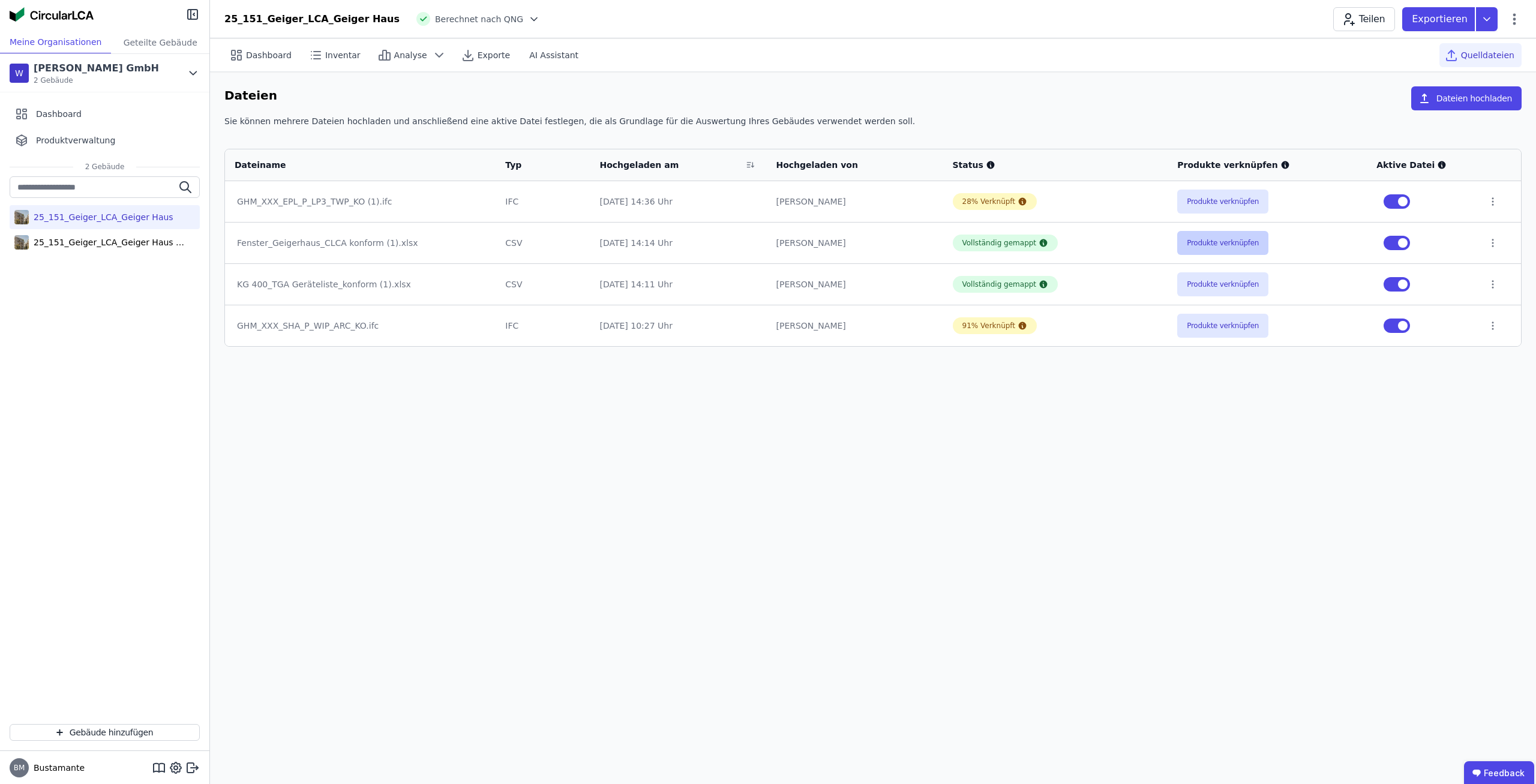
click at [1232, 246] on button "Produkte verknüpfen" at bounding box center [1223, 242] width 91 height 24
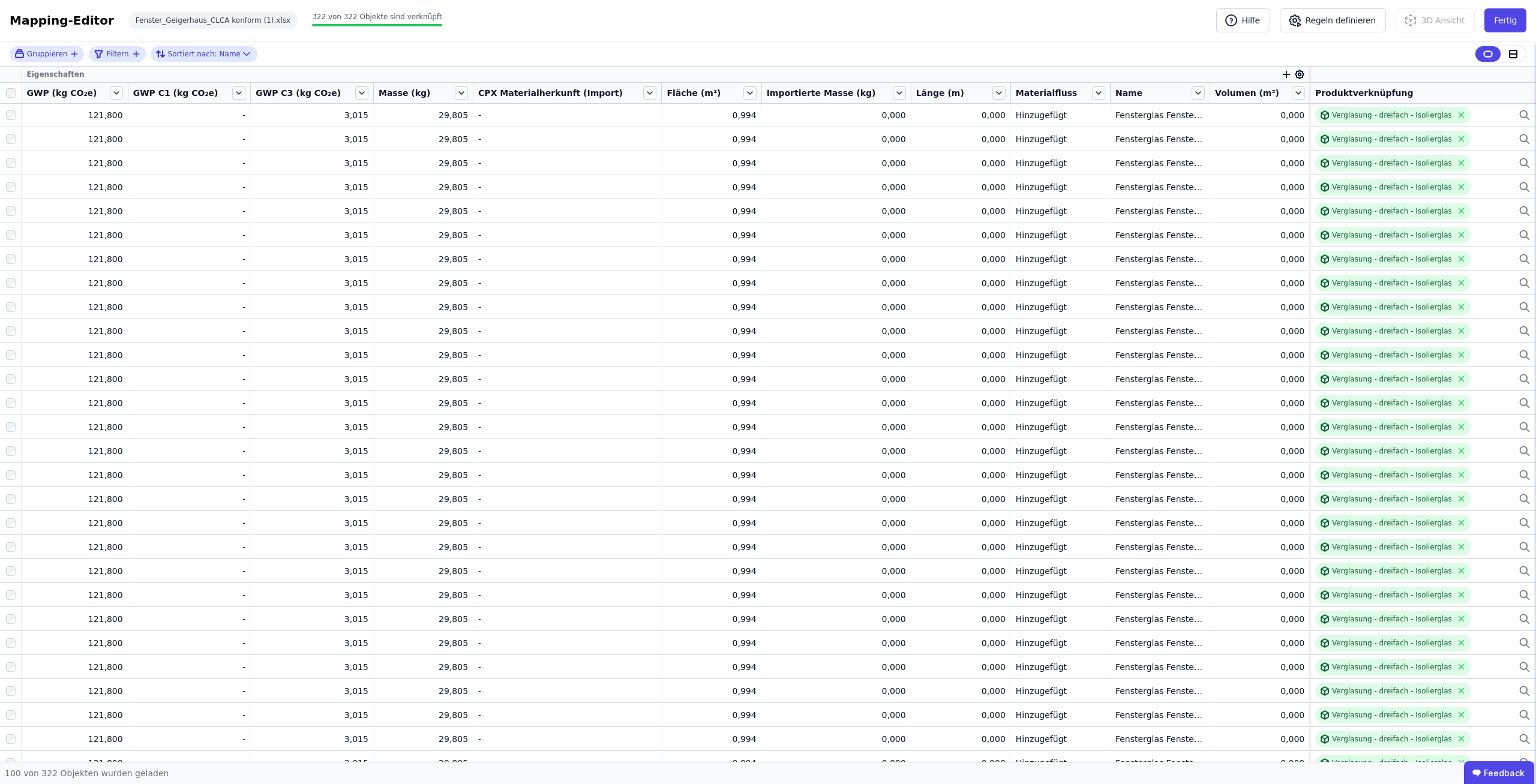
scroll to position [461, 0]
click at [1493, 30] on button "Fertig" at bounding box center [1505, 20] width 42 height 24
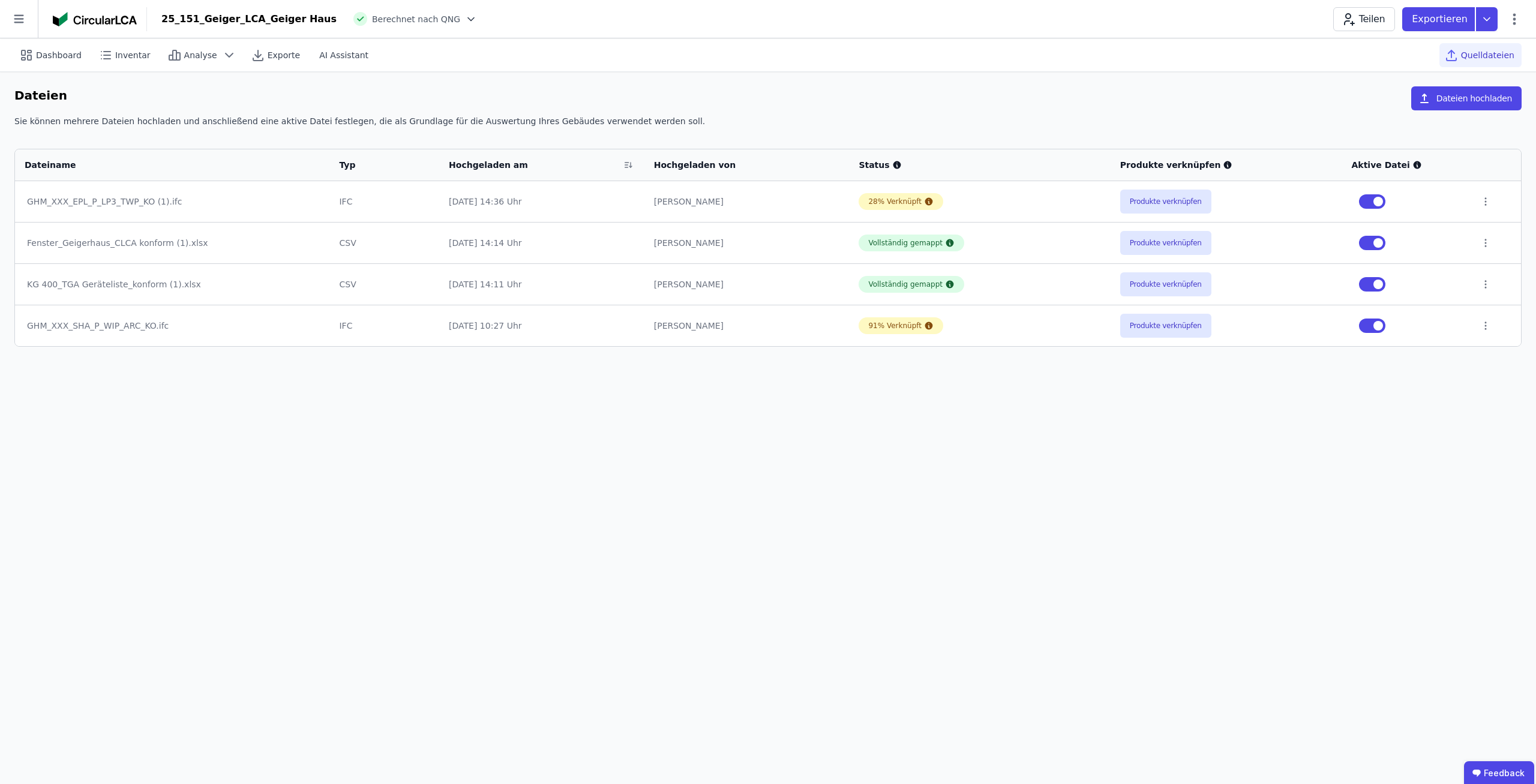
click at [1020, 395] on div "Dashboard Inventar Analyse Exporte AI Assistant Quelldateien Dateien Dateien ho…" at bounding box center [768, 410] width 1536 height 746
